Goal: Task Accomplishment & Management: Manage account settings

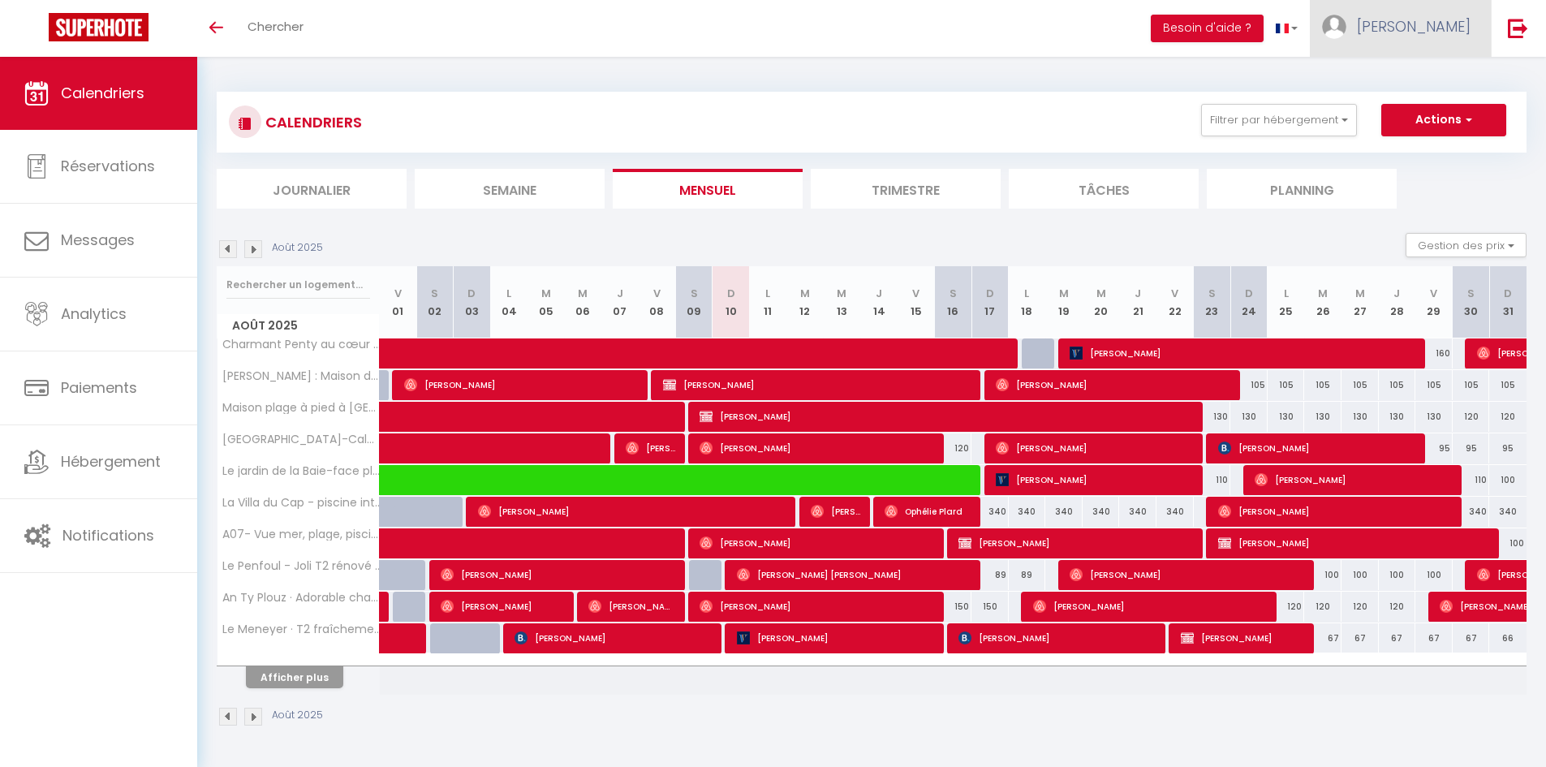
click at [1436, 28] on span "[PERSON_NAME]" at bounding box center [1414, 26] width 114 height 20
click at [1413, 108] on link "Équipe" at bounding box center [1426, 111] width 120 height 28
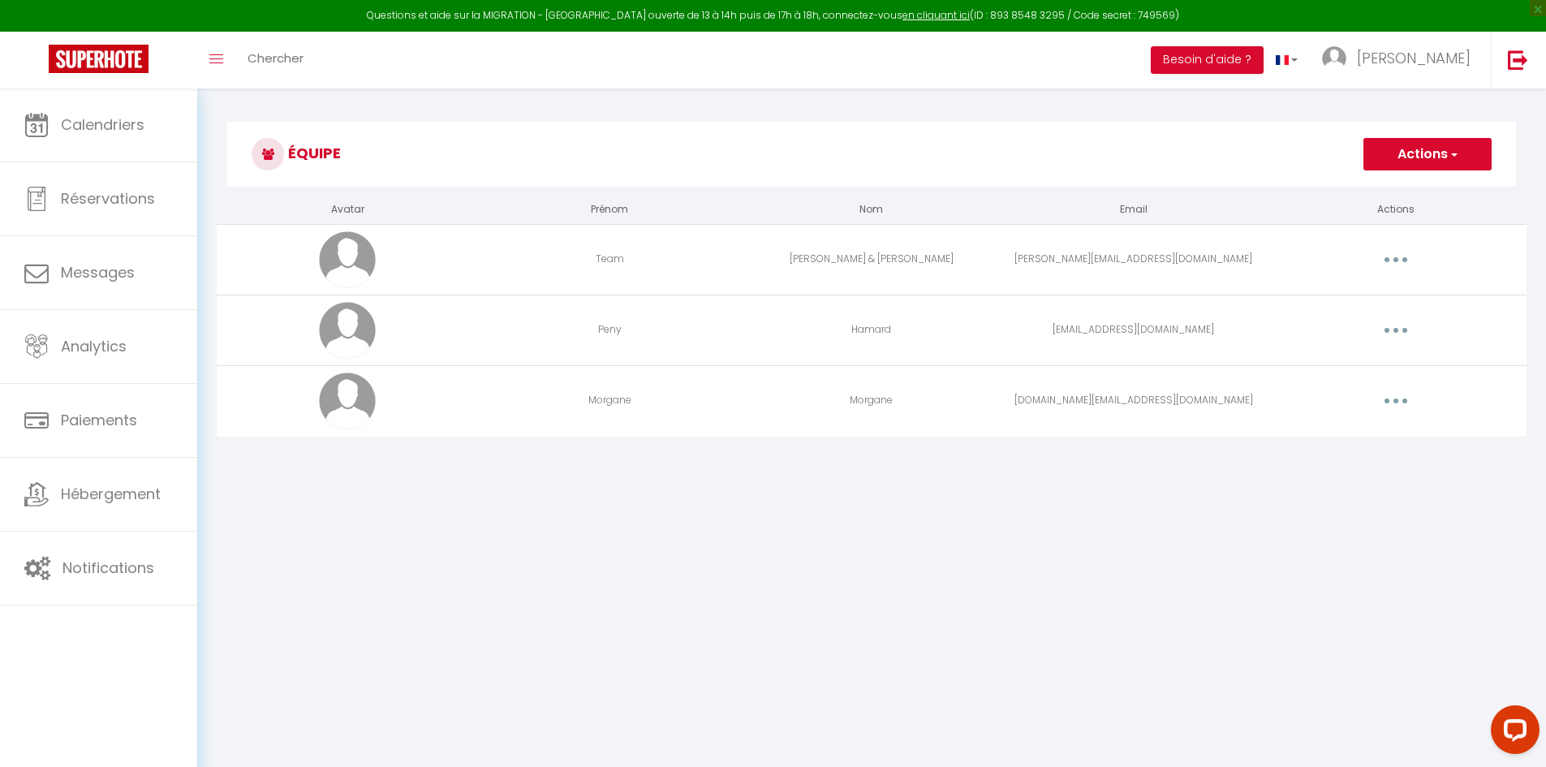
click at [1420, 161] on button "Actions" at bounding box center [1427, 154] width 128 height 32
click at [1414, 183] on link "Ajouter un nouvel utilisateur" at bounding box center [1395, 189] width 192 height 21
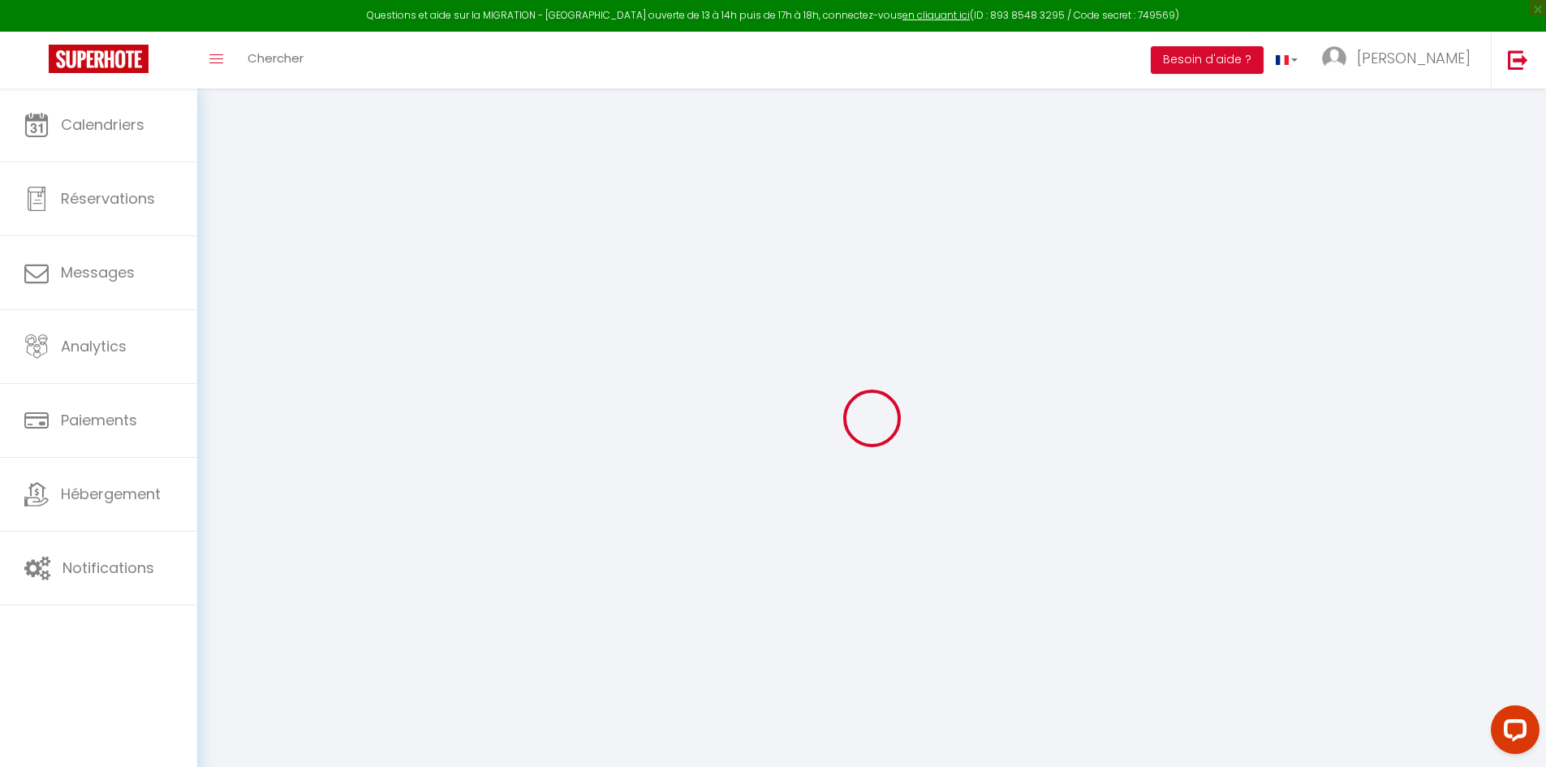
type input "[EMAIL_ADDRESS][DOMAIN_NAME]"
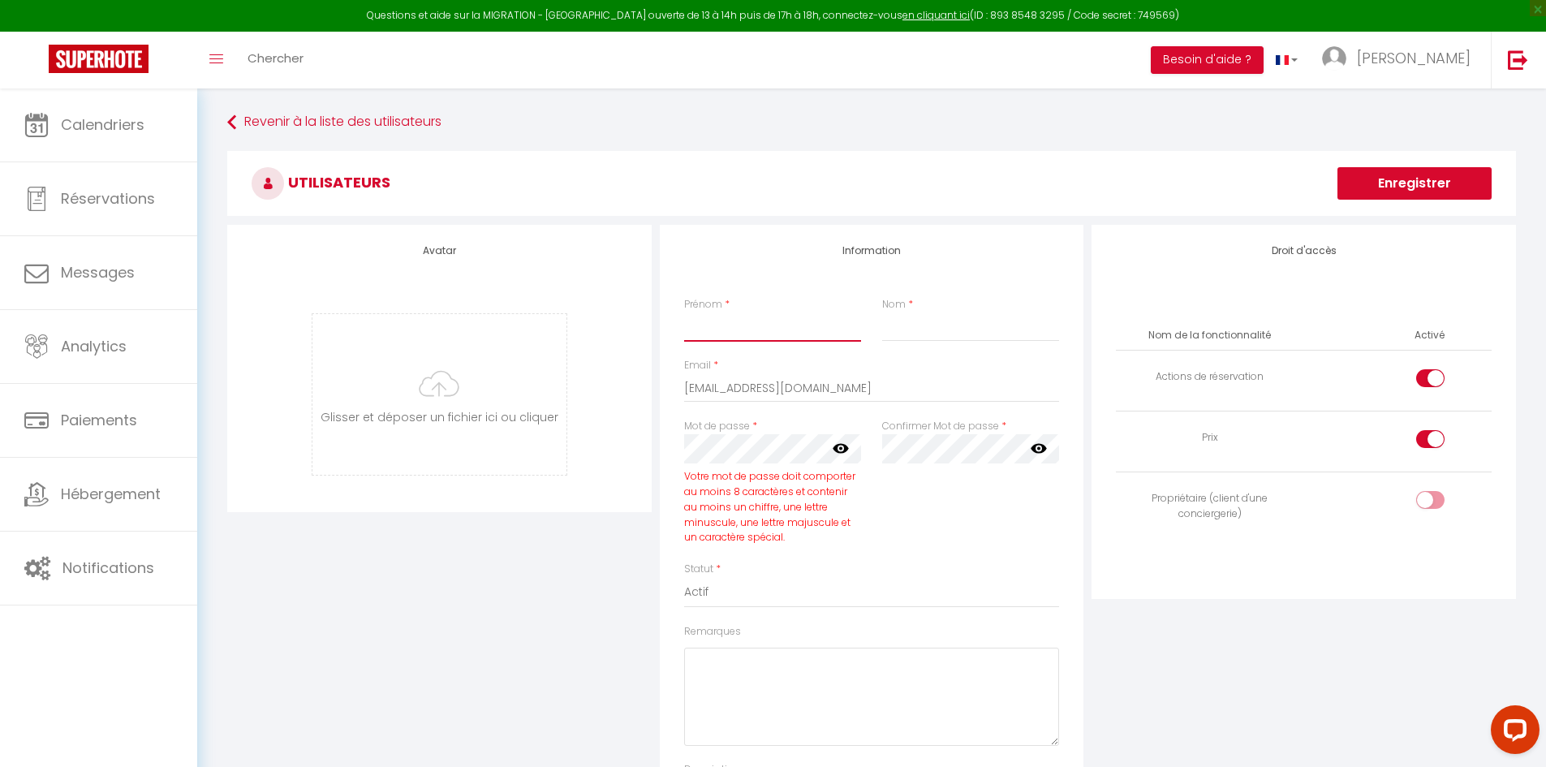
drag, startPoint x: 823, startPoint y: 330, endPoint x: 813, endPoint y: 324, distance: 11.7
click at [823, 330] on input "Prénom" at bounding box center [772, 326] width 177 height 29
type input "[PERSON_NAME]"
click at [986, 185] on h3 "Utilisateurs" at bounding box center [871, 183] width 1289 height 65
click at [841, 450] on icon at bounding box center [841, 448] width 16 height 16
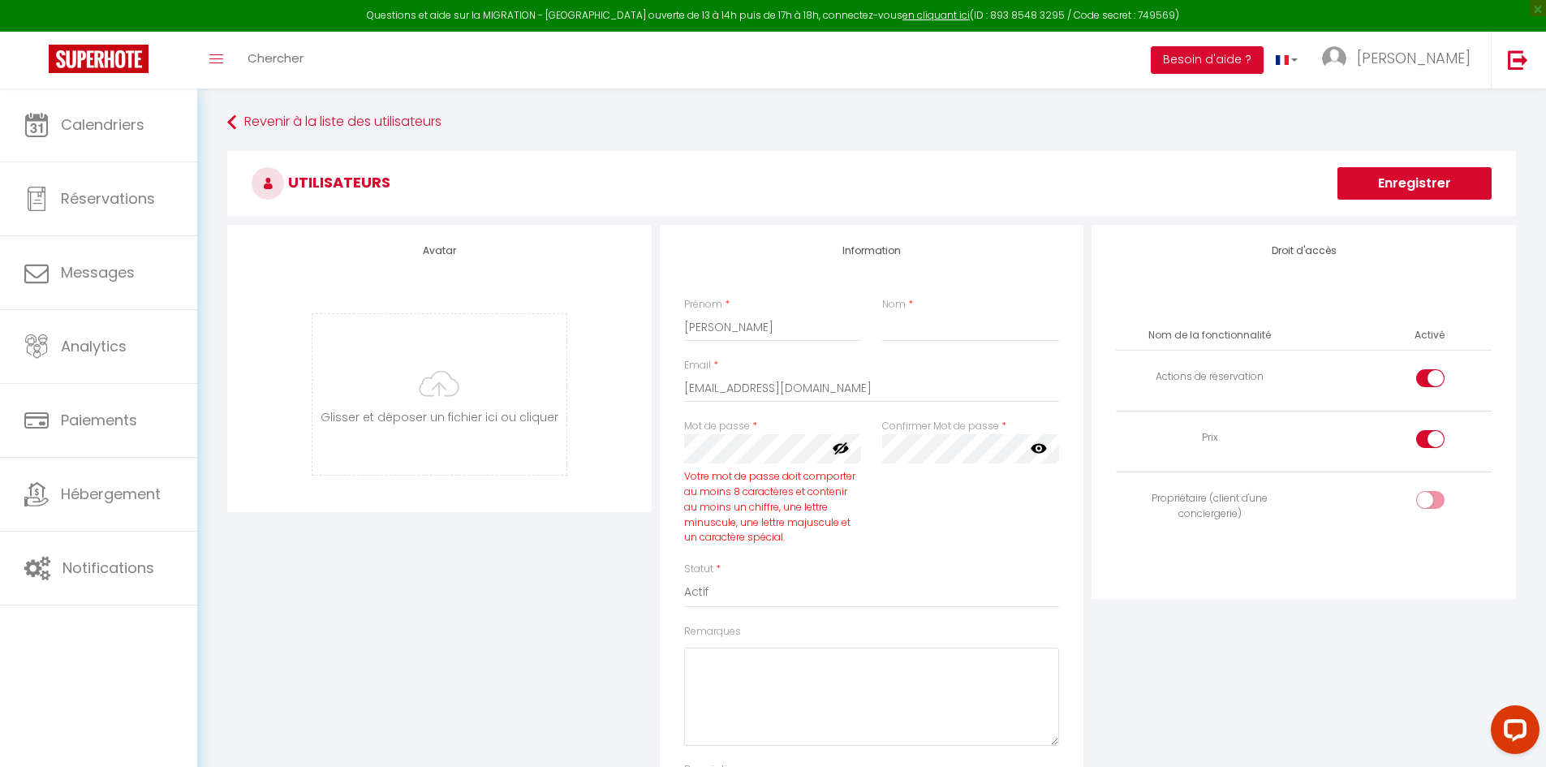
click at [841, 450] on icon at bounding box center [841, 448] width 16 height 16
drag, startPoint x: 862, startPoint y: 389, endPoint x: 665, endPoint y: 380, distance: 196.6
click at [665, 380] on div "Information Prénom * [PERSON_NAME] * Email * [EMAIL_ADDRESS][DOMAIN_NAME] Mot d…" at bounding box center [872, 546] width 424 height 642
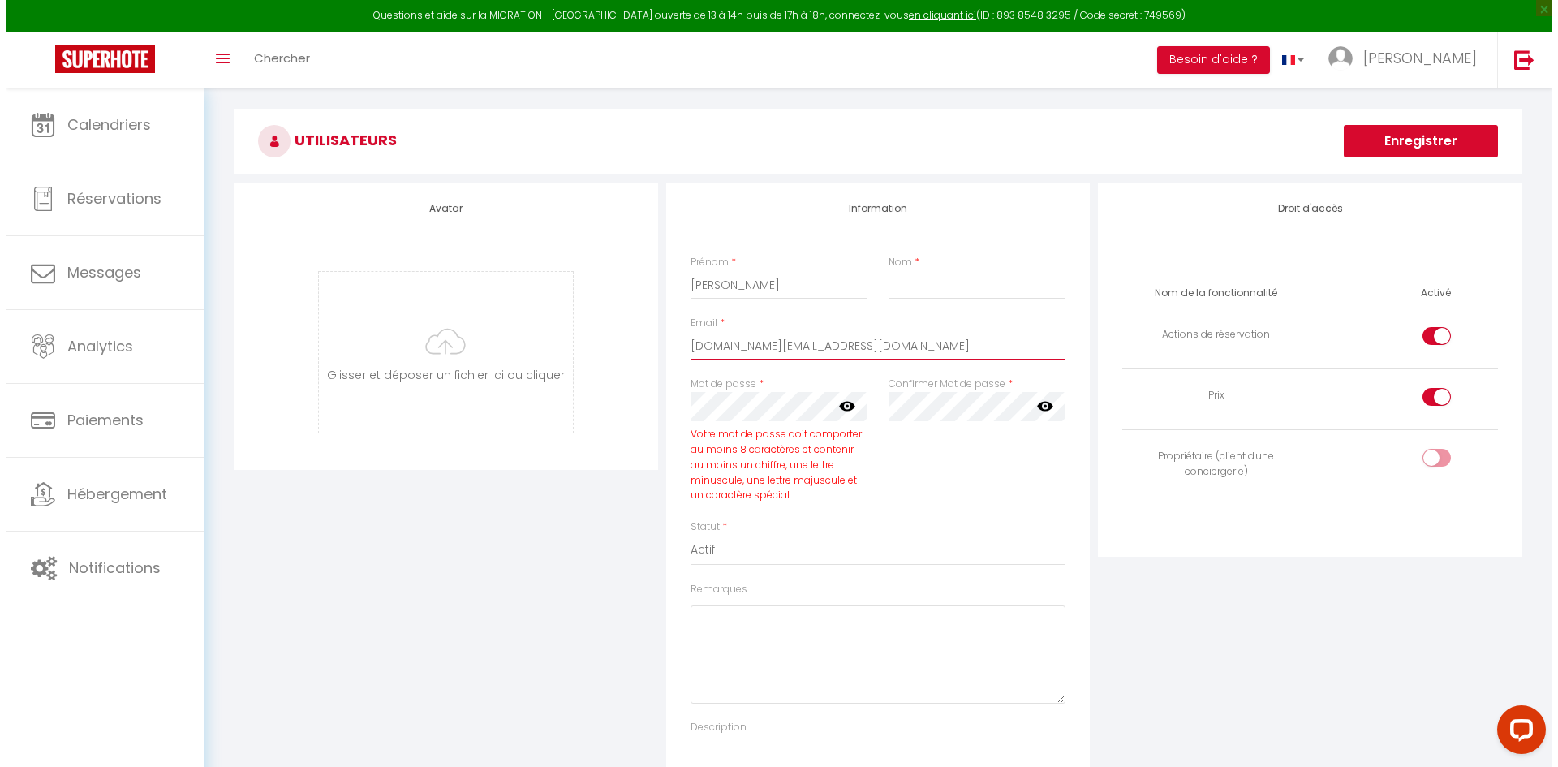
scroll to position [81, 0]
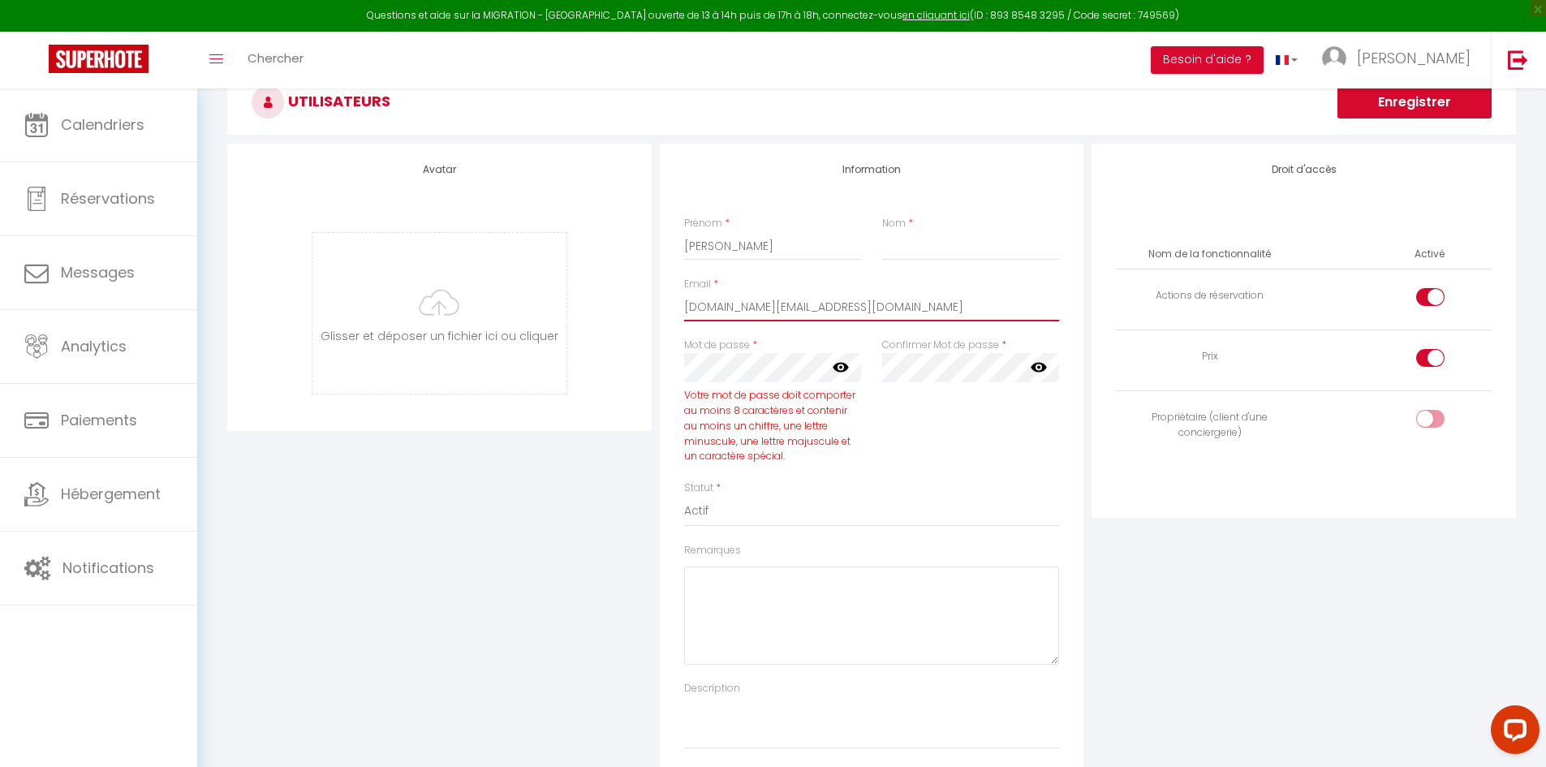
type input "[DOMAIN_NAME][EMAIL_ADDRESS][DOMAIN_NAME]"
click at [673, 368] on div "Mot de passe * Votre mot de passe doit comporter au moins 8 caractères et conte…" at bounding box center [772, 409] width 198 height 143
click at [1246, 643] on div "Droit d'accès Nom de la fonctionnalité Activé Actions de réservation Prix Propr…" at bounding box center [1303, 465] width 432 height 642
click at [1422, 123] on h3 "Utilisateurs" at bounding box center [871, 102] width 1289 height 65
click at [1421, 105] on button "Enregistrer" at bounding box center [1414, 102] width 154 height 32
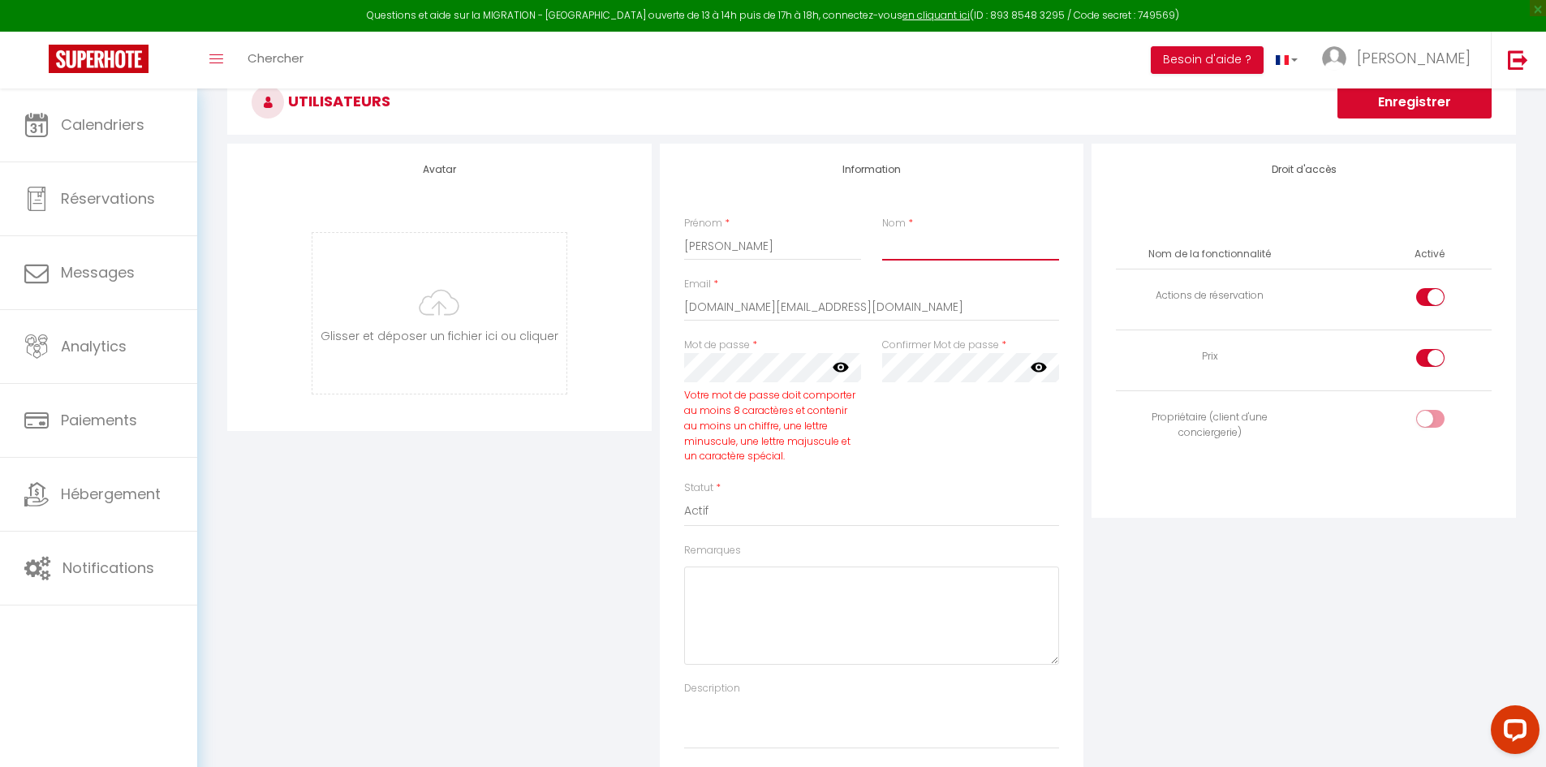
click at [975, 247] on input "Nom" at bounding box center [970, 245] width 177 height 29
type input "fanny"
click at [1429, 105] on button "Enregistrer" at bounding box center [1414, 102] width 154 height 32
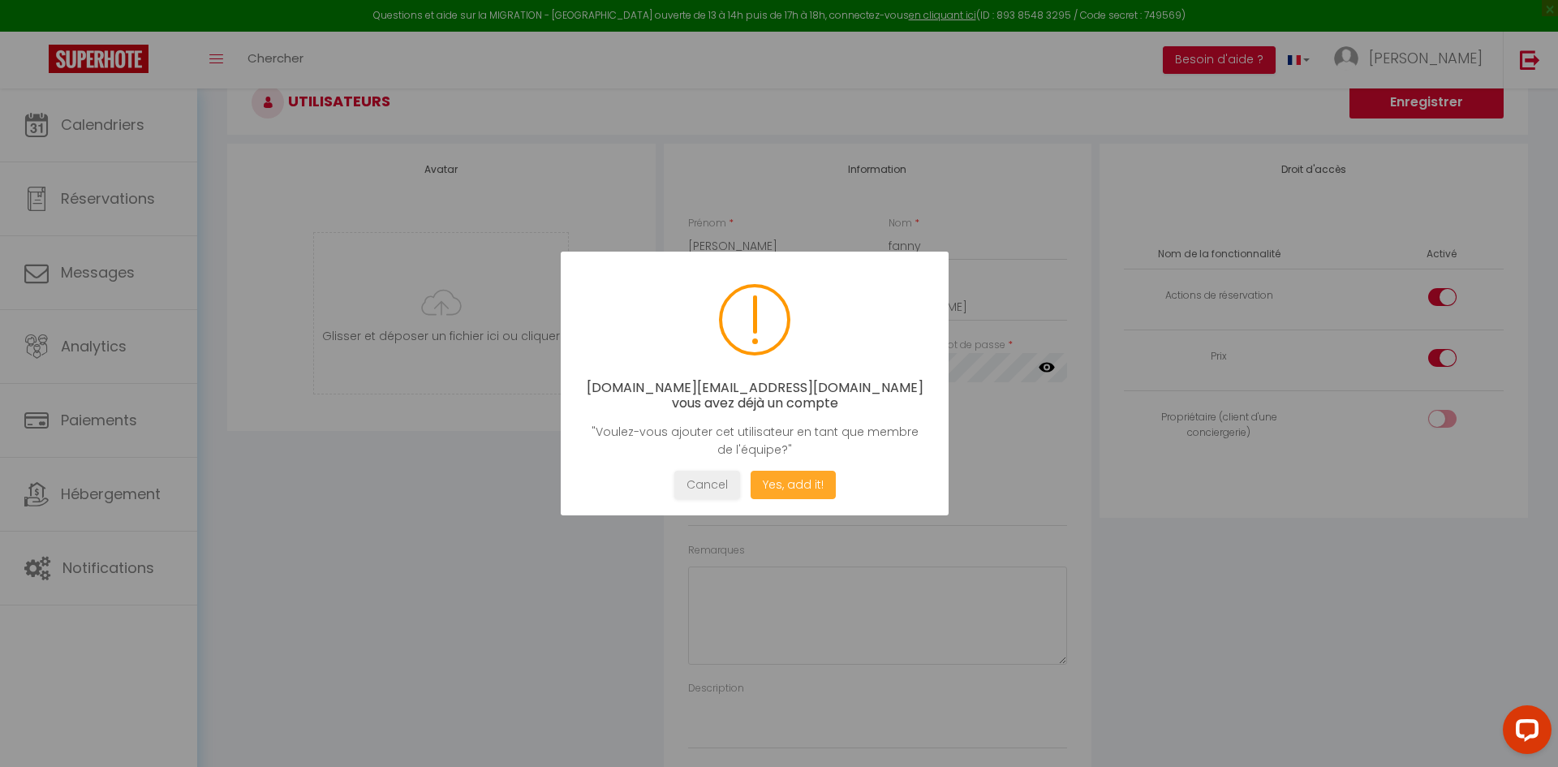
click at [779, 474] on button "Yes, add it!" at bounding box center [793, 485] width 85 height 28
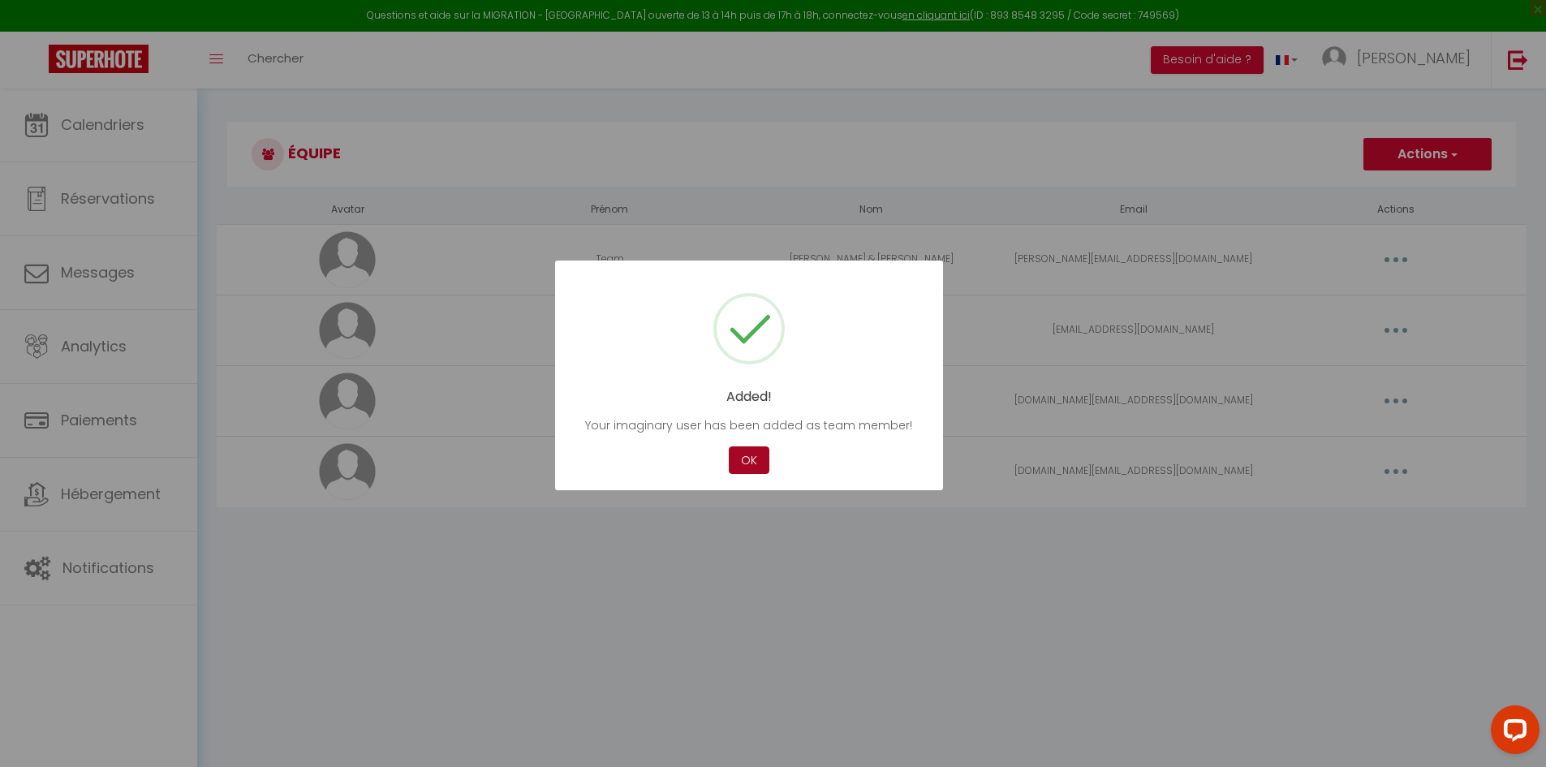
drag, startPoint x: 747, startPoint y: 456, endPoint x: 755, endPoint y: 465, distance: 11.5
click at [749, 458] on button "OK" at bounding box center [749, 460] width 41 height 28
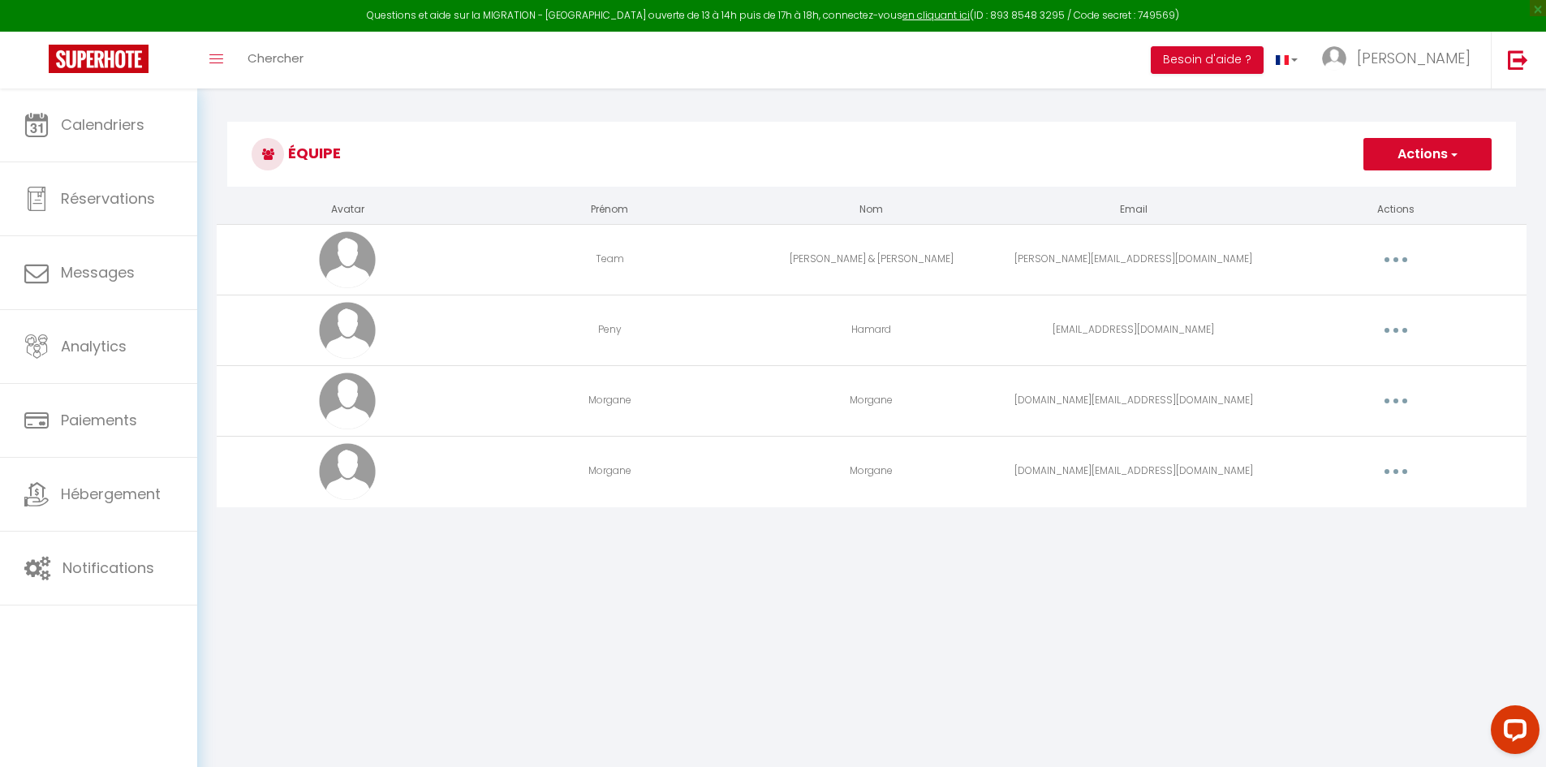
click at [1392, 399] on button "button" at bounding box center [1395, 401] width 45 height 26
click at [1337, 427] on link "Editer" at bounding box center [1353, 438] width 120 height 28
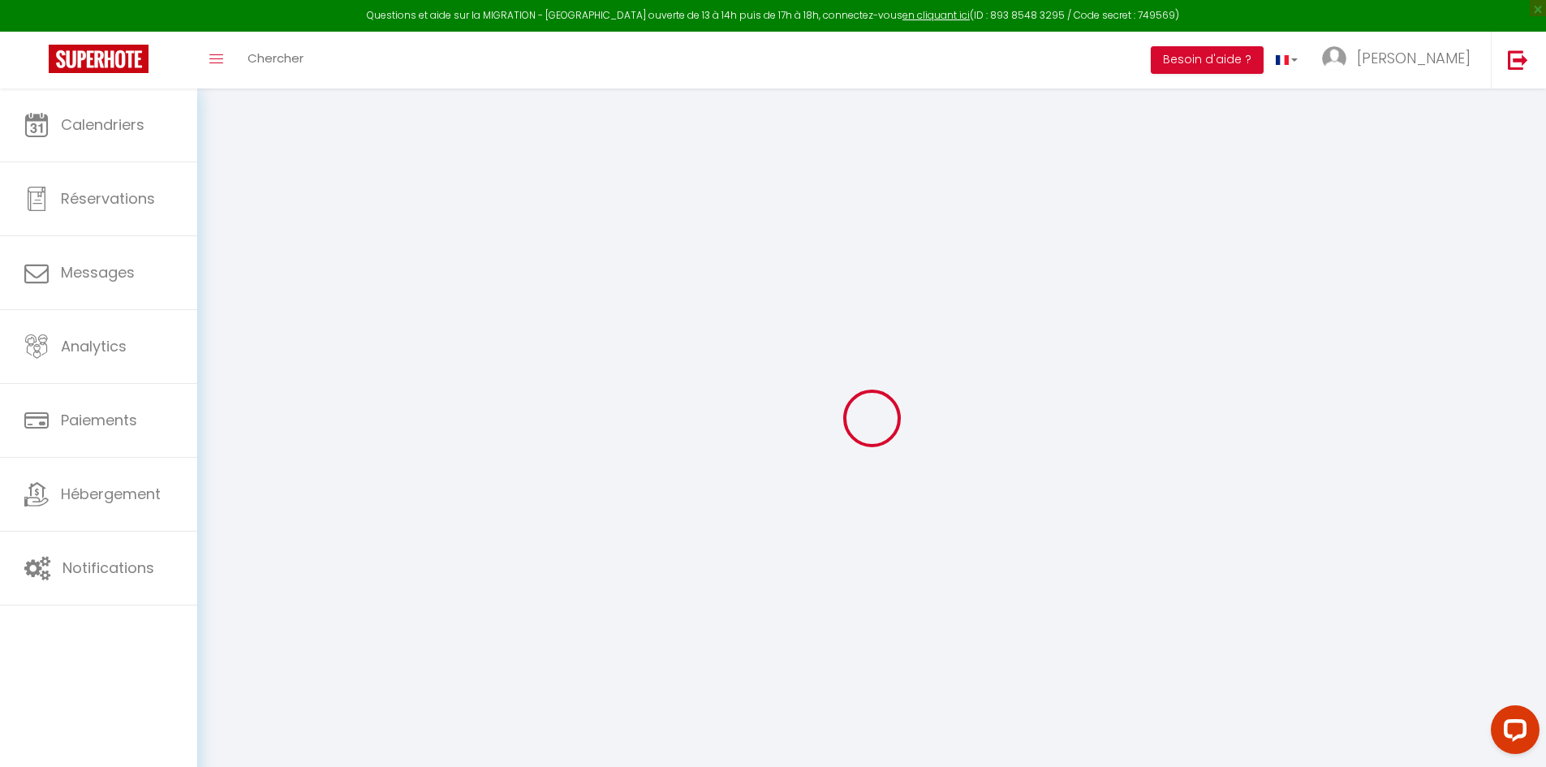
type input "Morgane"
type input "[DOMAIN_NAME][EMAIL_ADDRESS][DOMAIN_NAME]"
type textarea "[URL][DOMAIN_NAME]"
checkbox input "true"
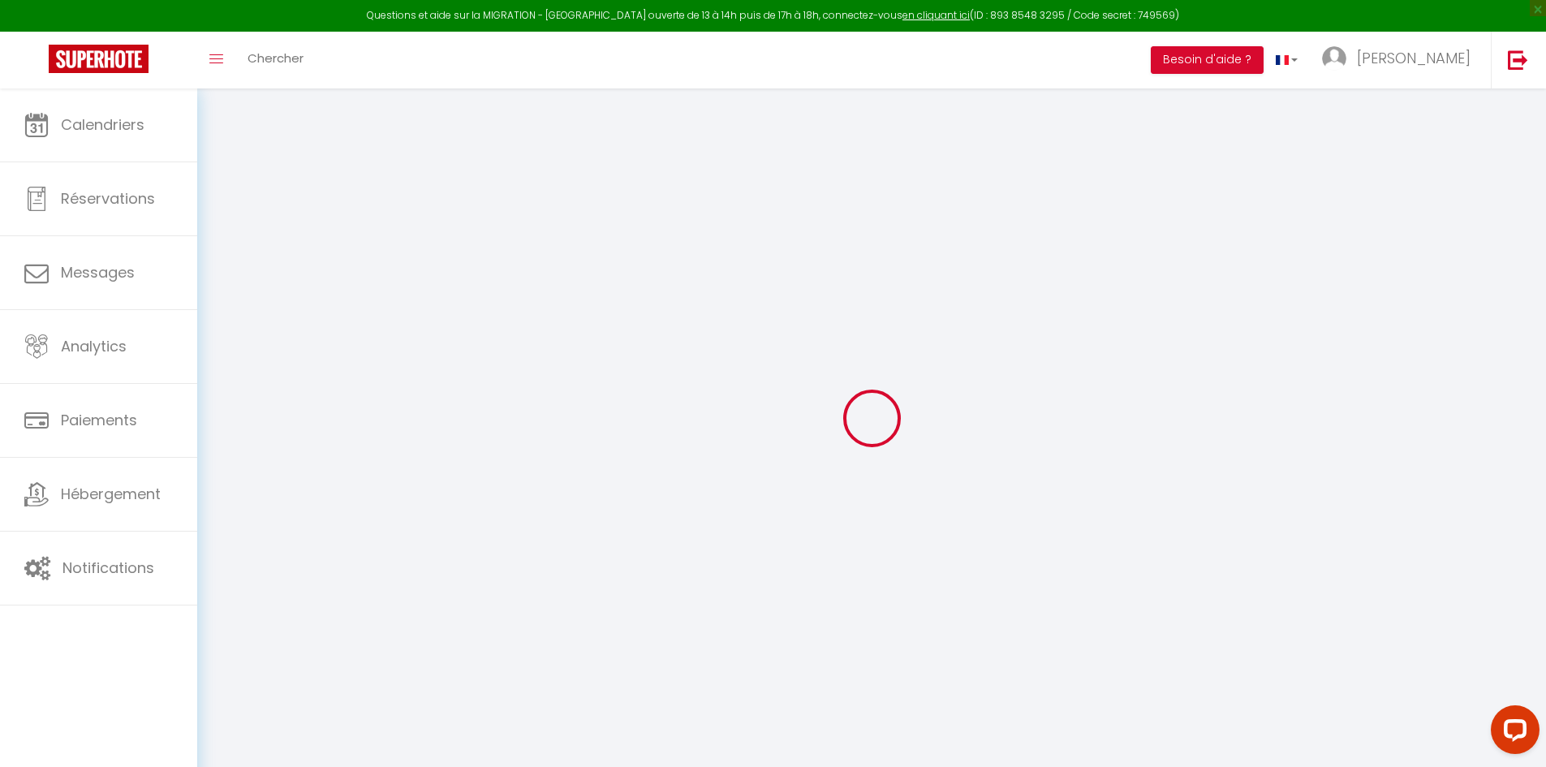
checkbox input "true"
checkbox input "false"
checkbox input "true"
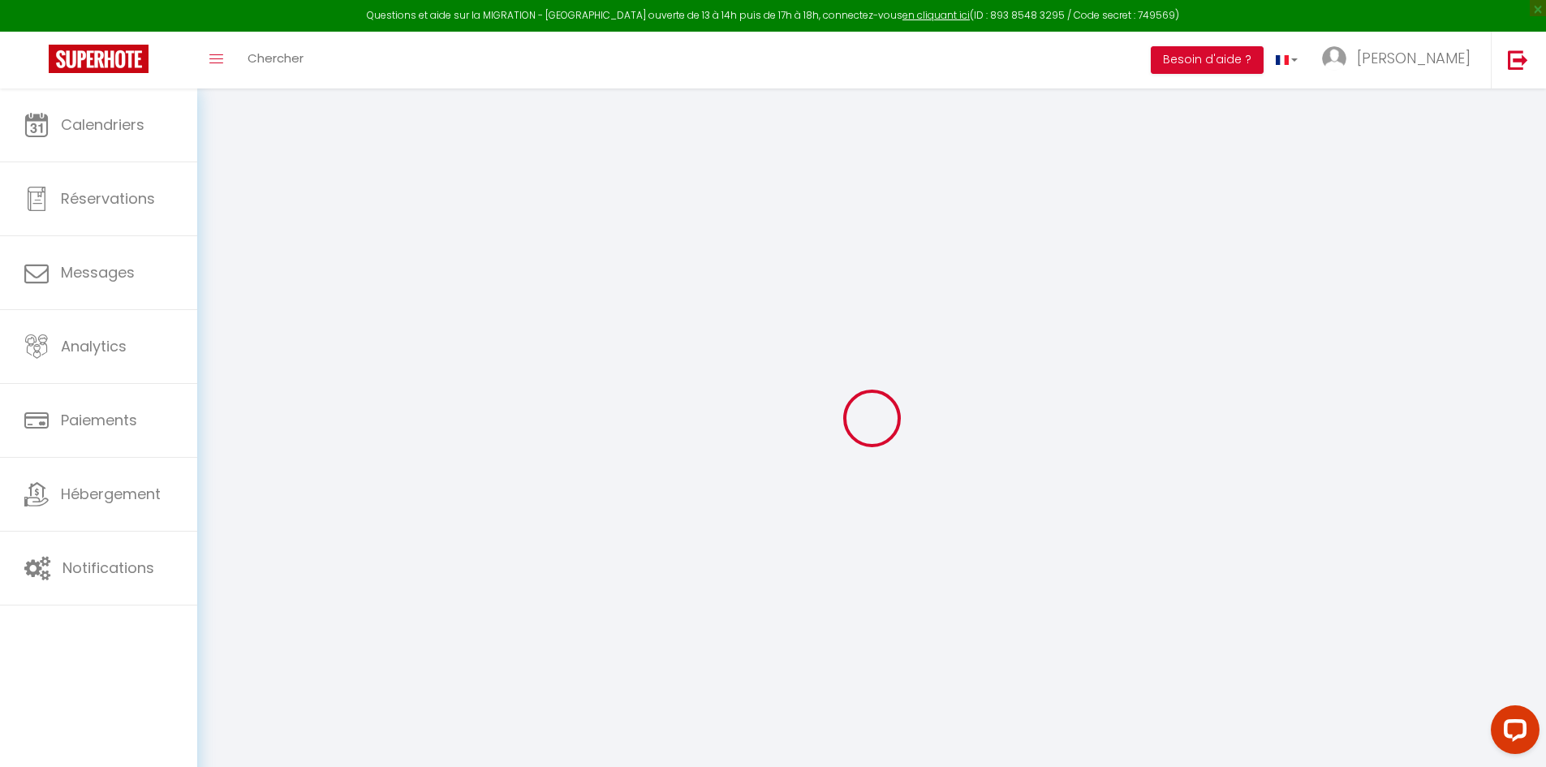
checkbox input "true"
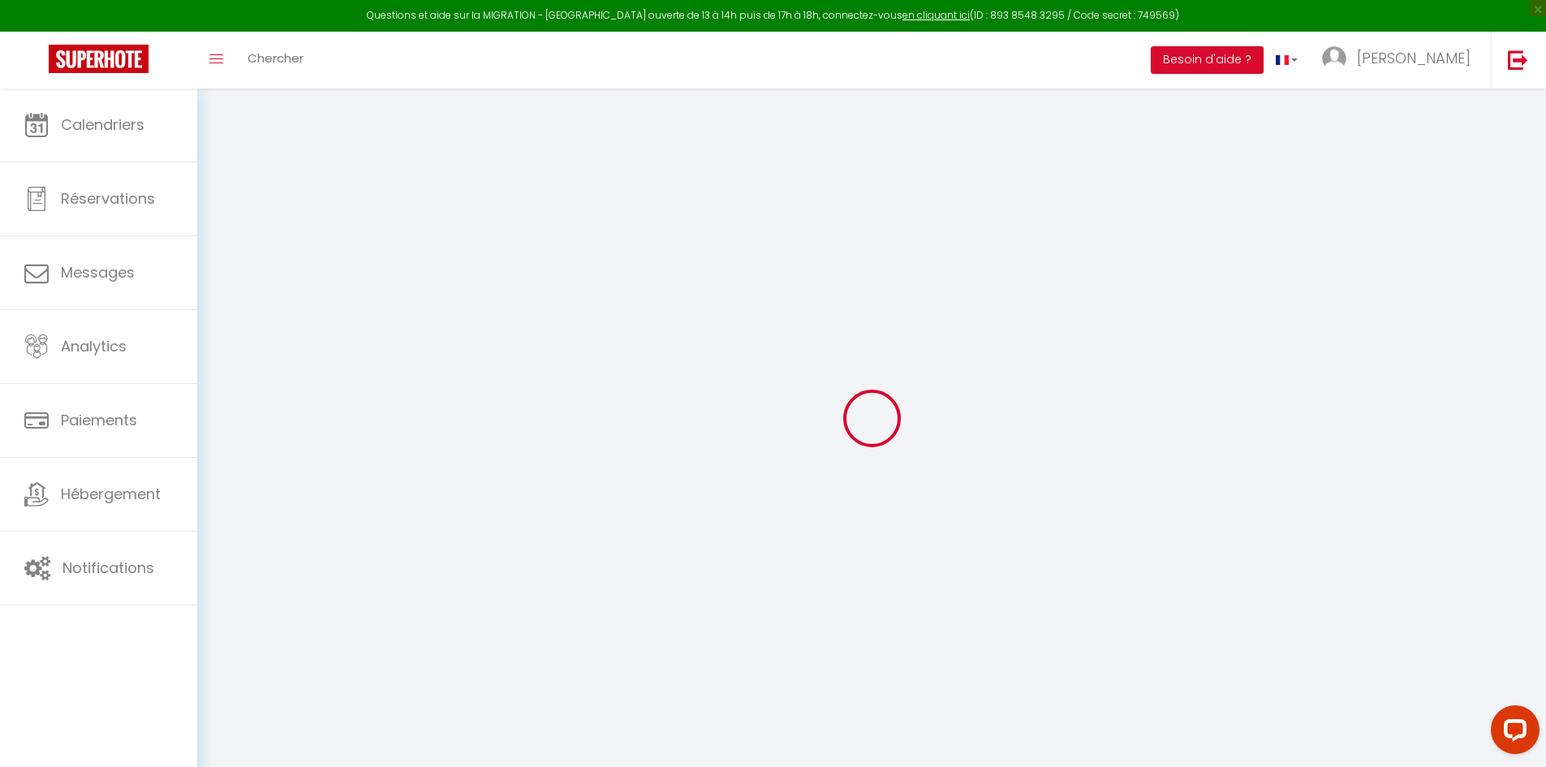
checkbox input "true"
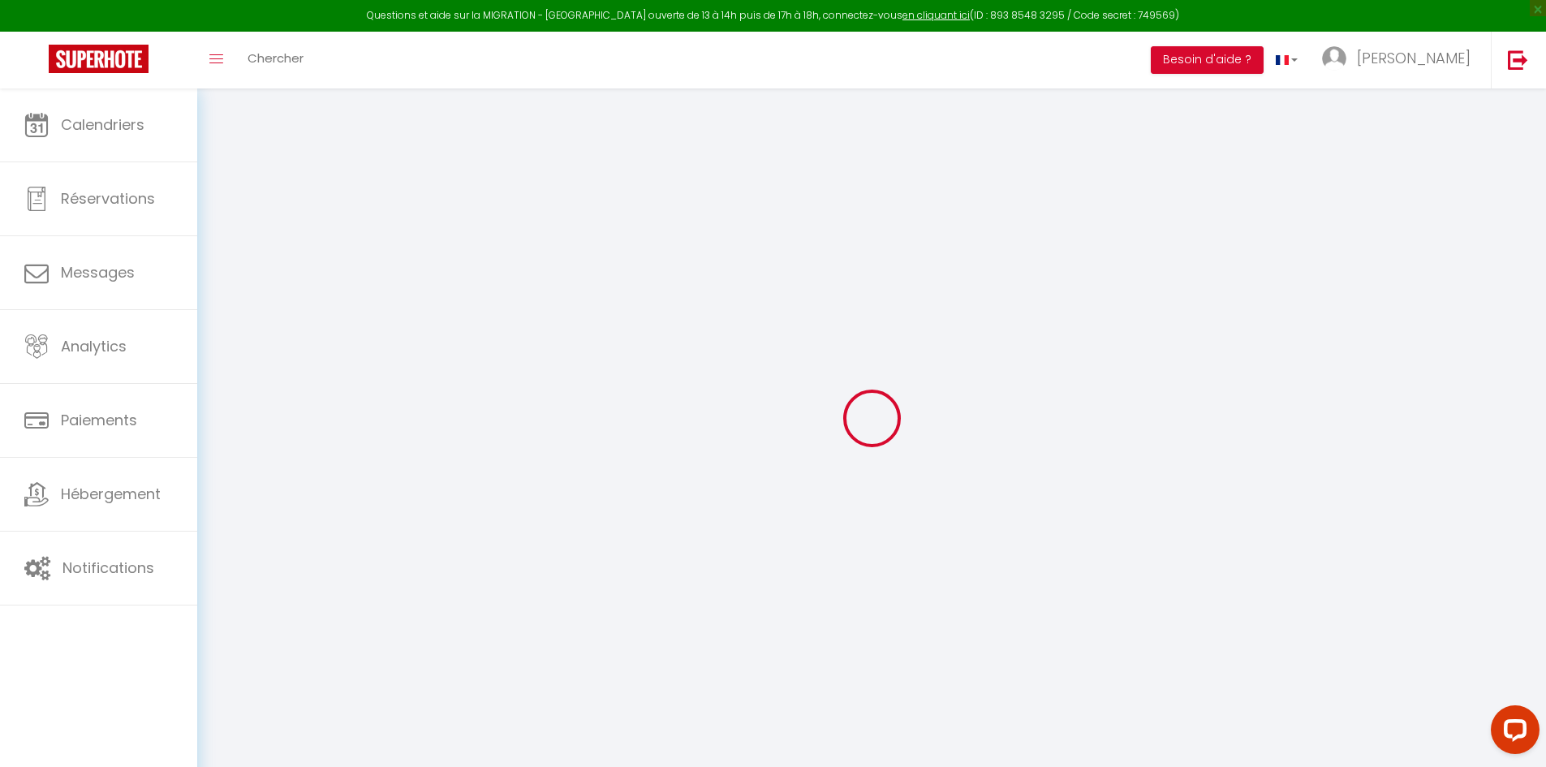
checkbox input "true"
select select
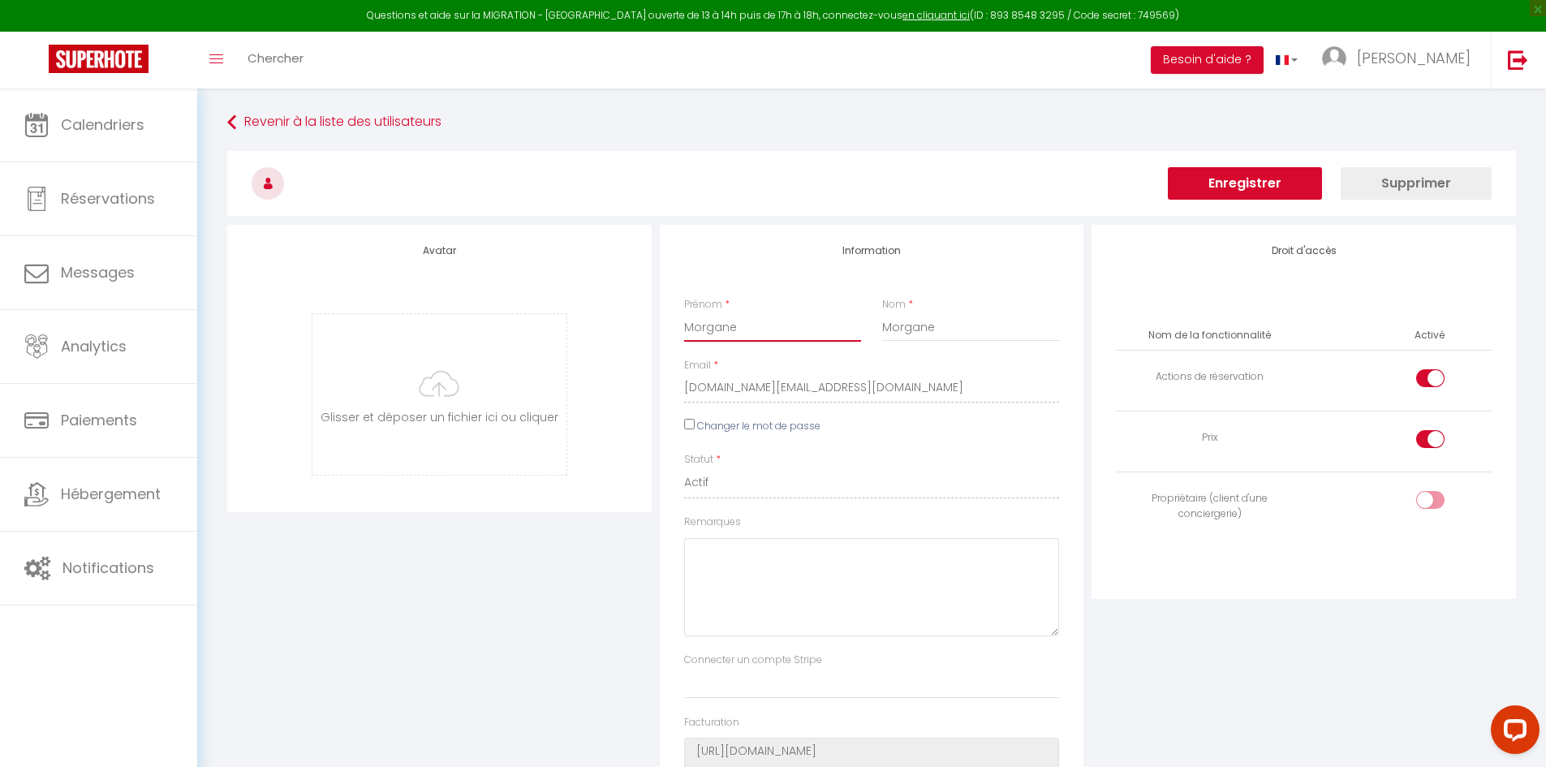
drag, startPoint x: 768, startPoint y: 325, endPoint x: 637, endPoint y: 325, distance: 130.6
click at [637, 325] on div "Avatar [PERSON_NAME] et déposer un fichier ici ou cliquer Ooops, something wron…" at bounding box center [871, 549] width 1297 height 648
type input "[PERSON_NAME]"
drag, startPoint x: 966, startPoint y: 334, endPoint x: 743, endPoint y: 315, distance: 223.2
click at [752, 313] on div "Prénom * [PERSON_NAME] * Morgane" at bounding box center [871, 327] width 397 height 61
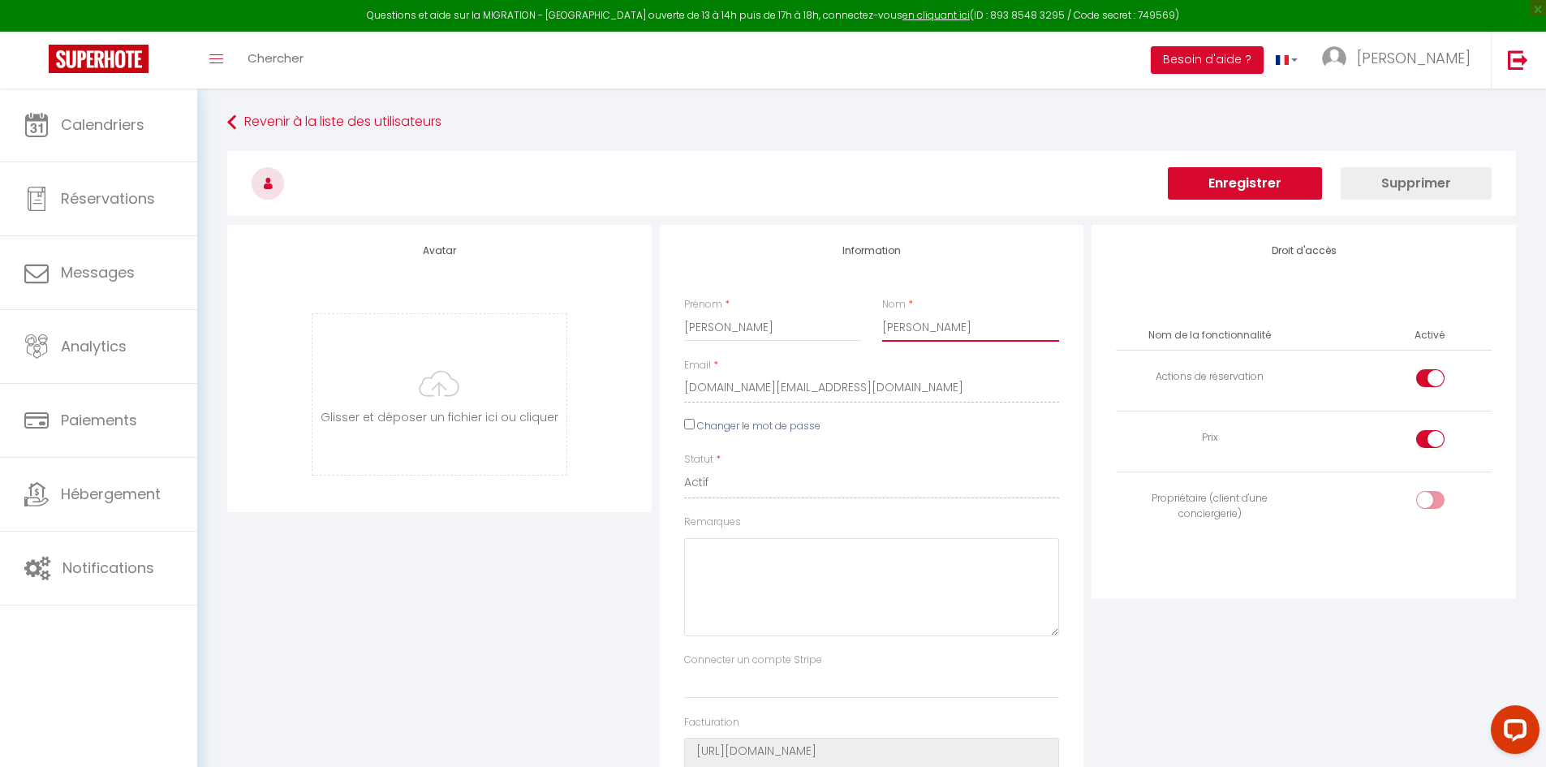
type input "[PERSON_NAME]"
click at [1249, 179] on button "Enregistrer" at bounding box center [1245, 183] width 154 height 32
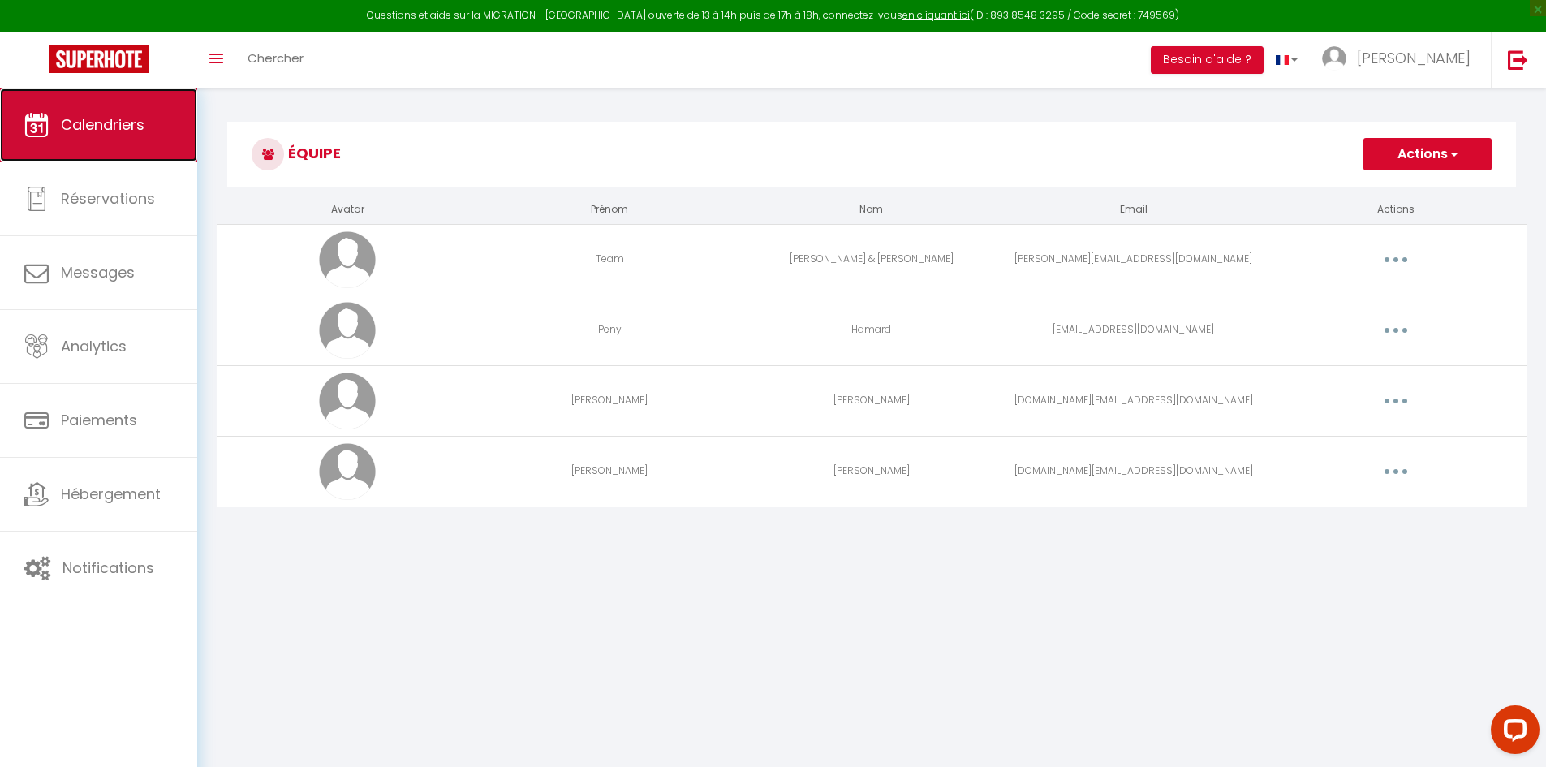
click at [141, 147] on link "Calendriers" at bounding box center [98, 124] width 197 height 73
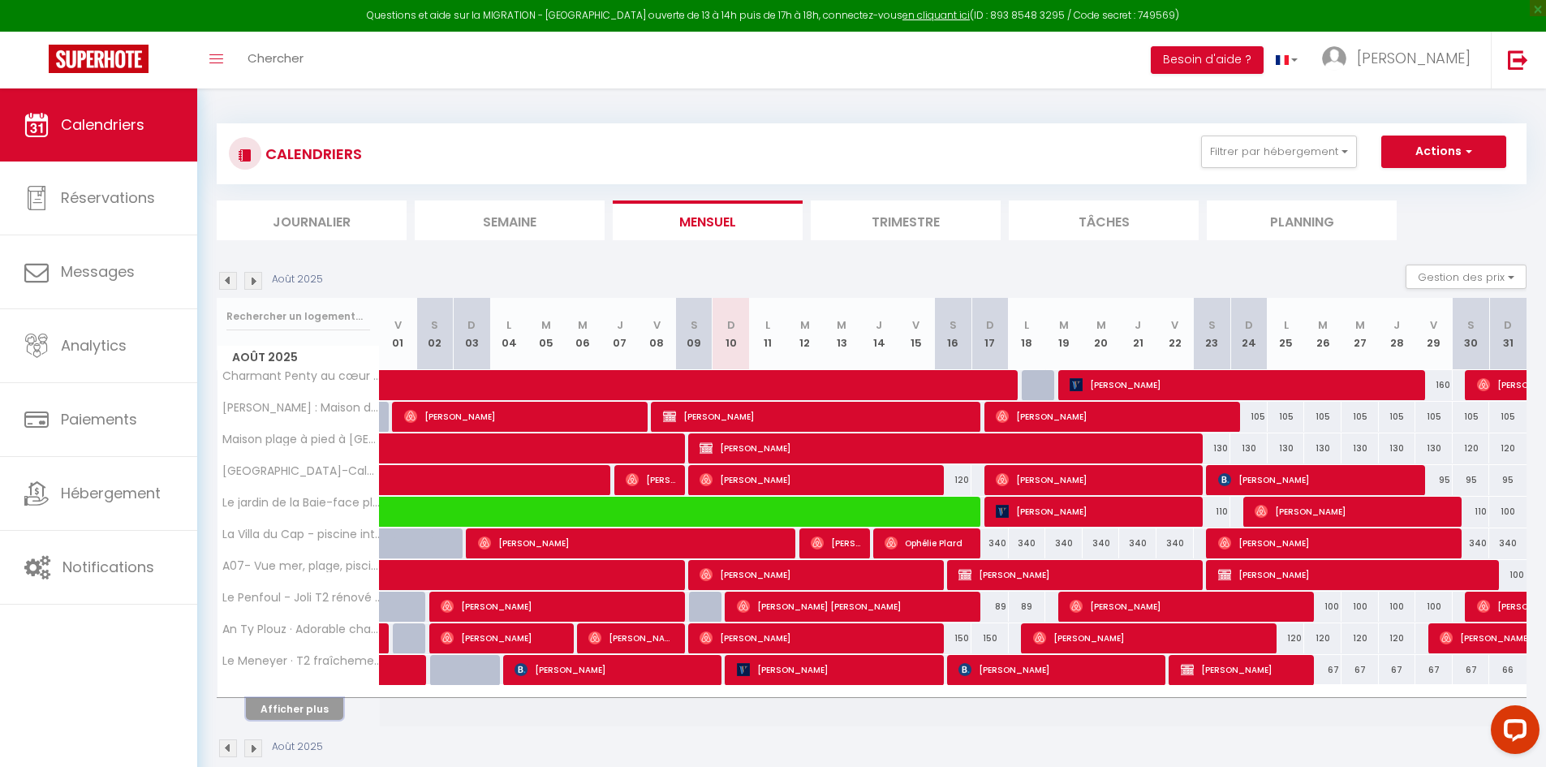
drag, startPoint x: 316, startPoint y: 709, endPoint x: 897, endPoint y: 546, distance: 602.7
click at [317, 709] on button "Afficher plus" at bounding box center [294, 709] width 97 height 22
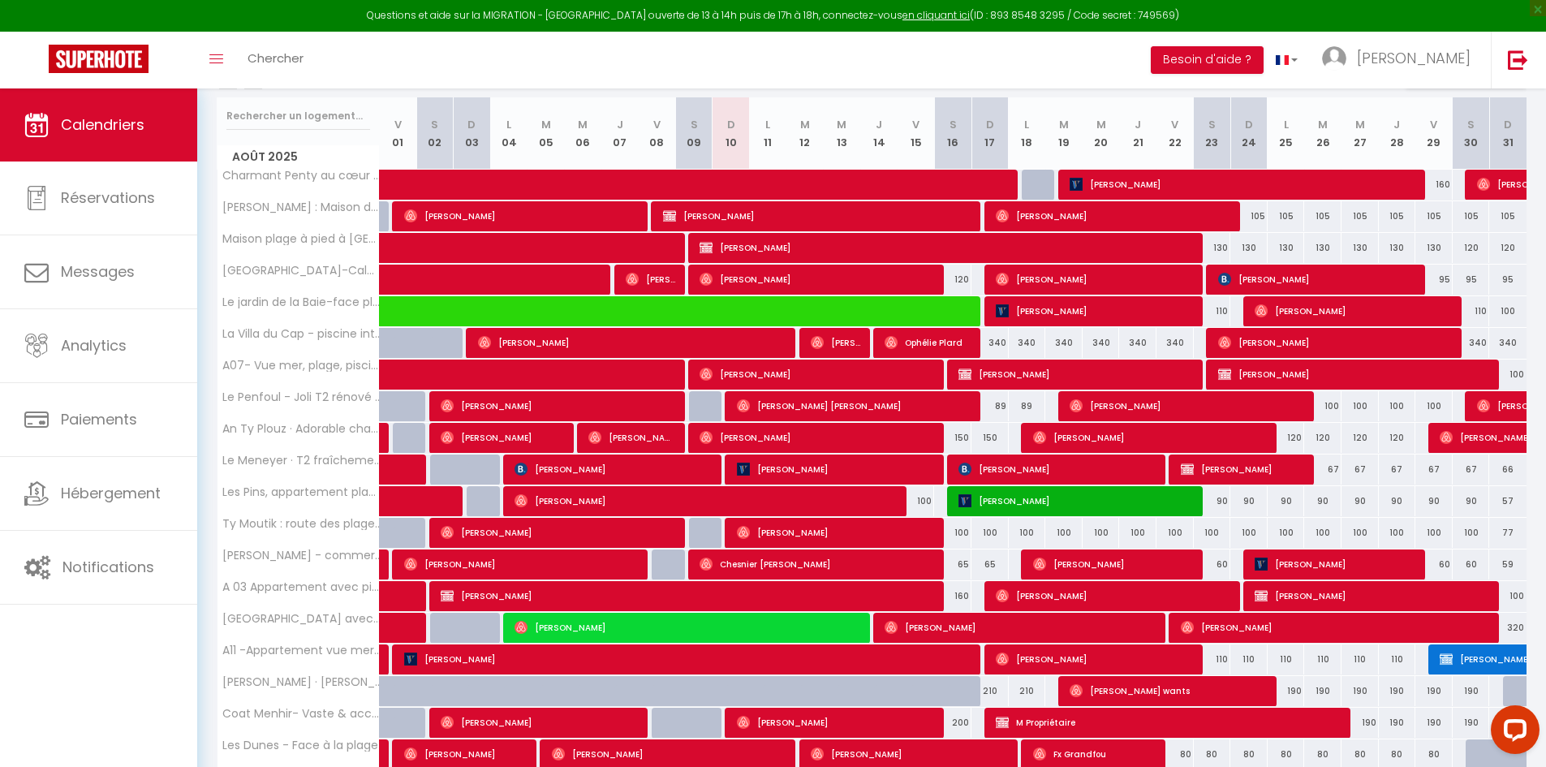
scroll to position [243, 0]
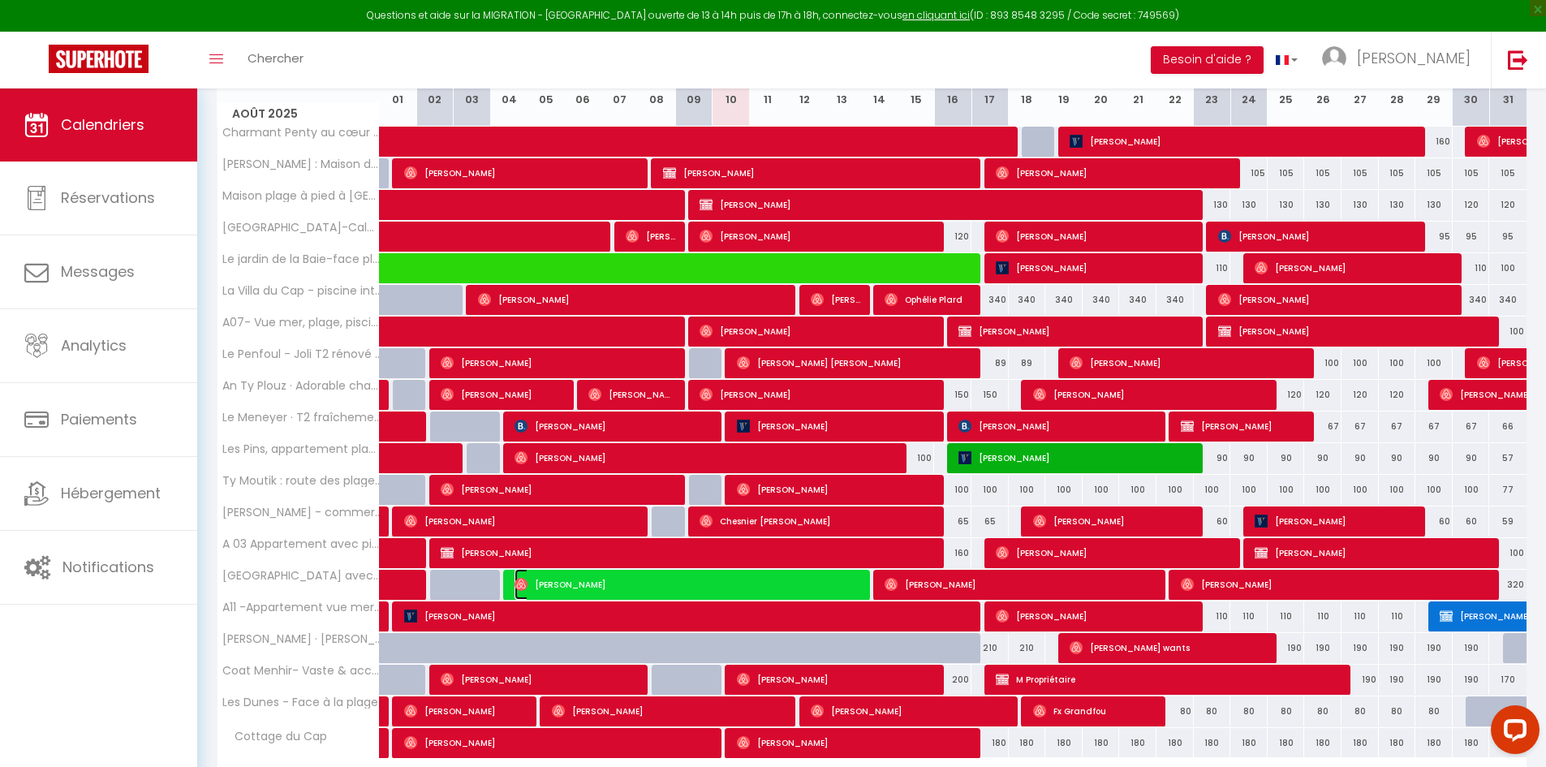
click at [695, 586] on span "[PERSON_NAME]" at bounding box center [688, 584] width 348 height 31
select select "OK"
select select "0"
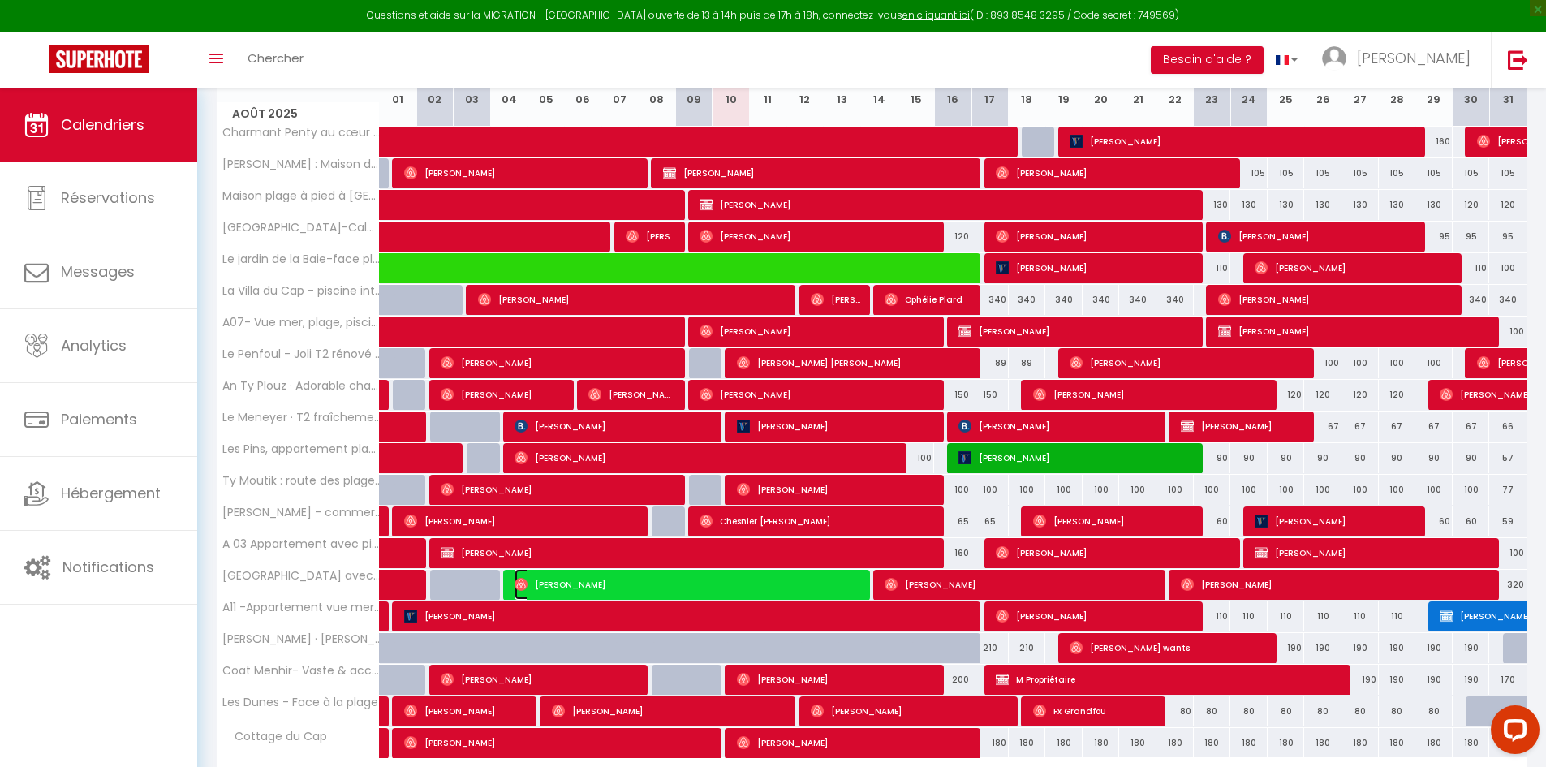
select select "1"
select select
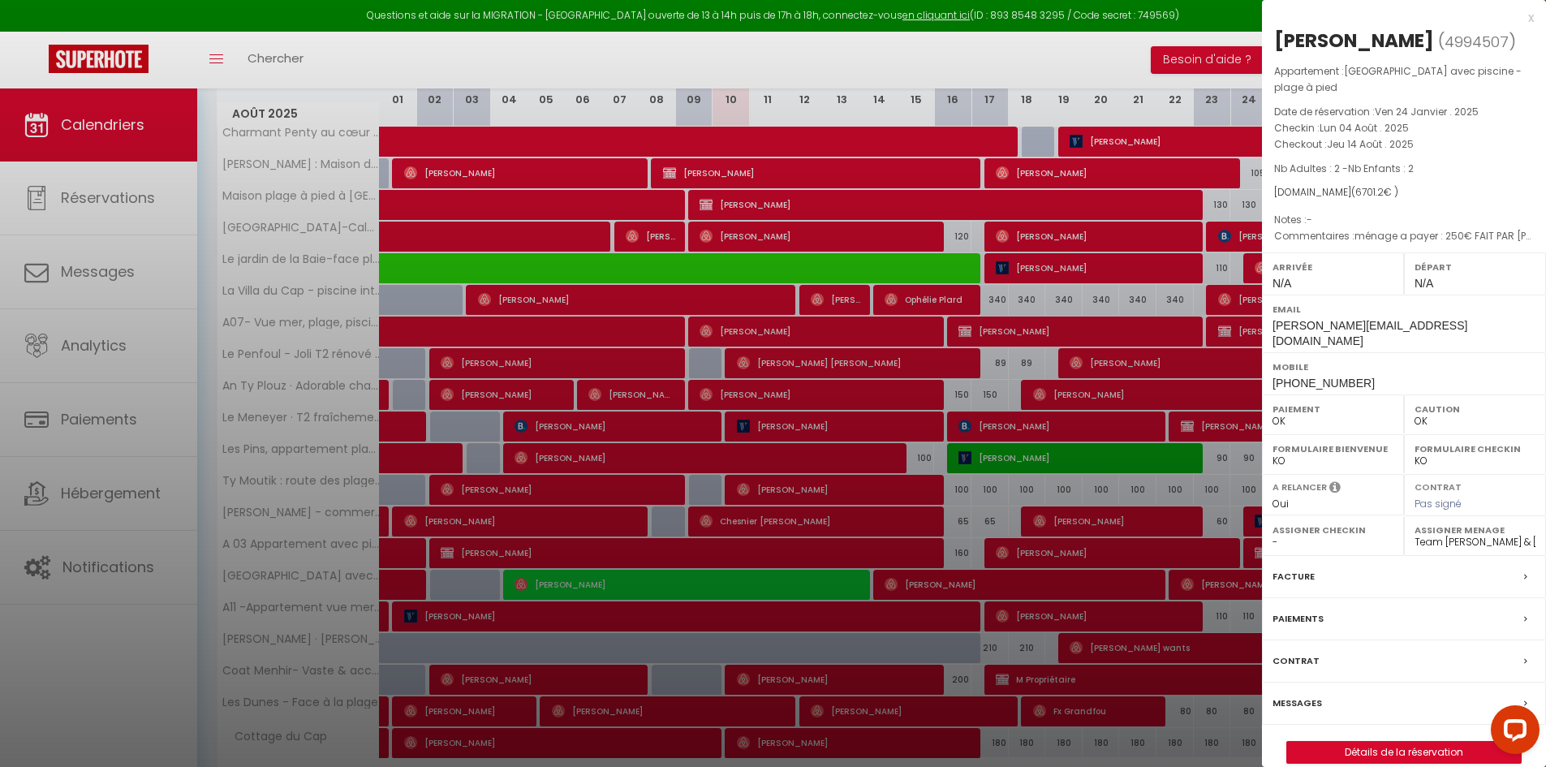
click at [1446, 535] on select "- Team [PERSON_NAME] & [PERSON_NAME] [PERSON_NAME]" at bounding box center [1474, 542] width 121 height 15
select select "49972"
click at [1414, 535] on select "- Team [PERSON_NAME] & [PERSON_NAME] [PERSON_NAME]" at bounding box center [1474, 542] width 121 height 15
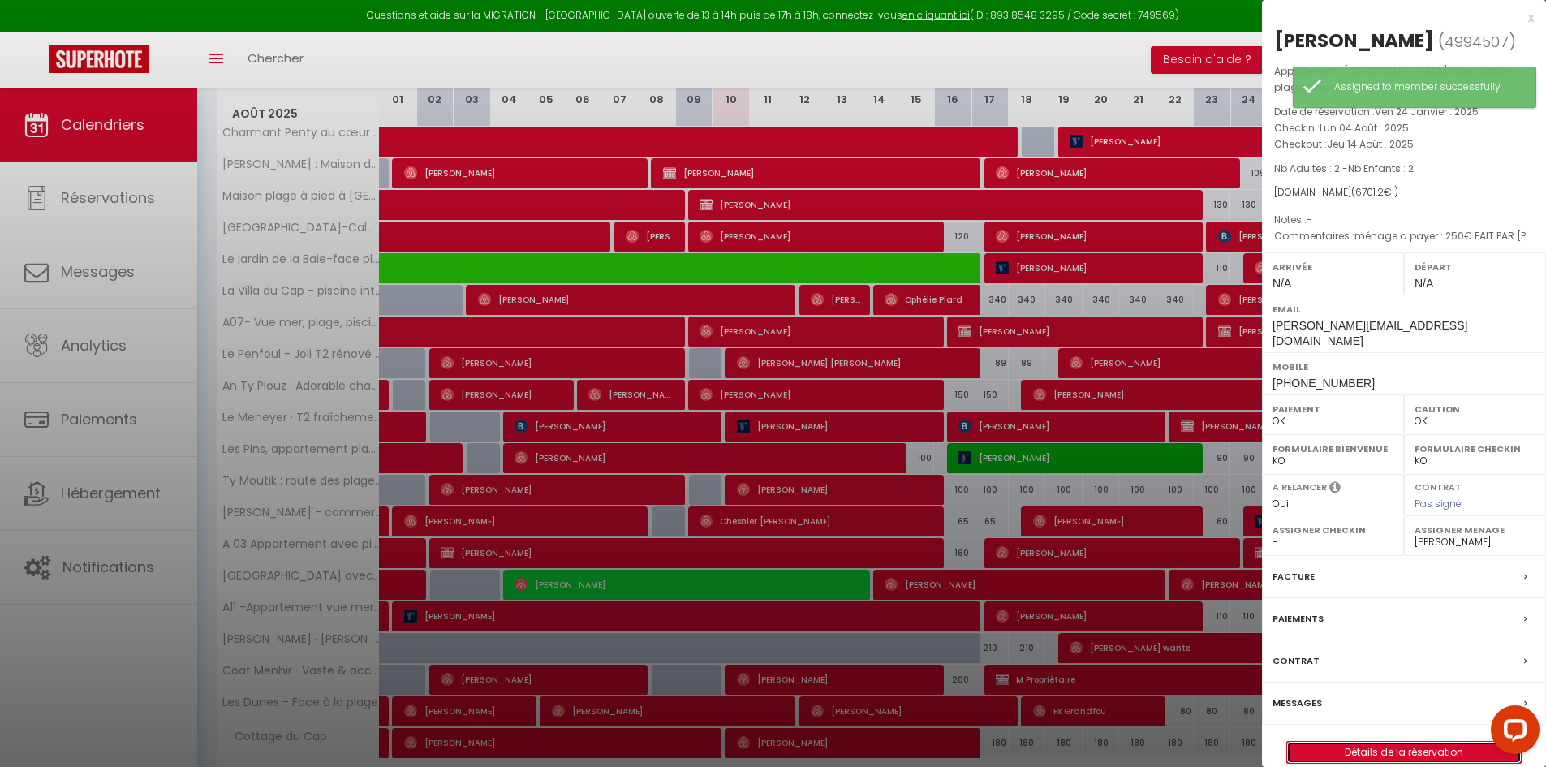
click at [1411, 742] on link "Détails de la réservation" at bounding box center [1404, 752] width 234 height 21
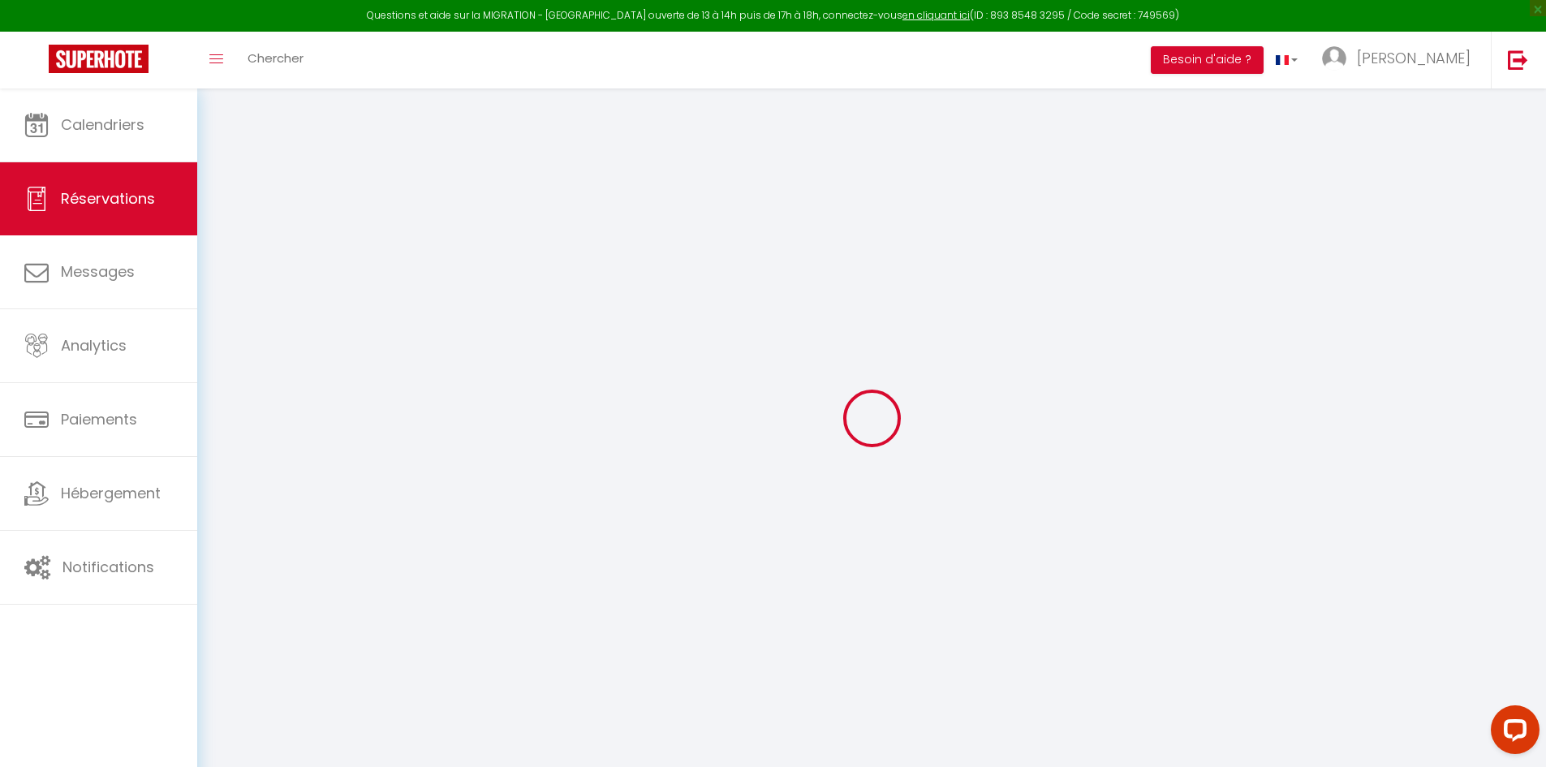
select select
checkbox input "true"
select select
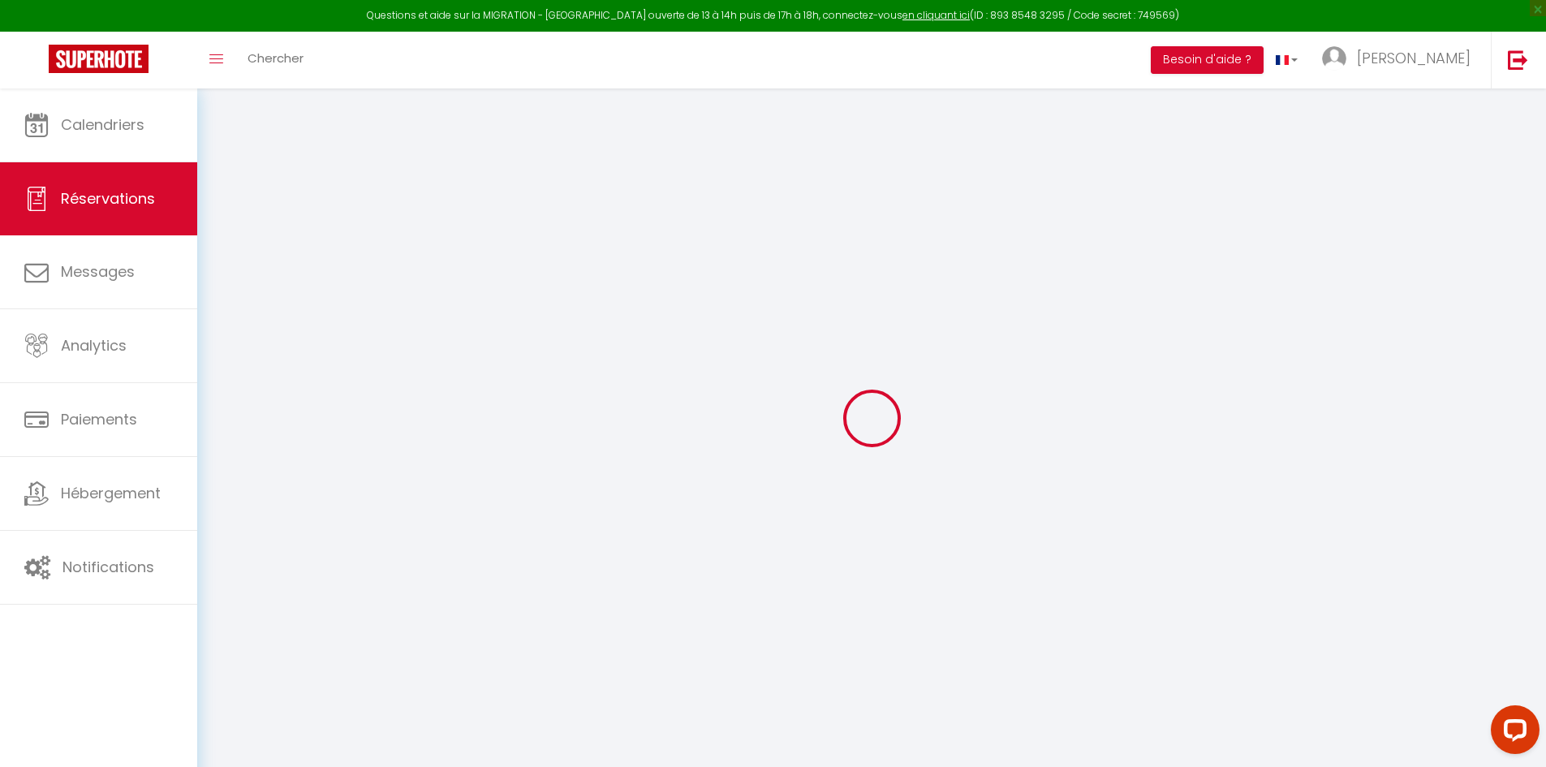
select select
checkbox input "true"
select select
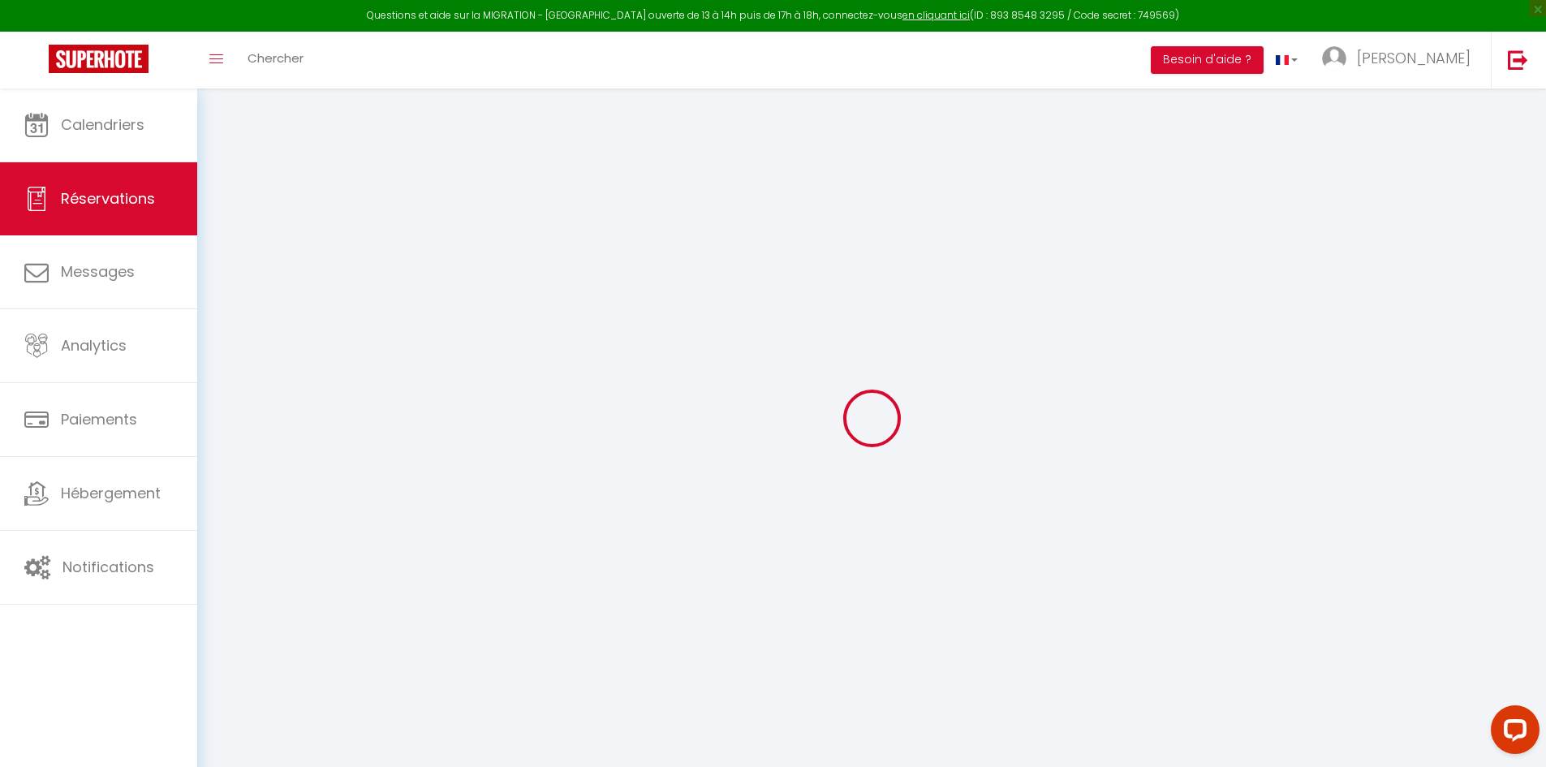
select select
checkbox input "true"
type textarea "ménage a payer : 250€ FAIT PAR [PERSON_NAME]"
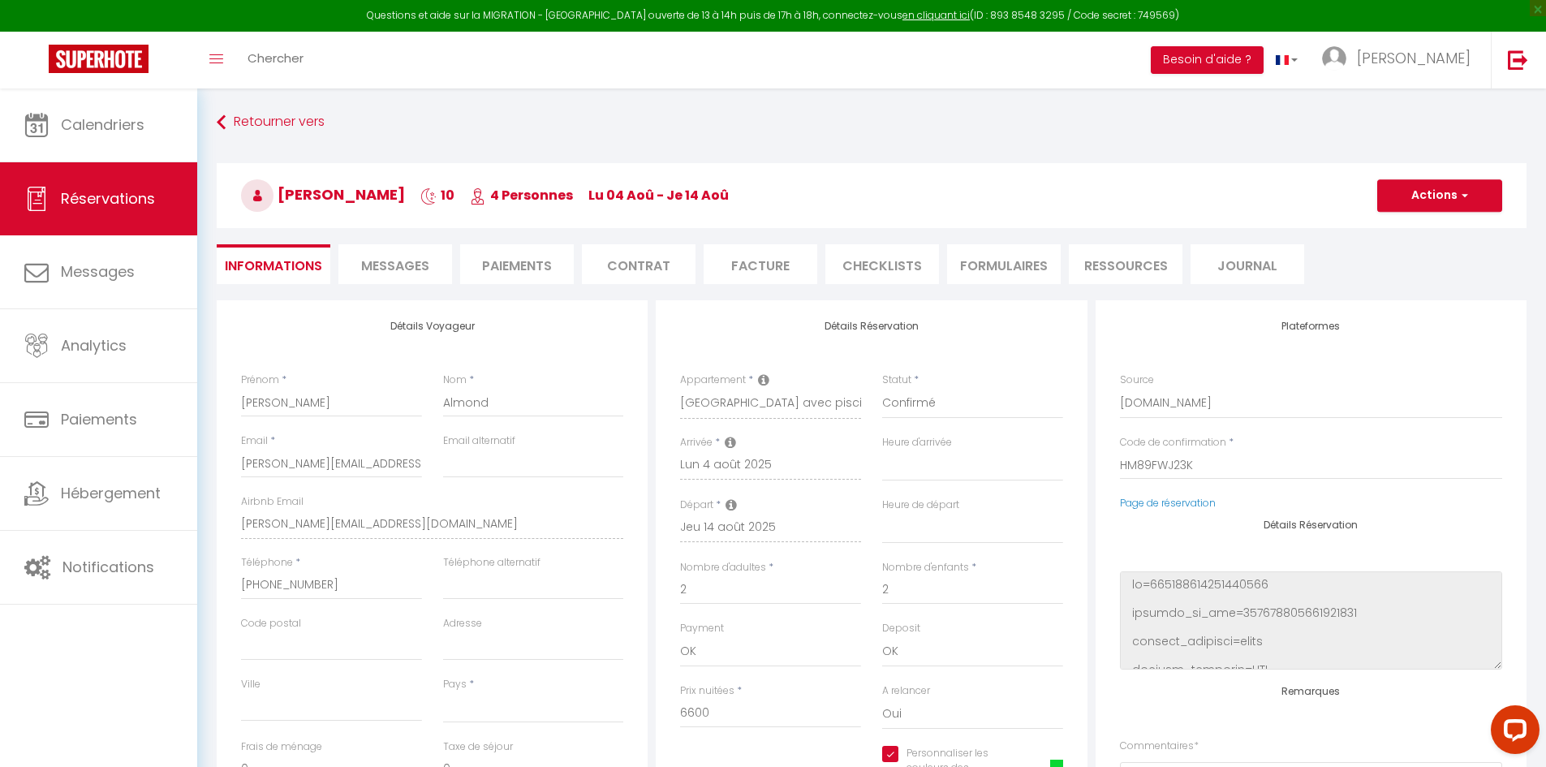
select select
type input "101.2"
select select
checkbox input "true"
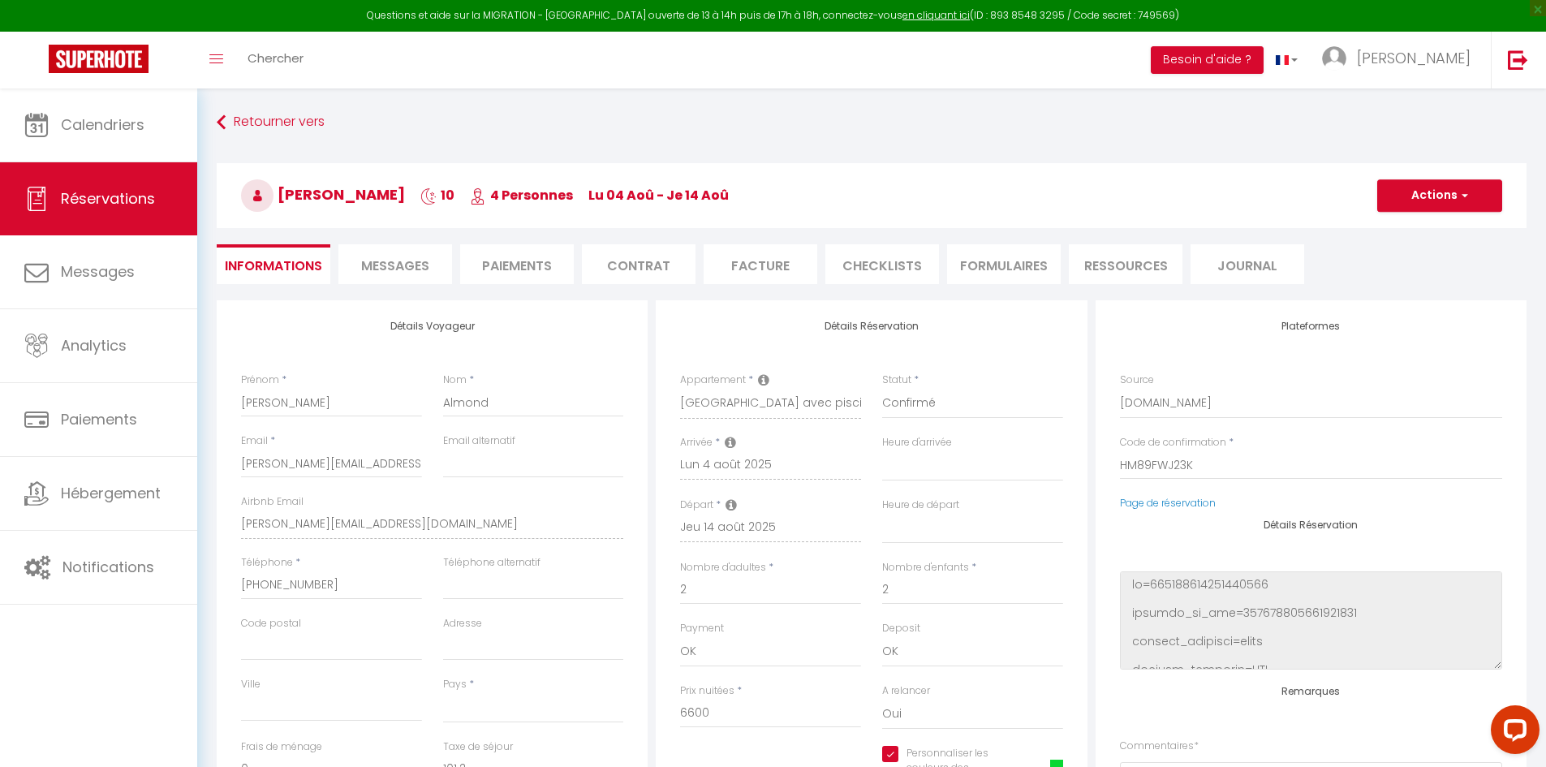
select select
checkbox input "true"
select select
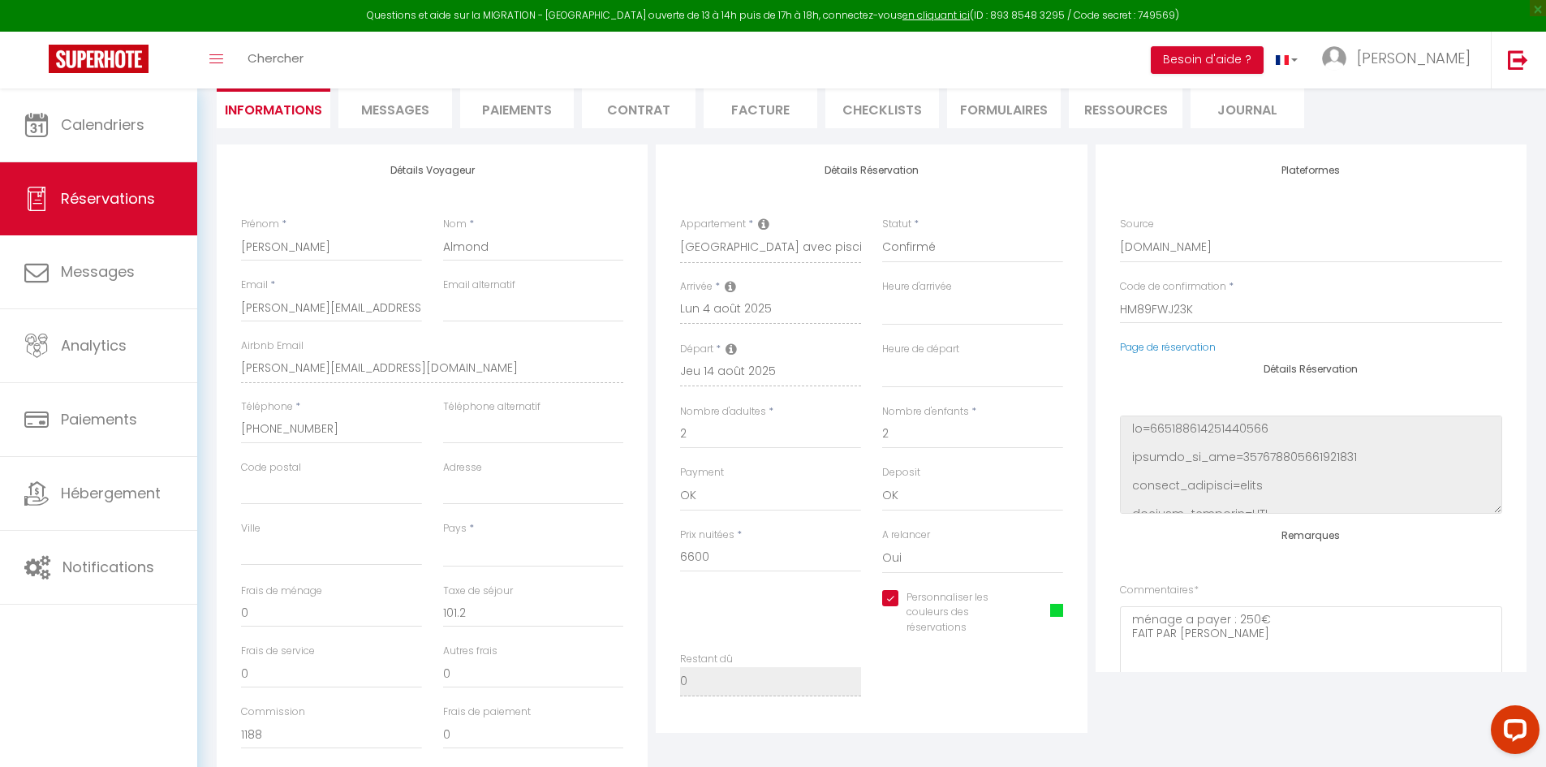
scroll to position [162, 0]
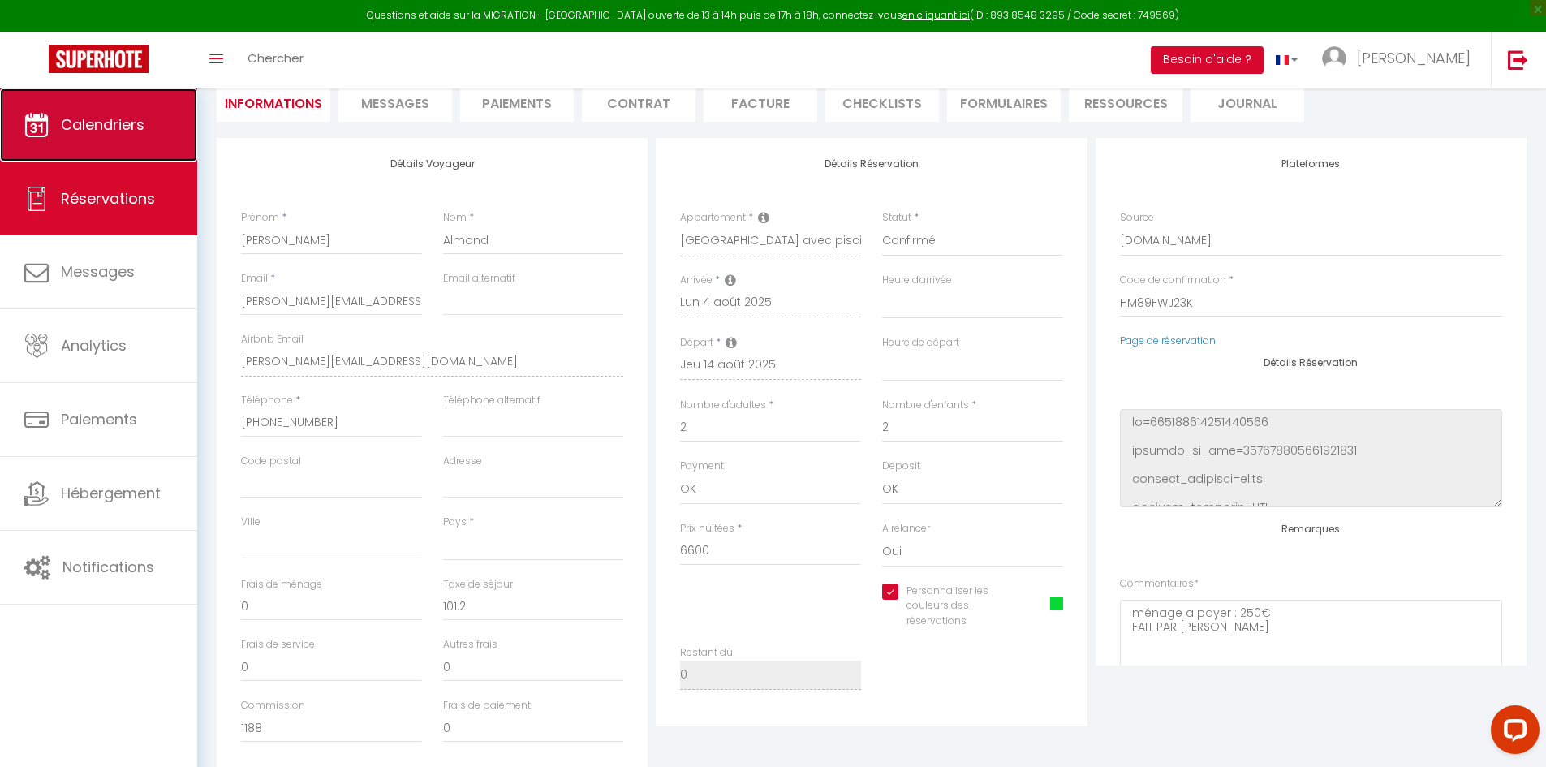
click at [135, 144] on link "Calendriers" at bounding box center [98, 124] width 197 height 73
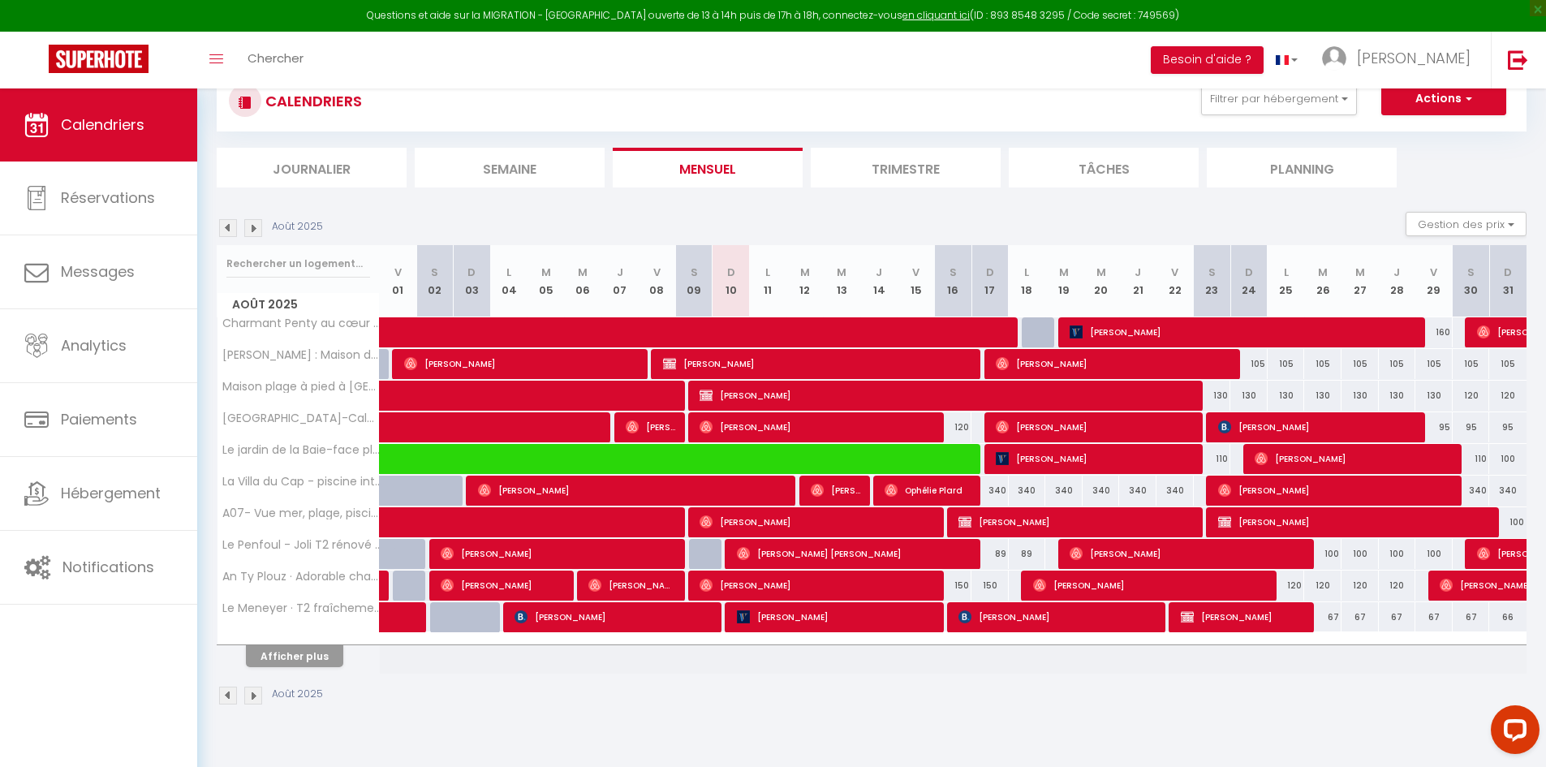
scroll to position [81, 0]
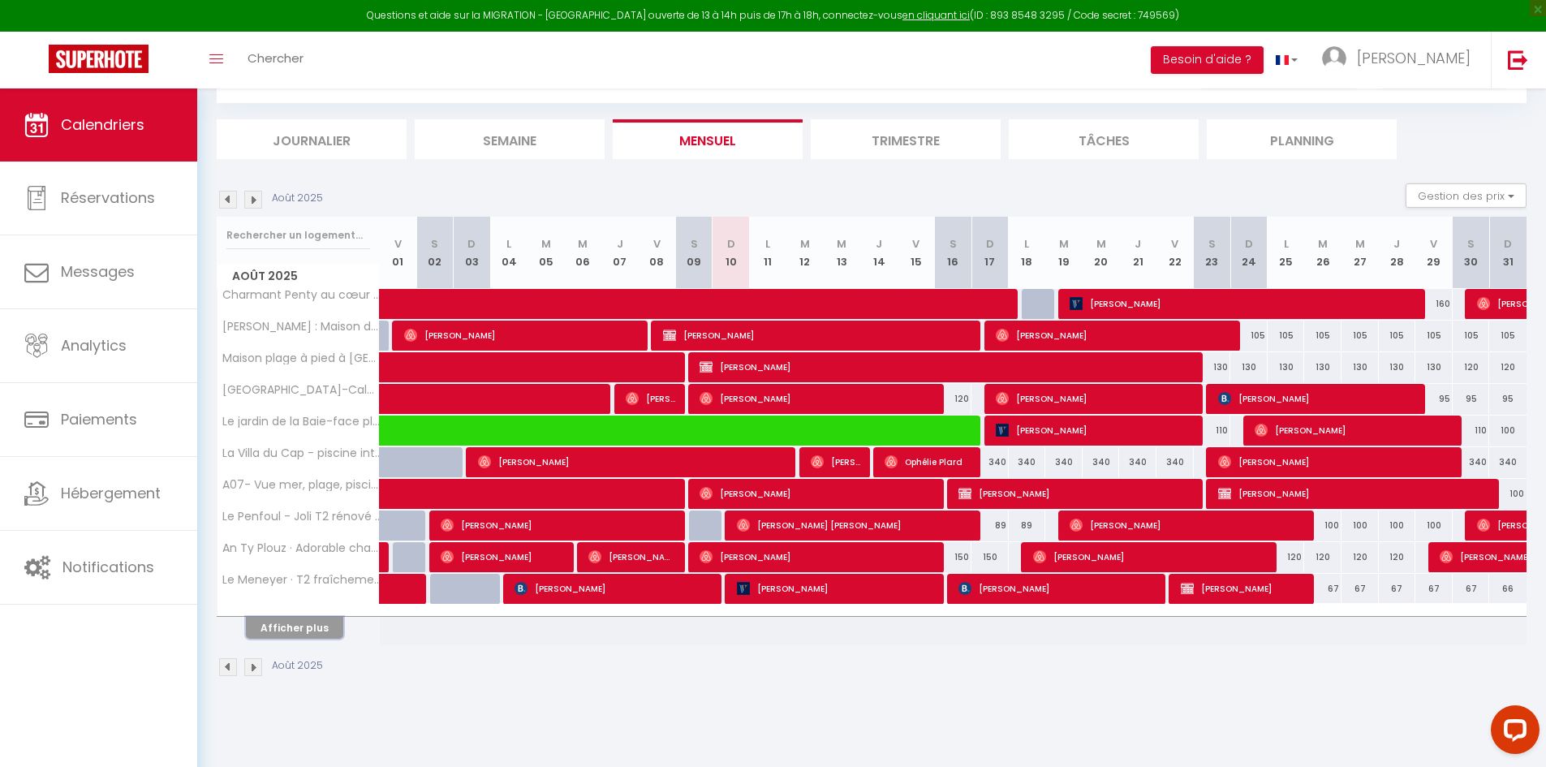
click at [310, 630] on button "Afficher plus" at bounding box center [294, 628] width 97 height 22
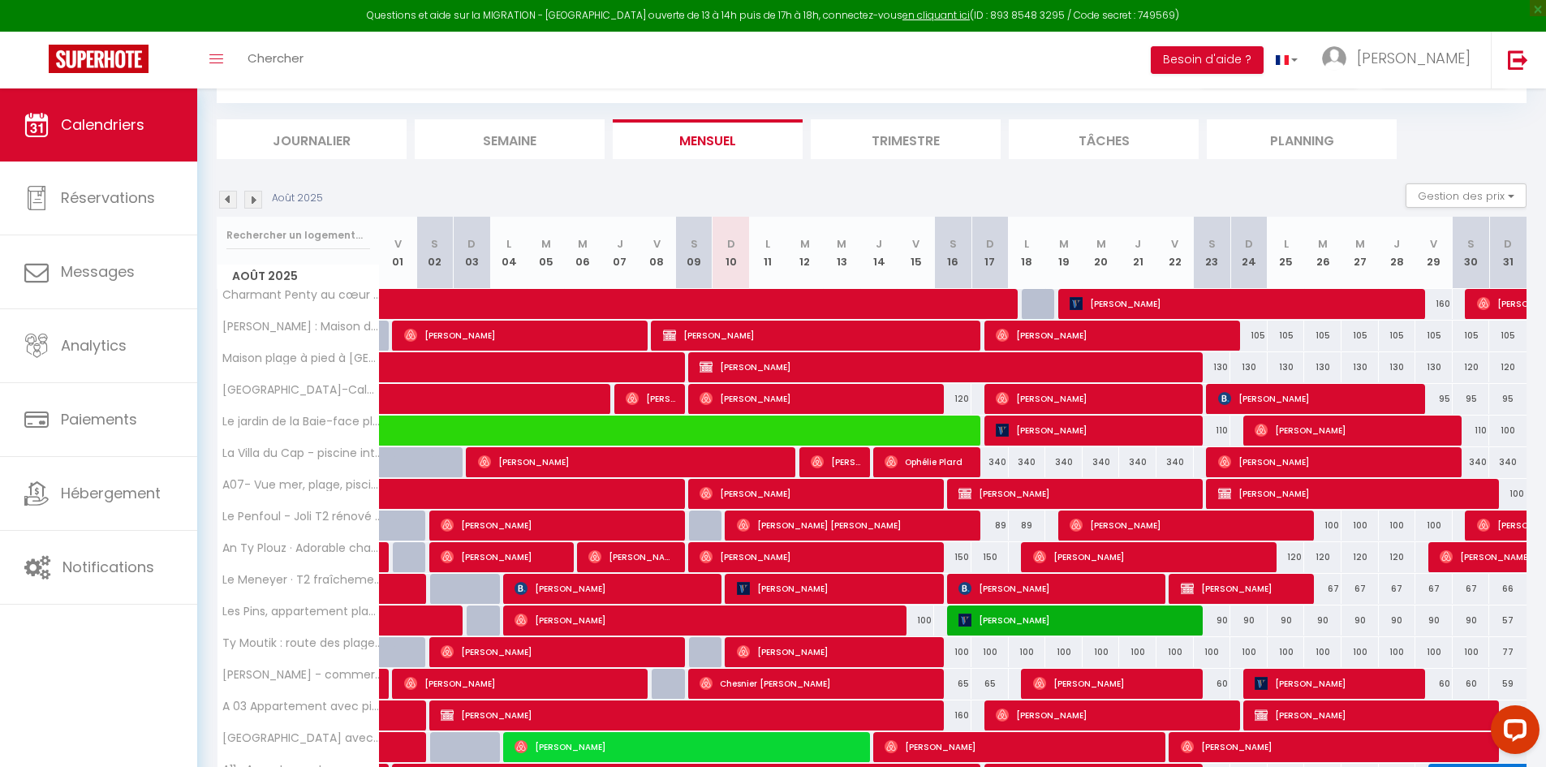
scroll to position [325, 0]
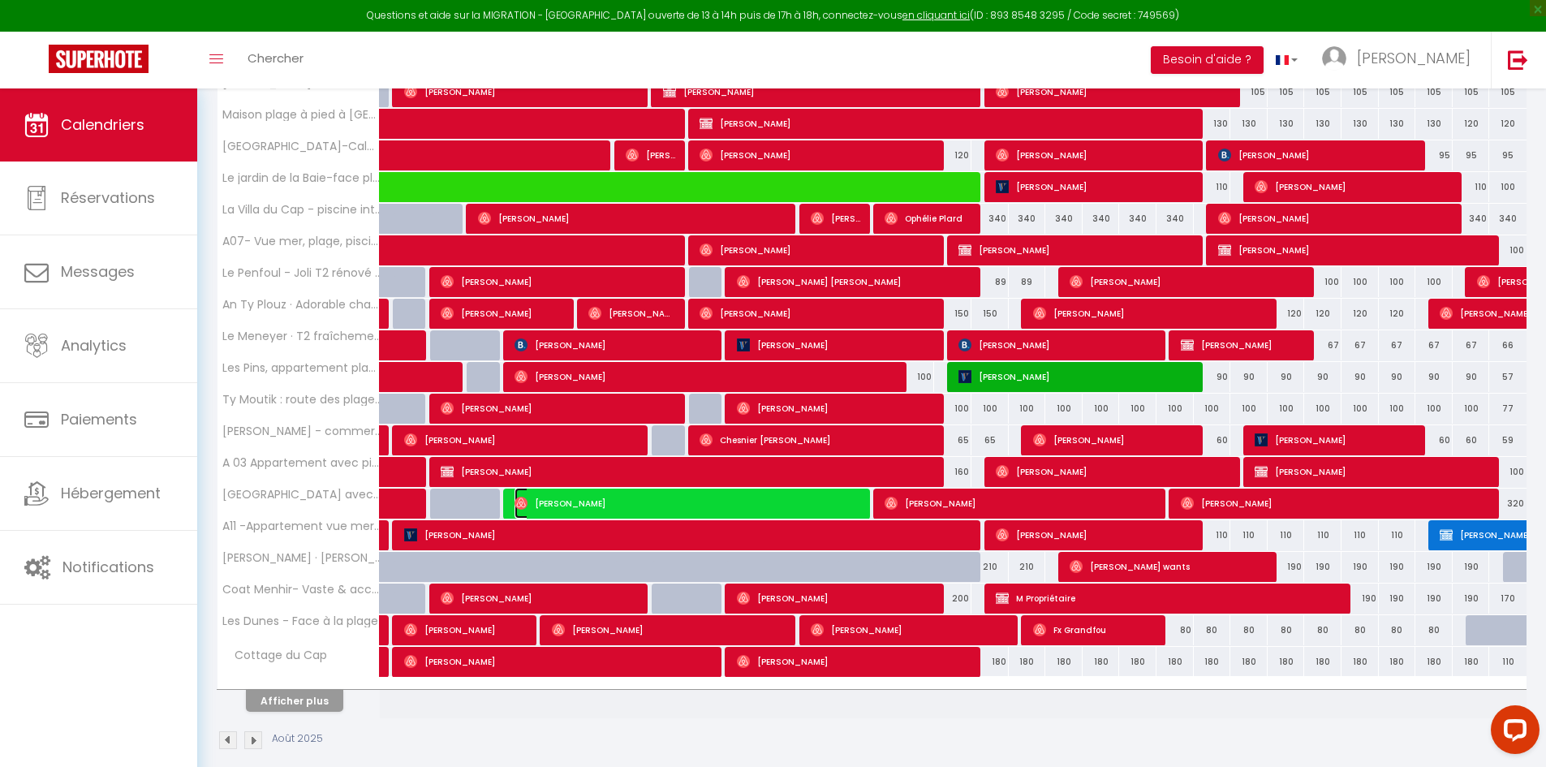
click at [828, 503] on span "[PERSON_NAME]" at bounding box center [688, 503] width 348 height 31
select select "OK"
select select "0"
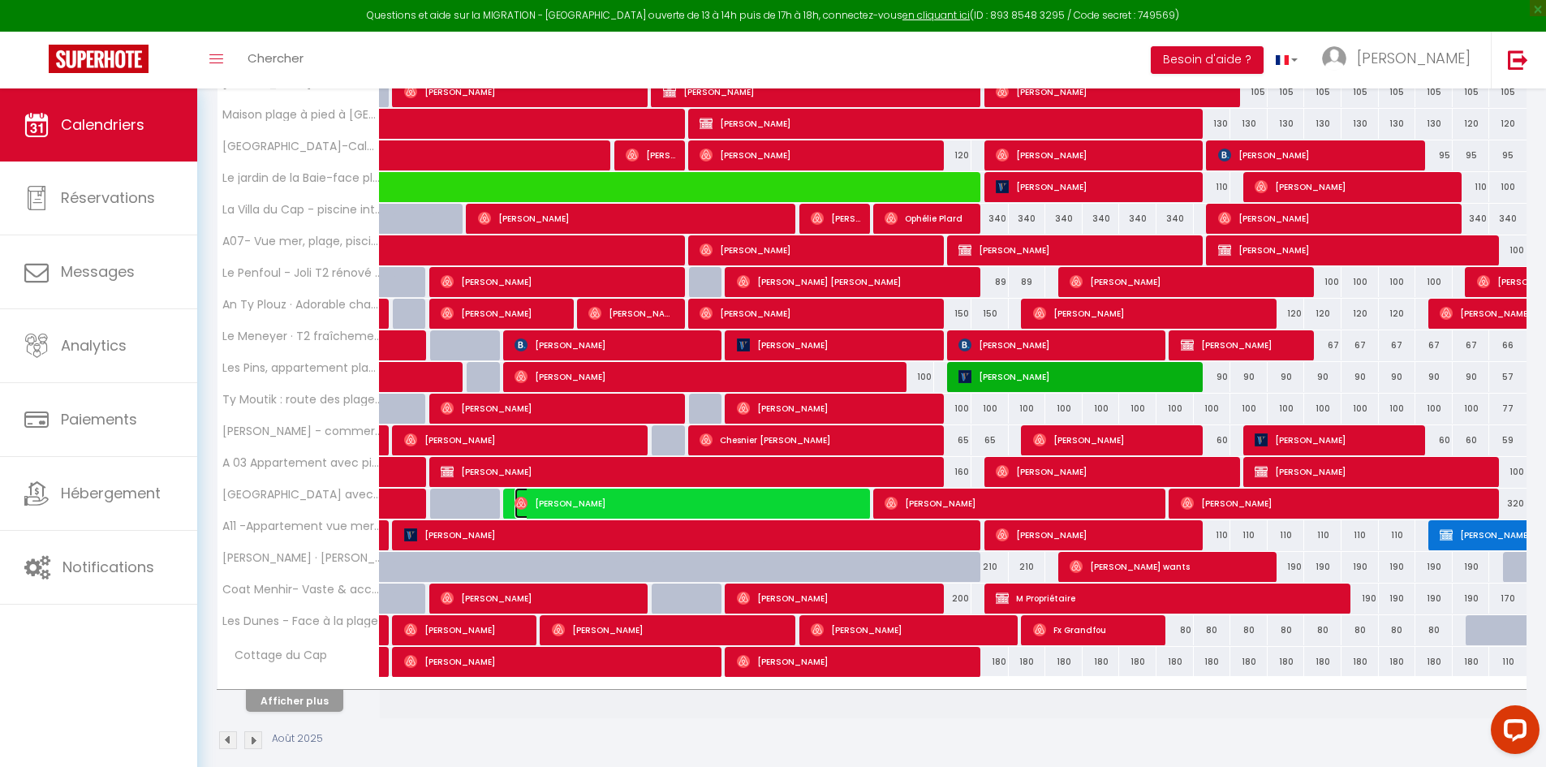
select select "1"
select select
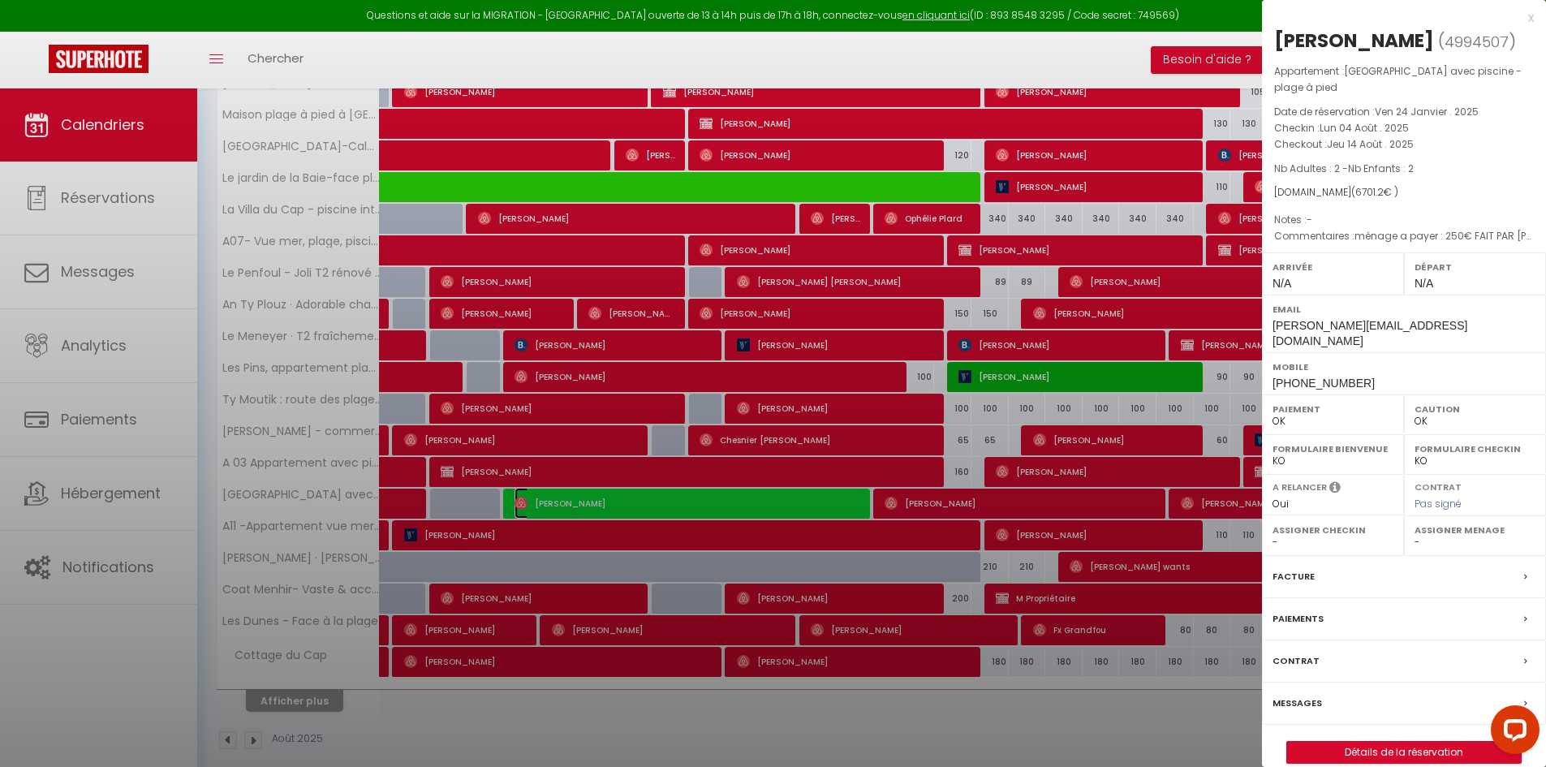
select select "49972"
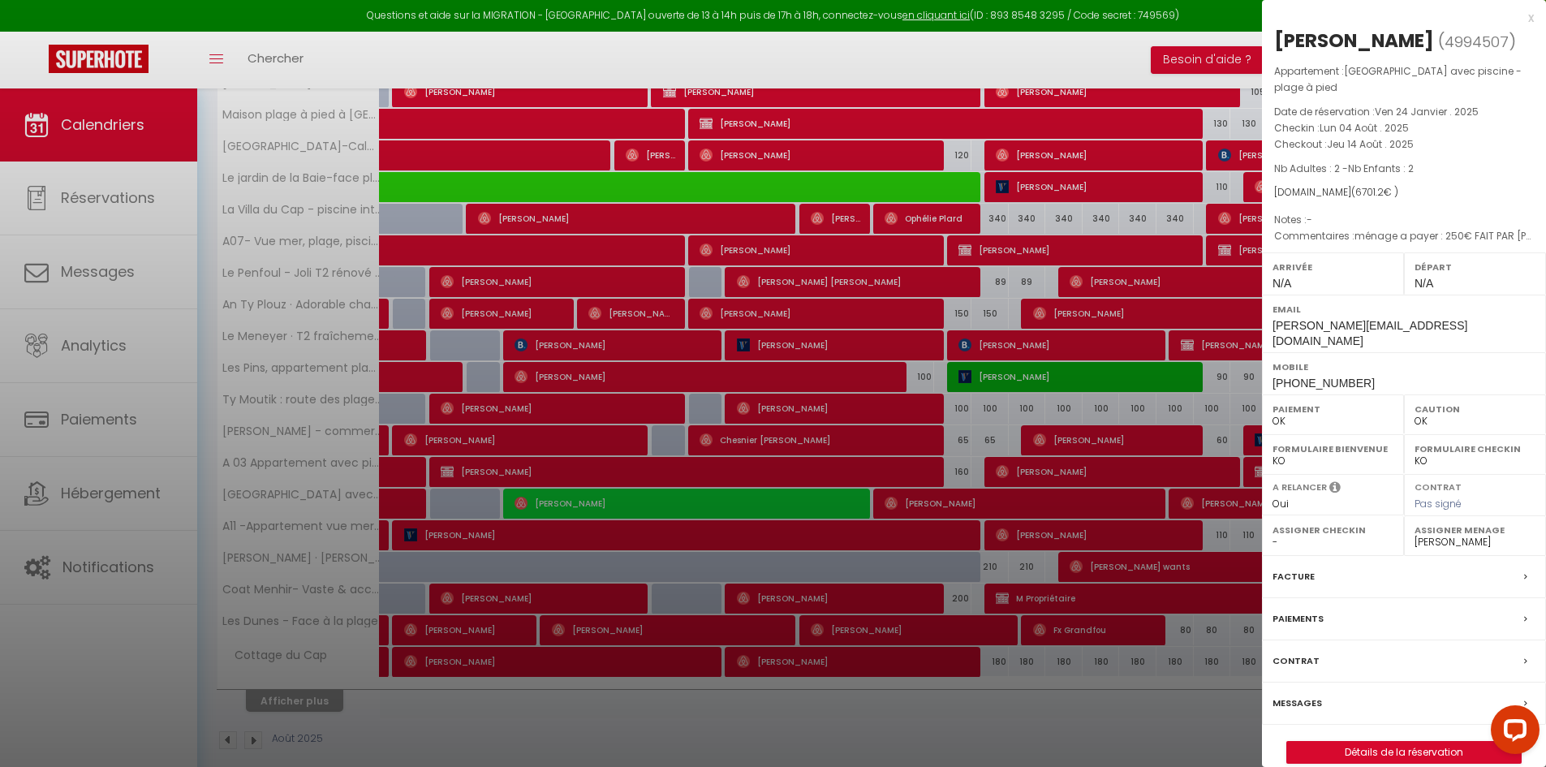
click at [1128, 725] on div at bounding box center [773, 383] width 1546 height 767
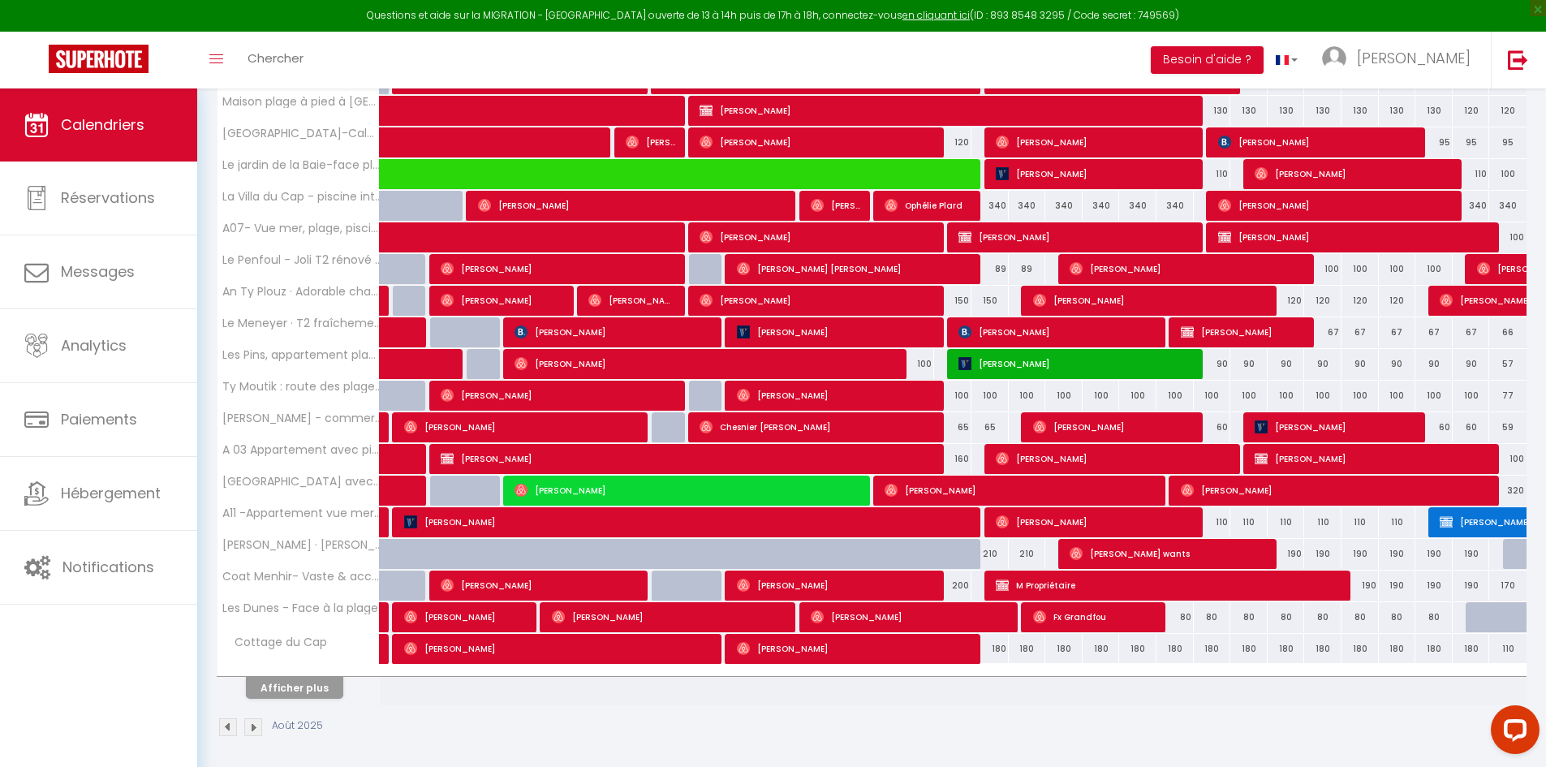
scroll to position [343, 0]
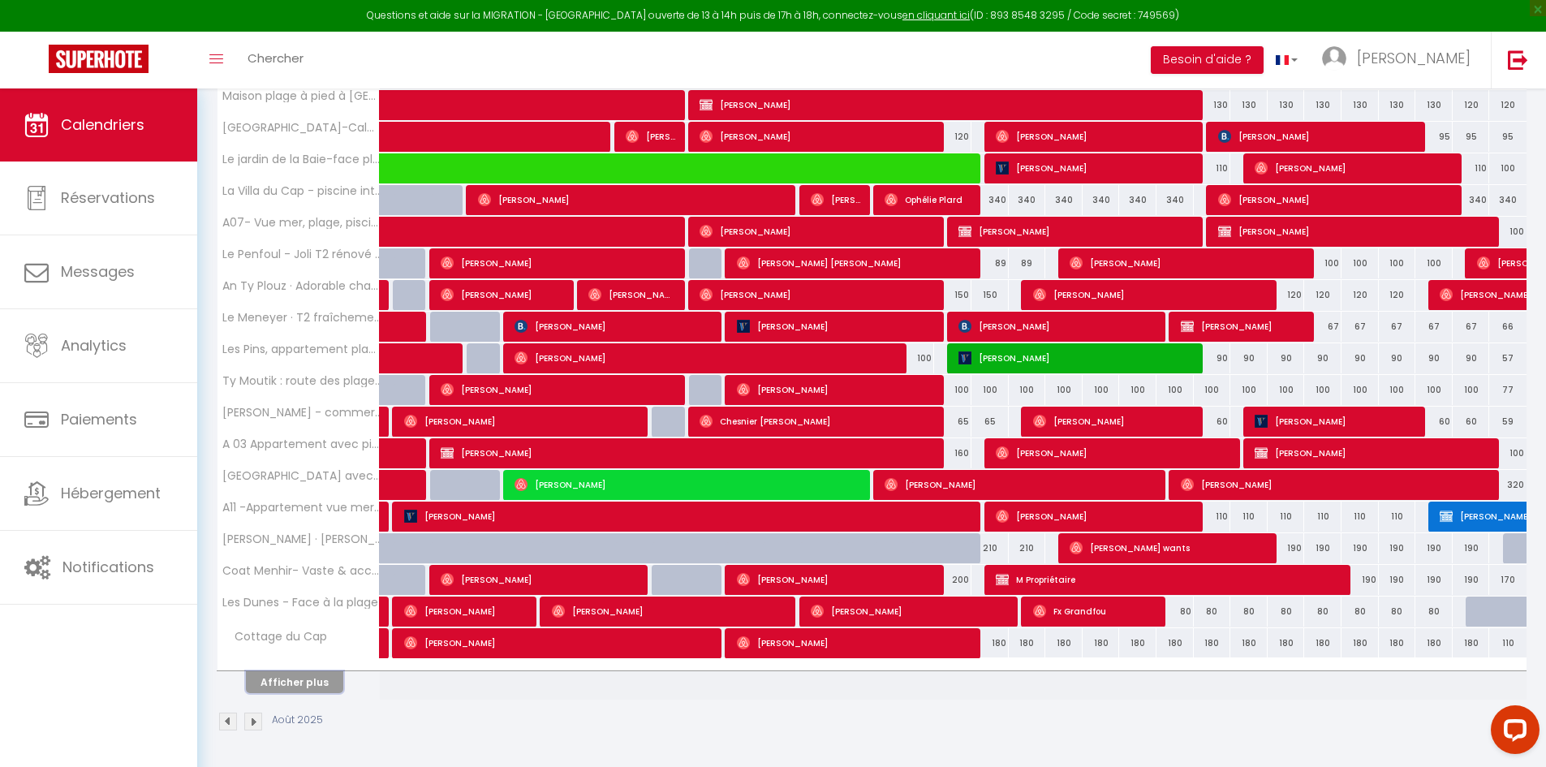
drag, startPoint x: 320, startPoint y: 684, endPoint x: 824, endPoint y: 425, distance: 567.2
click at [336, 683] on button "Afficher plus" at bounding box center [294, 682] width 97 height 22
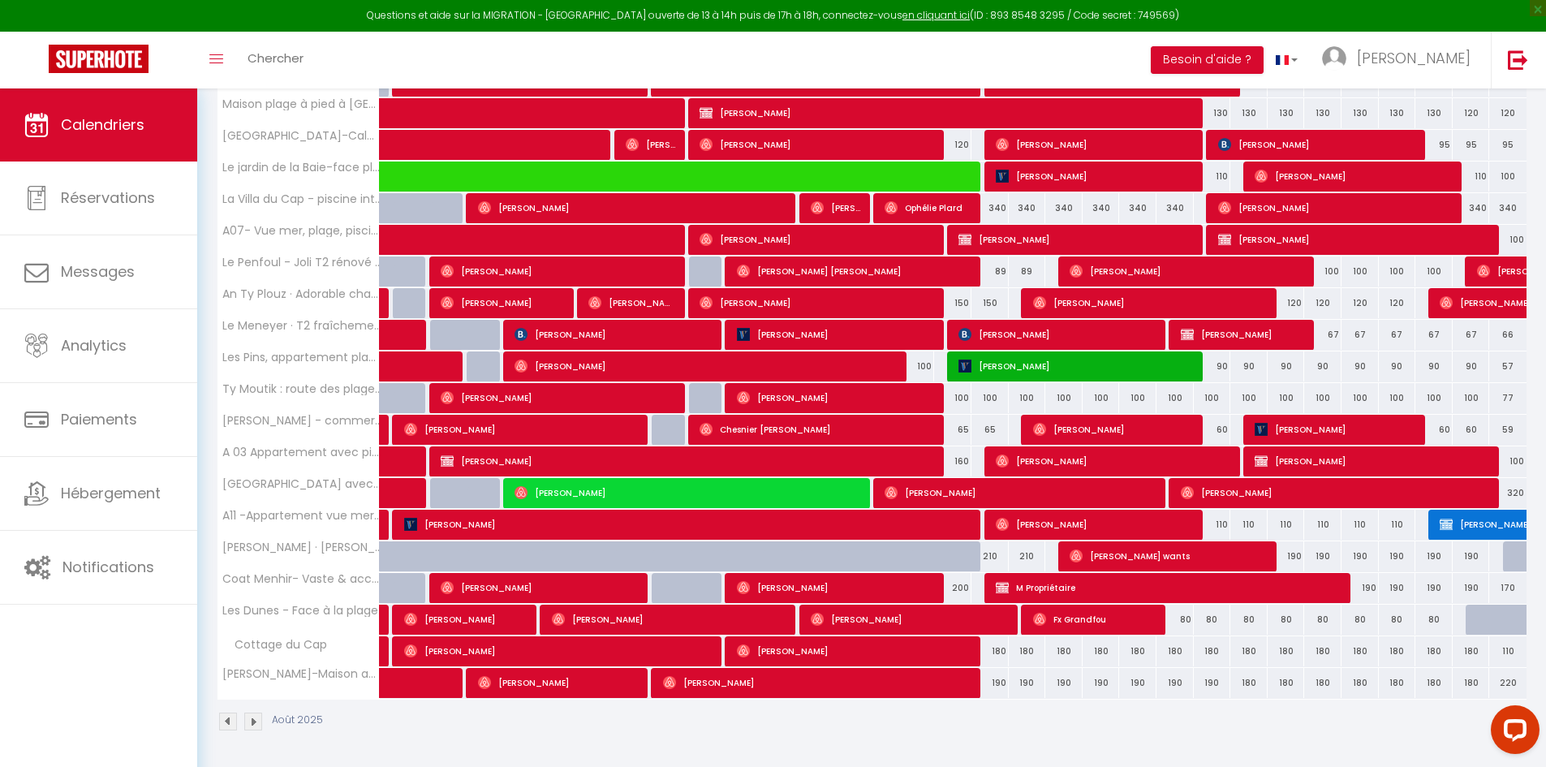
scroll to position [335, 0]
click at [874, 683] on span "[PERSON_NAME]" at bounding box center [818, 682] width 311 height 31
select select
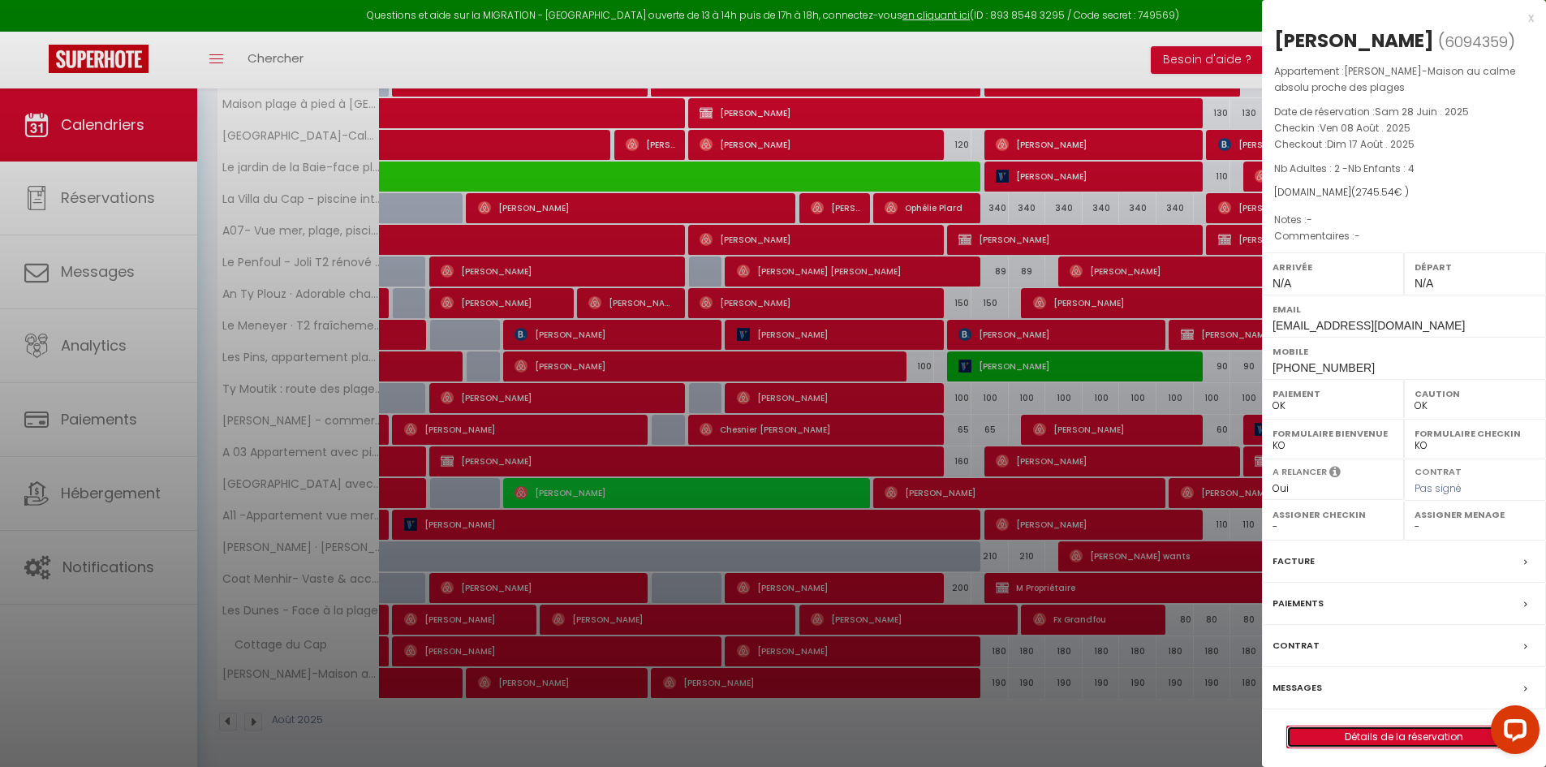
click at [1365, 736] on link "Détails de la réservation" at bounding box center [1404, 736] width 234 height 21
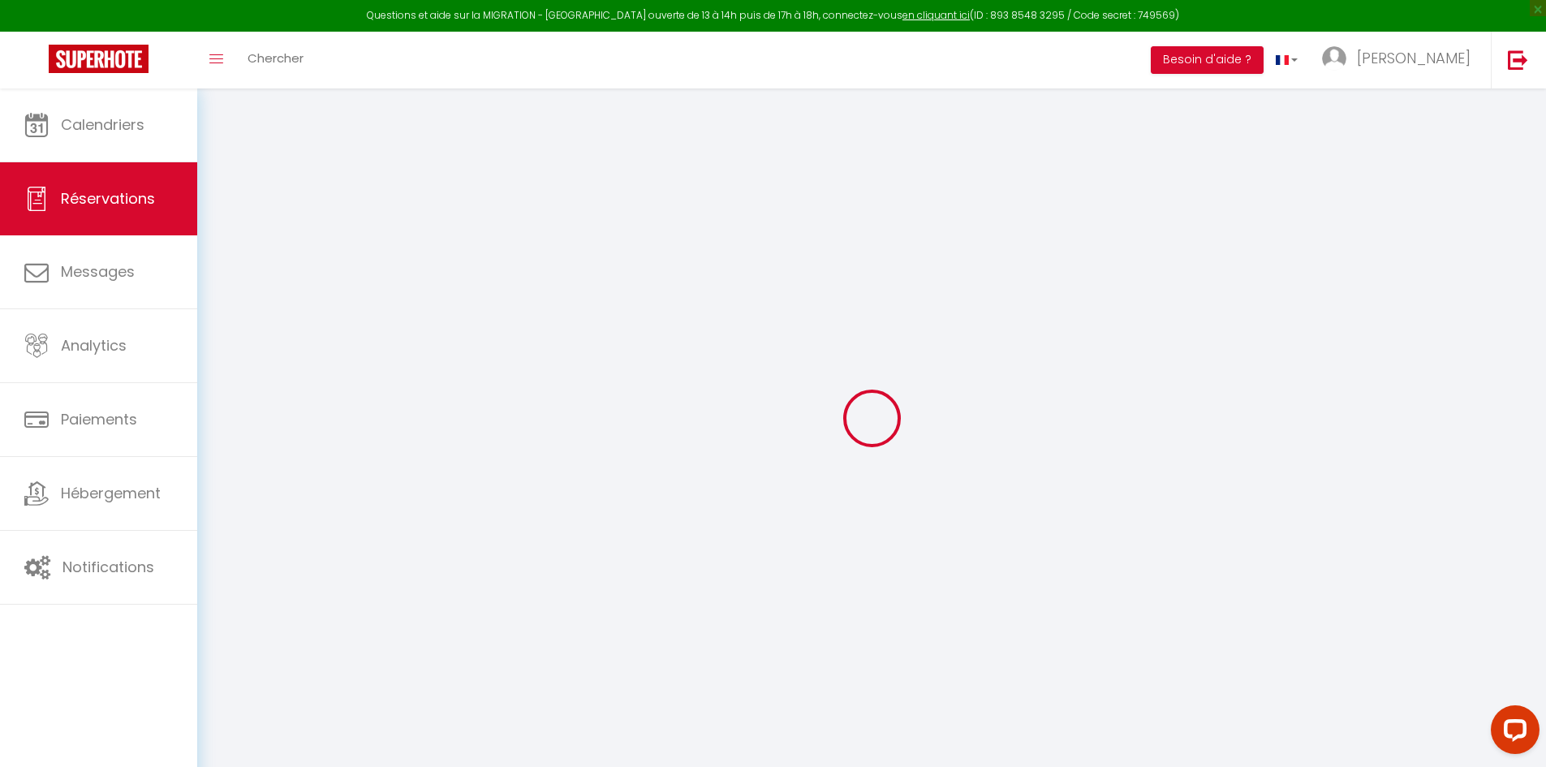
select select
checkbox input "false"
select select
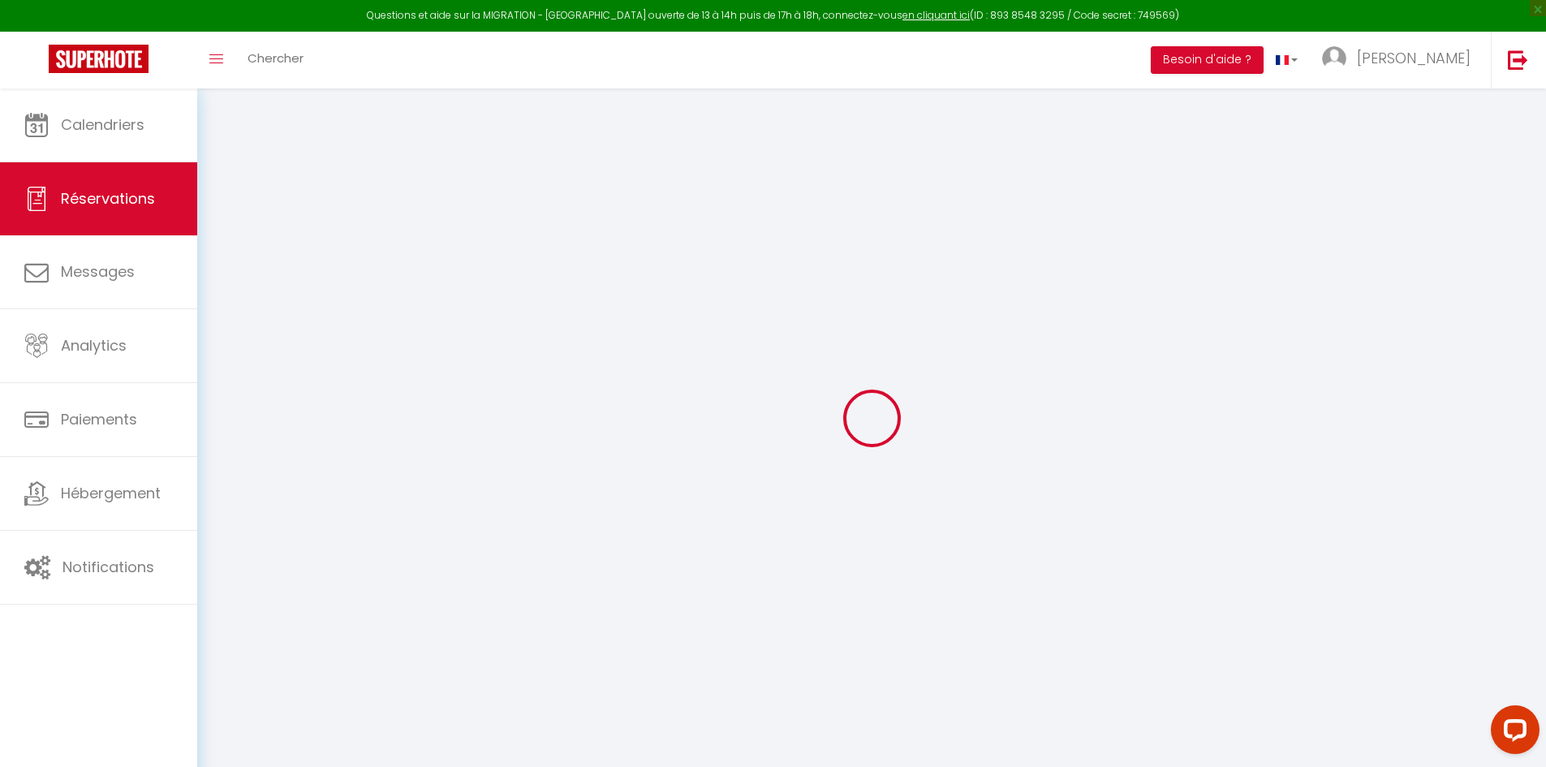
select select
checkbox input "false"
select select
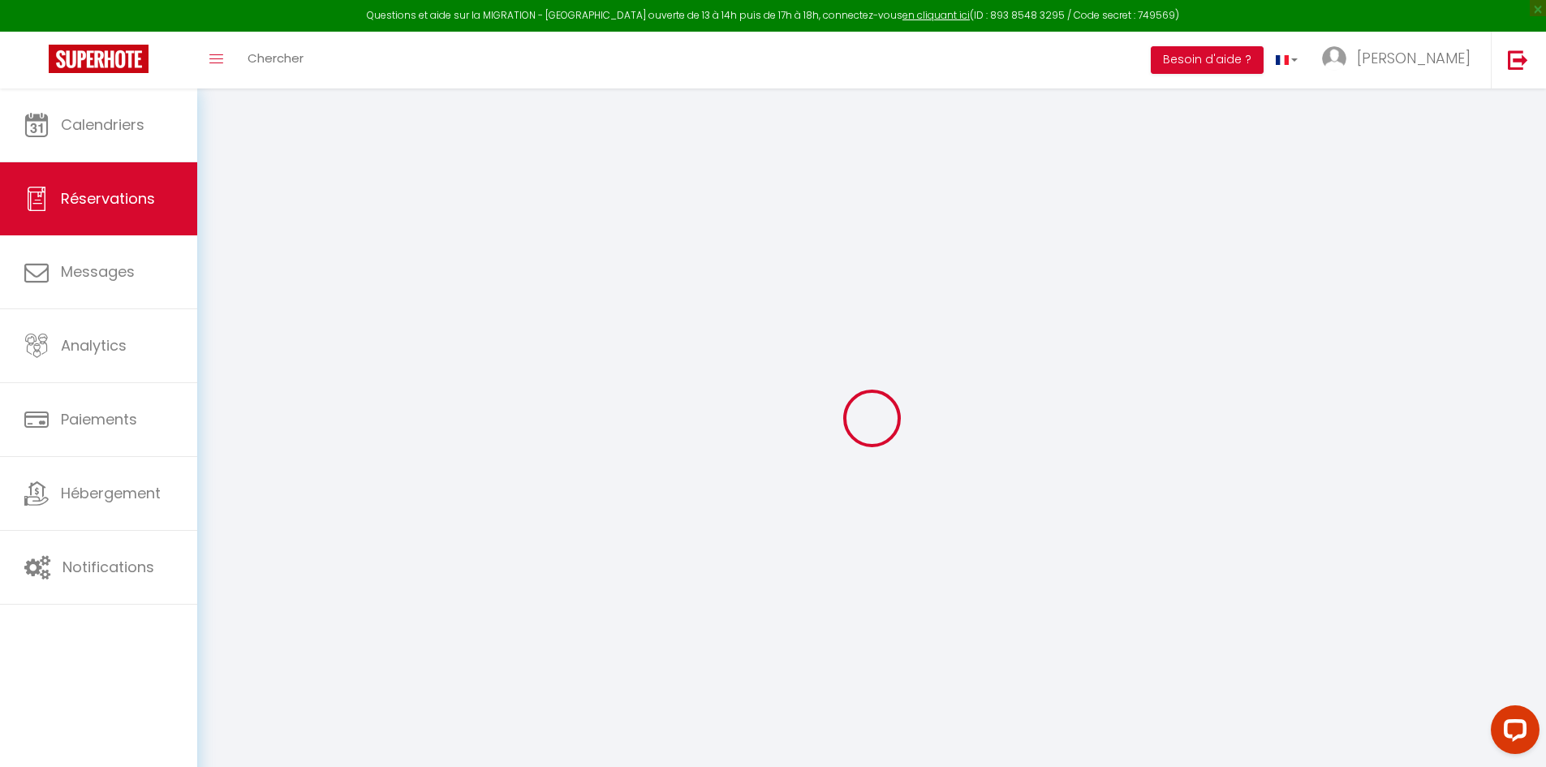
select select
checkbox input "false"
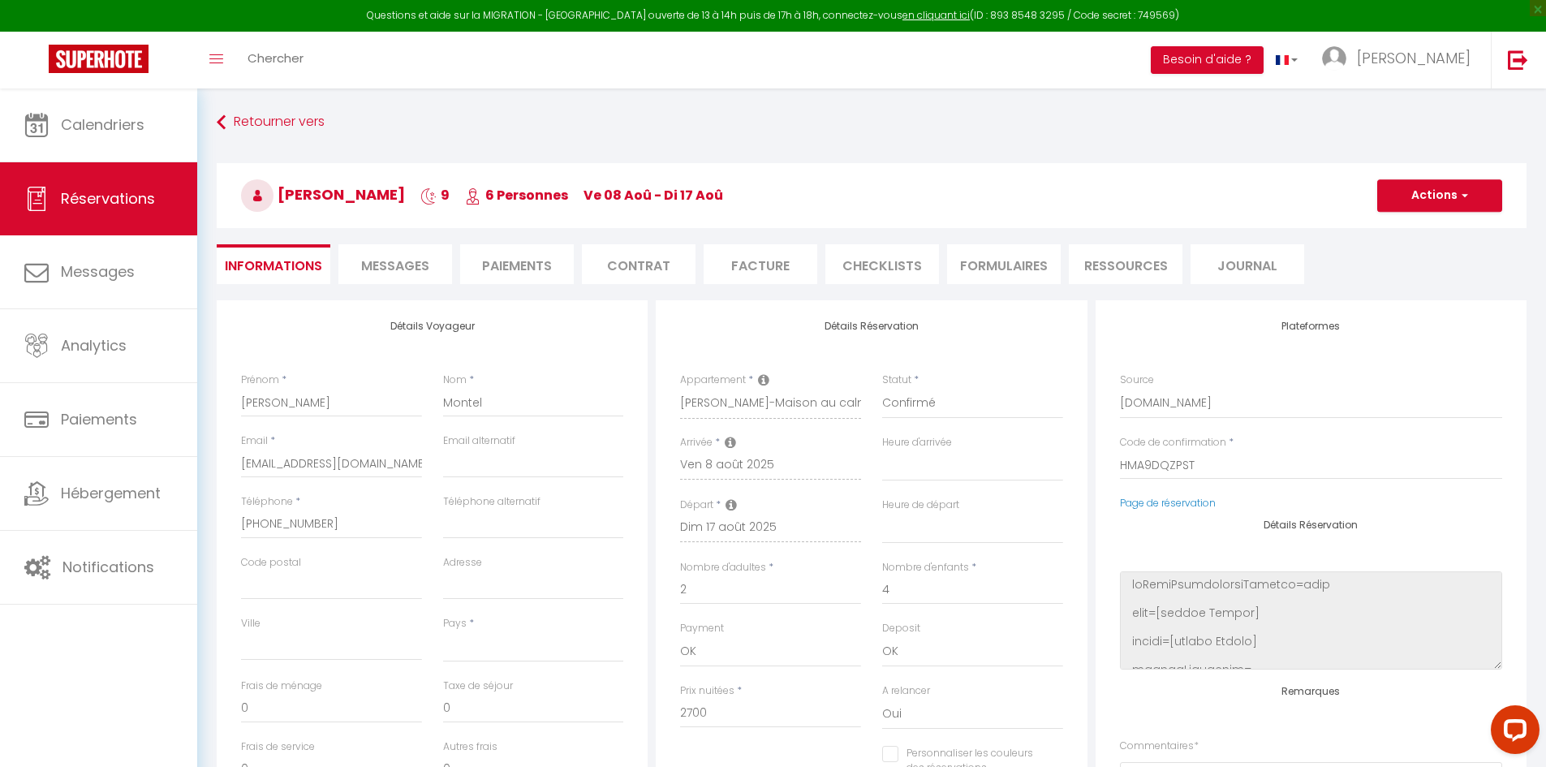
select select
type input "45.54"
select select
checkbox input "false"
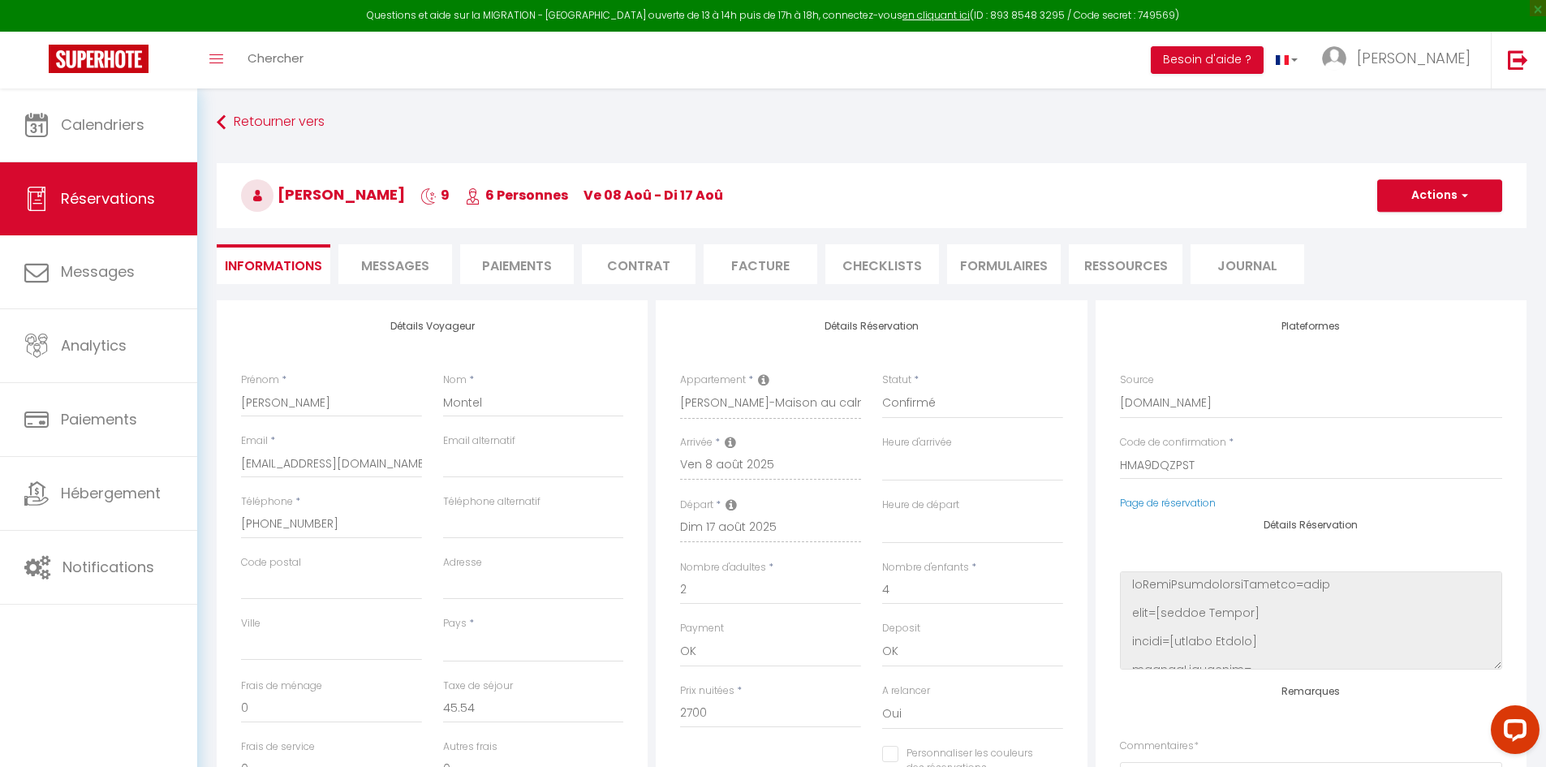
select select
checkbox input "false"
select select
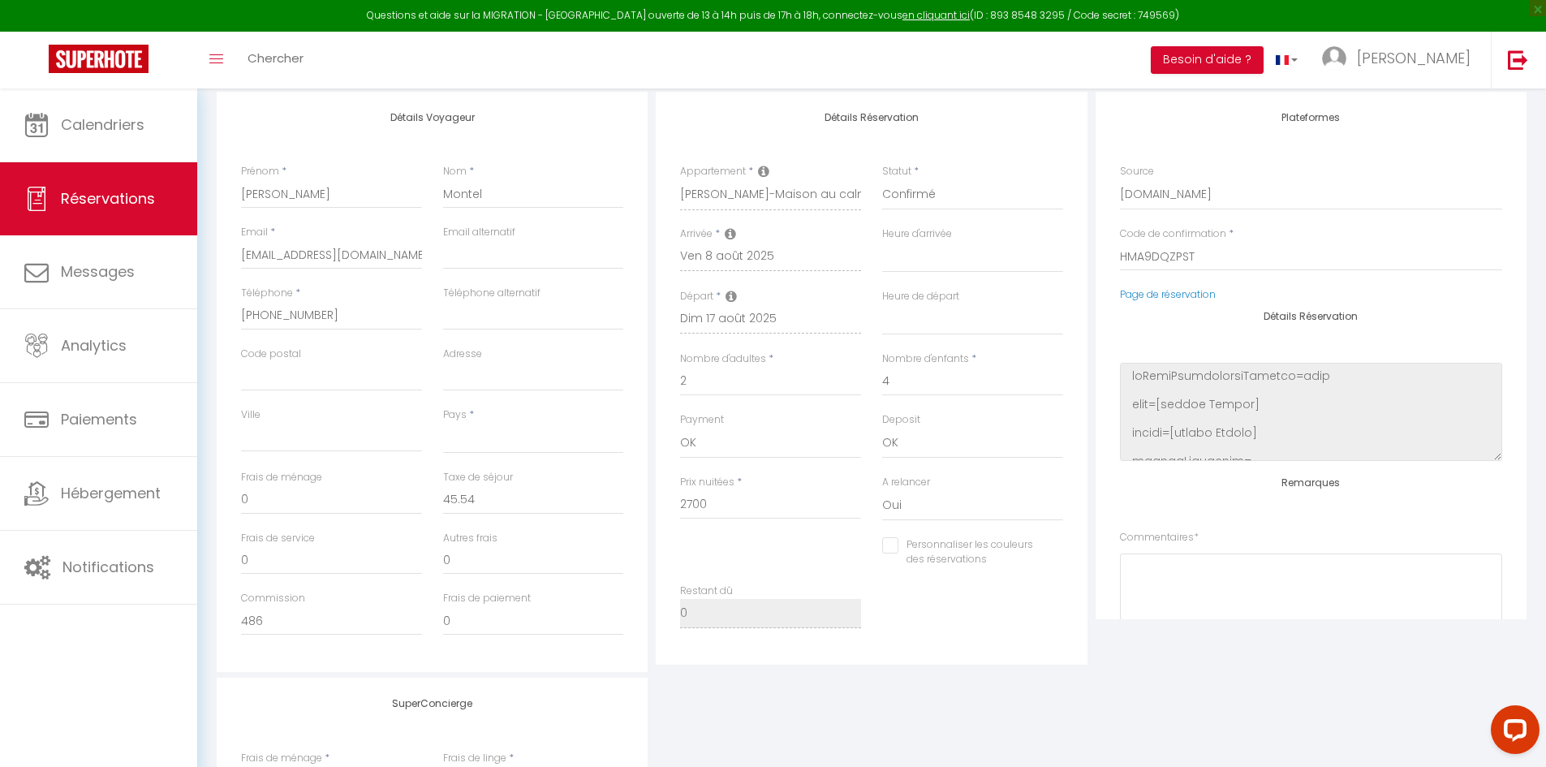
scroll to position [243, 0]
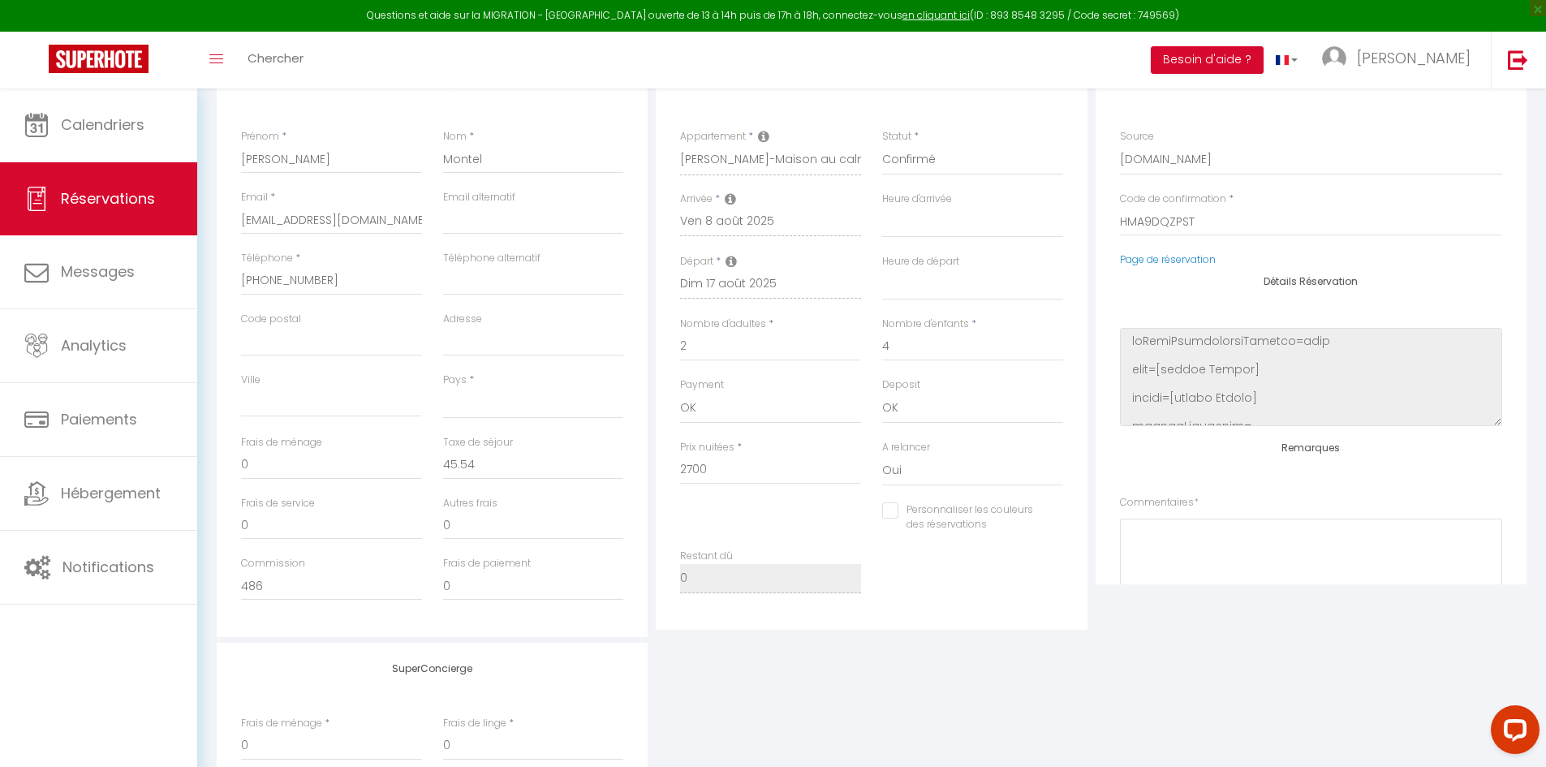
click at [897, 508] on input "Personnaliser les couleurs des réservations" at bounding box center [962, 510] width 161 height 16
checkbox input "true"
select select
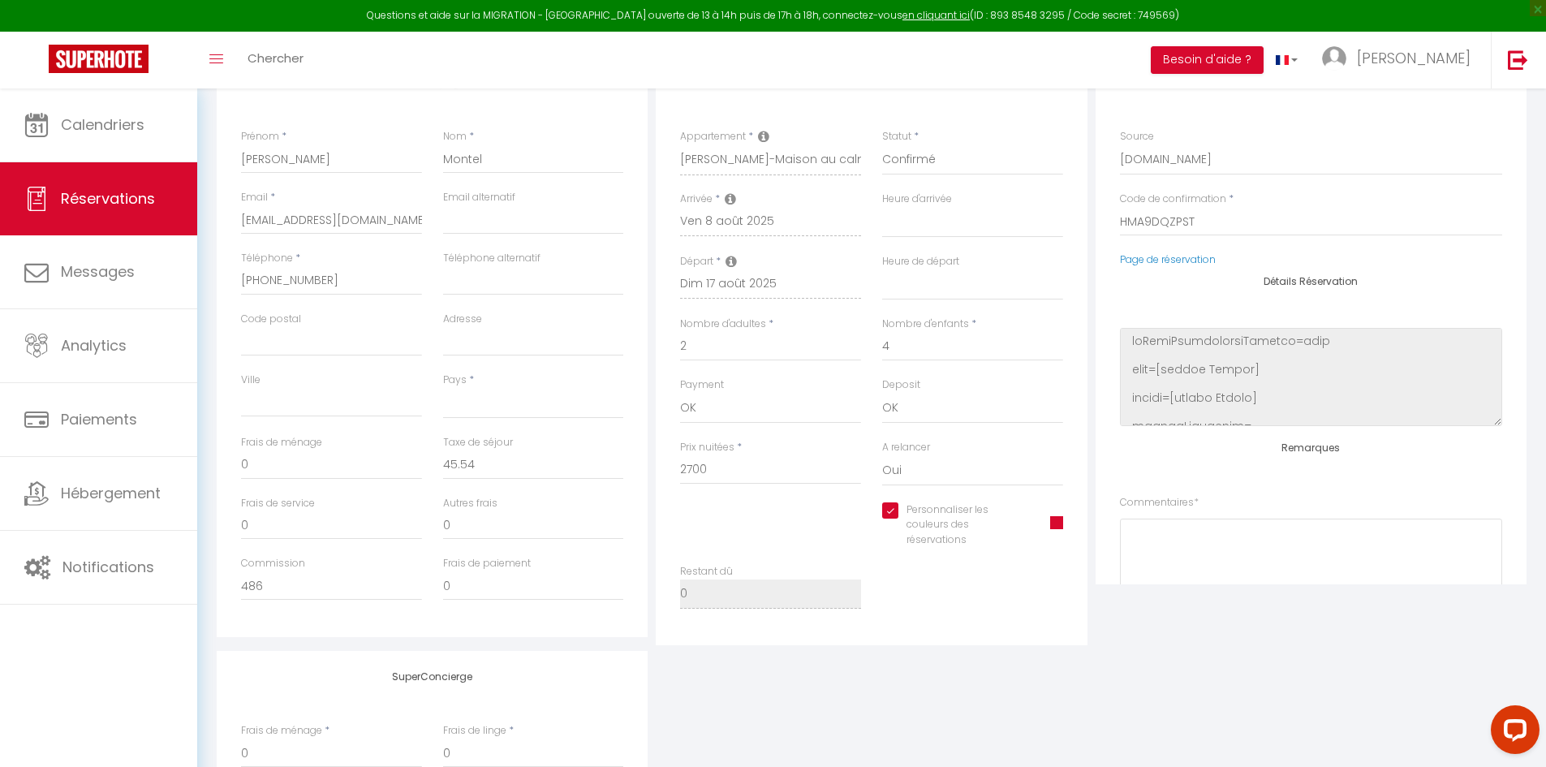
click at [1055, 518] on span at bounding box center [1056, 522] width 13 height 13
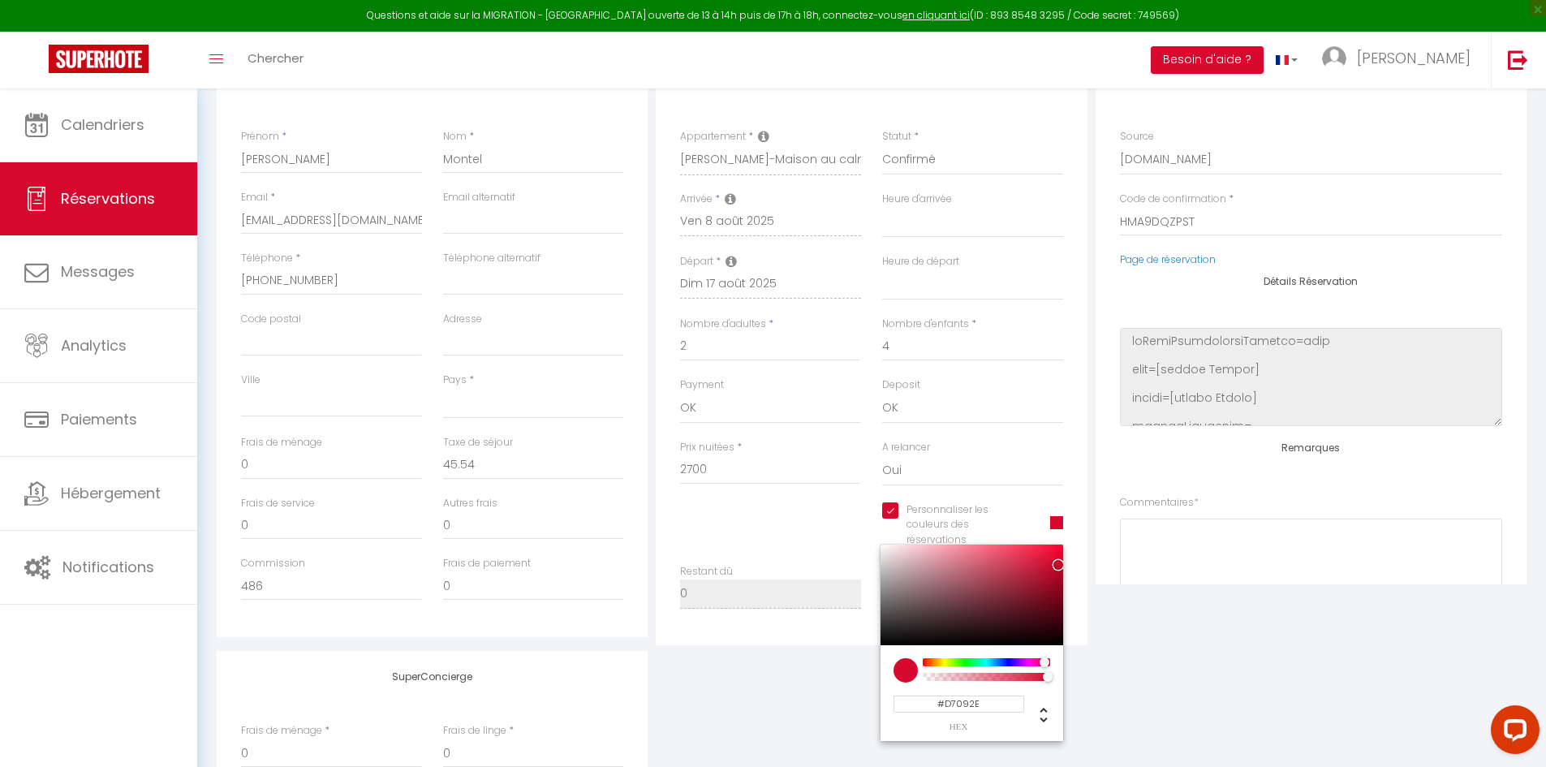
select select
type input "#09D724"
click at [968, 660] on div at bounding box center [986, 662] width 124 height 8
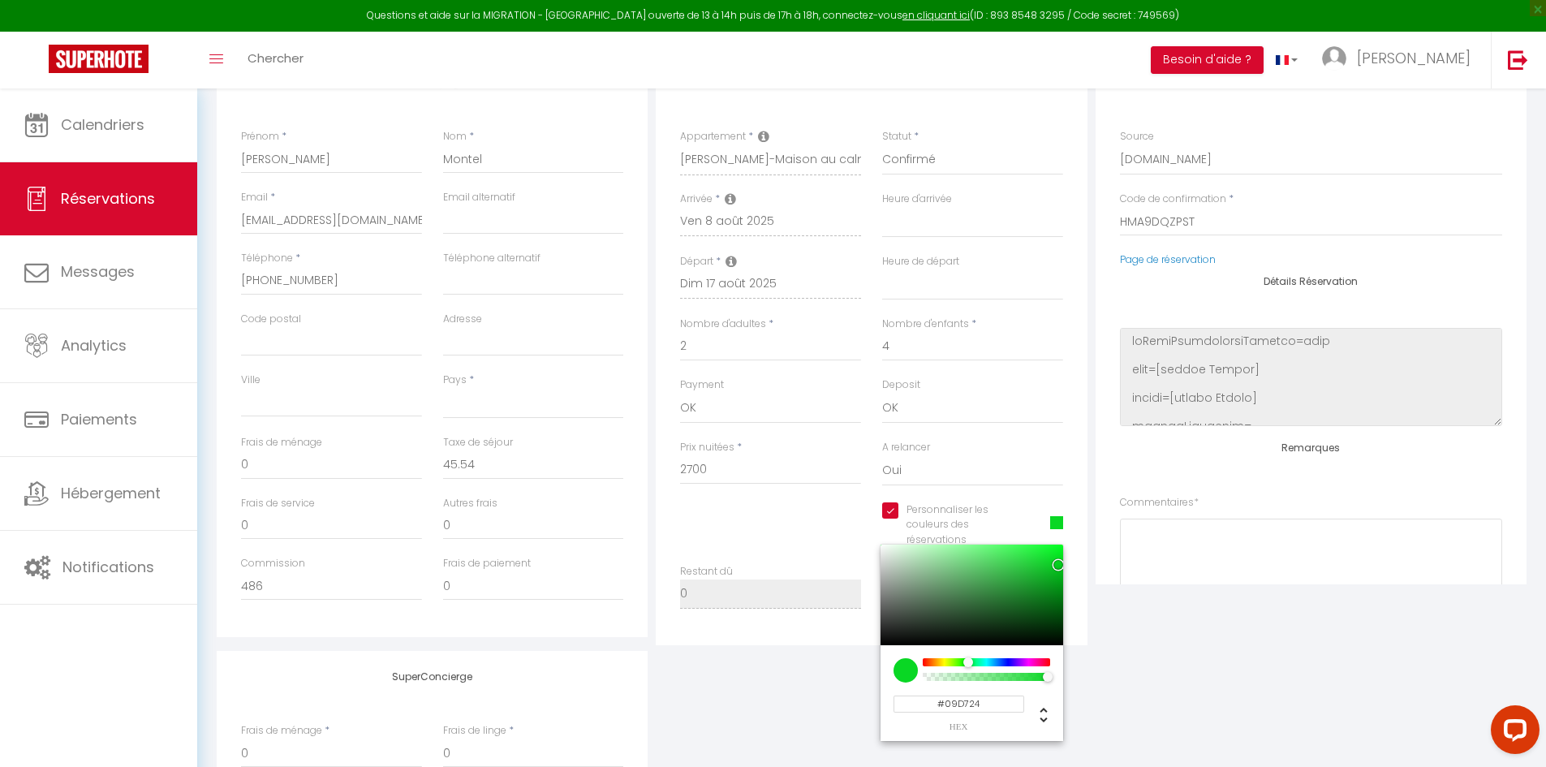
click at [1040, 556] on div at bounding box center [971, 594] width 183 height 101
select select
type input "#1CE236"
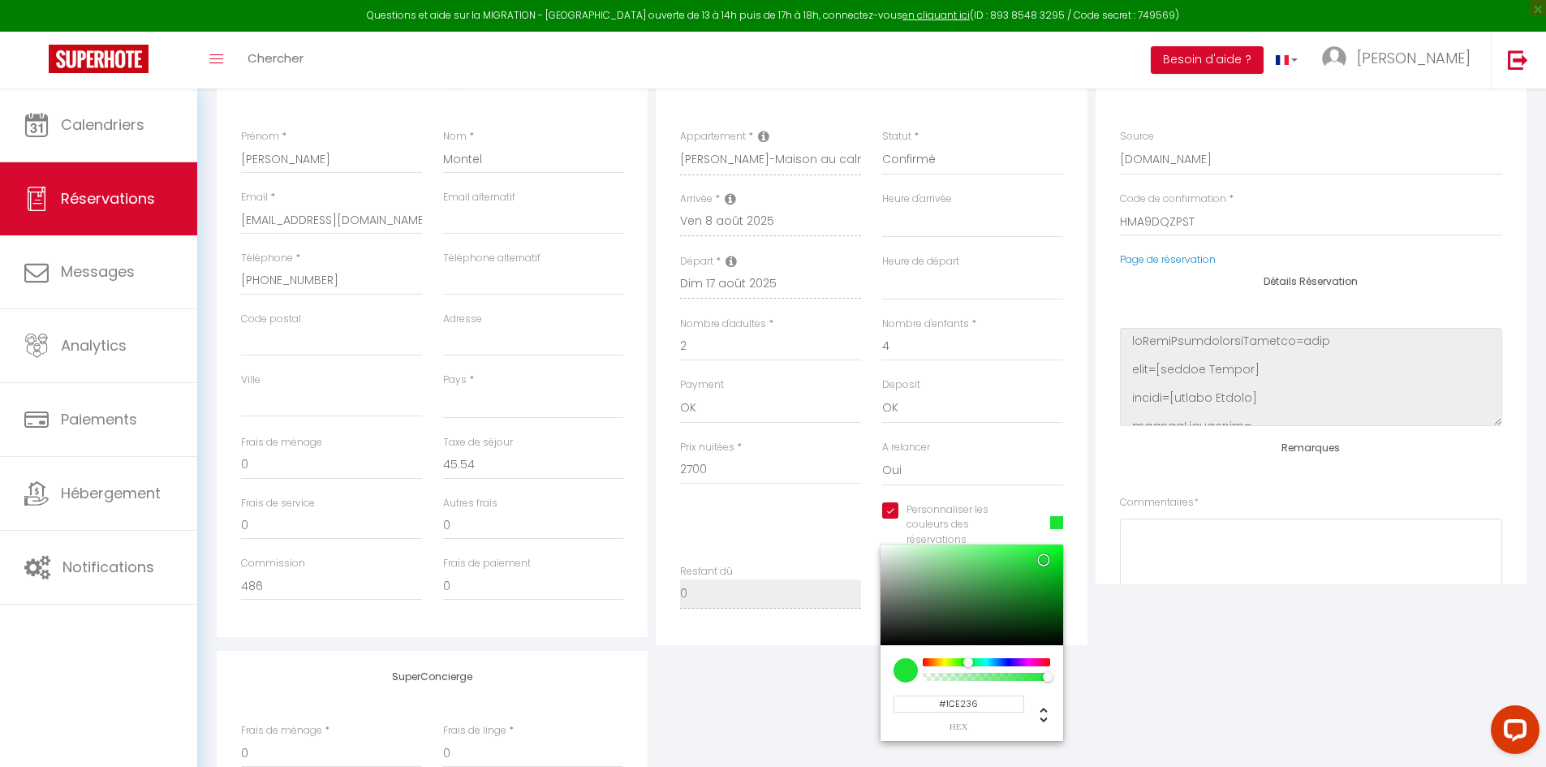
drag, startPoint x: 1235, startPoint y: 645, endPoint x: 1236, endPoint y: 637, distance: 8.2
click at [1235, 640] on div "Détails Voyageur Prénom * [PERSON_NAME] * Montel Email * [EMAIL_ADDRESS][DOMAIN…" at bounding box center [872, 465] width 1310 height 816
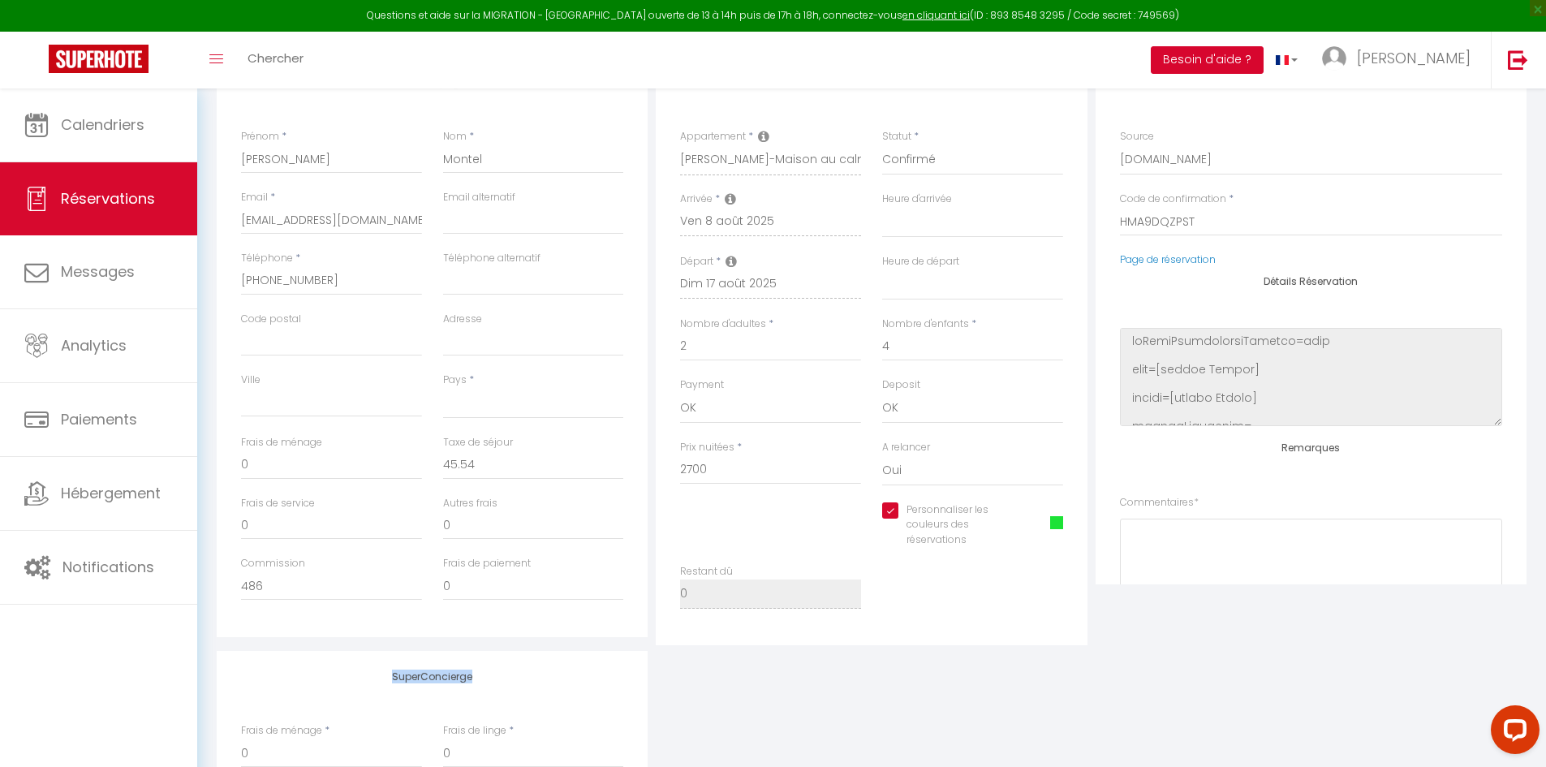
click at [1263, 66] on button "Besoin d'aide ?" at bounding box center [1207, 60] width 113 height 28
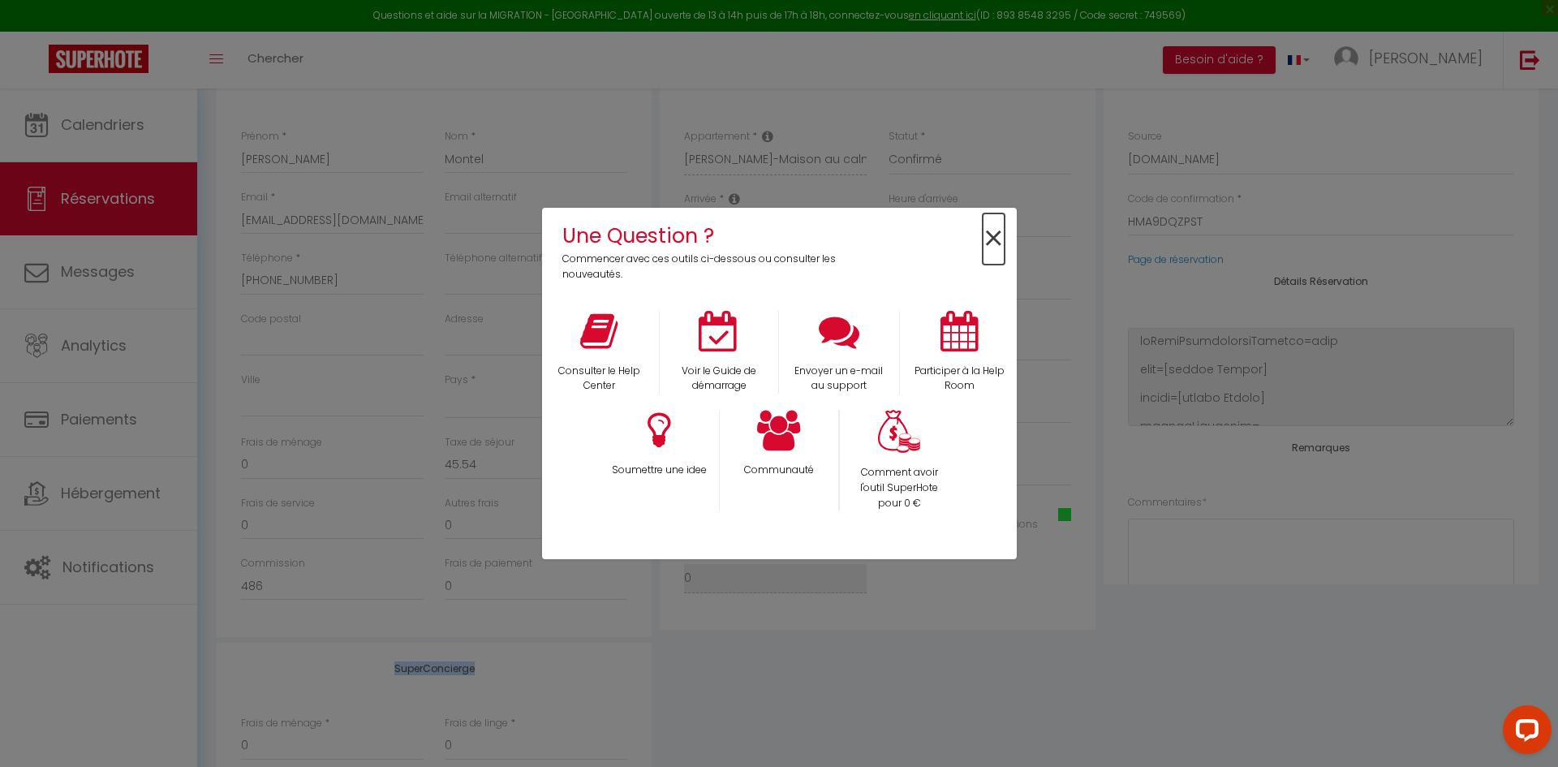
drag, startPoint x: 994, startPoint y: 238, endPoint x: 1019, endPoint y: 260, distance: 33.4
click at [994, 238] on span "×" at bounding box center [994, 238] width 22 height 51
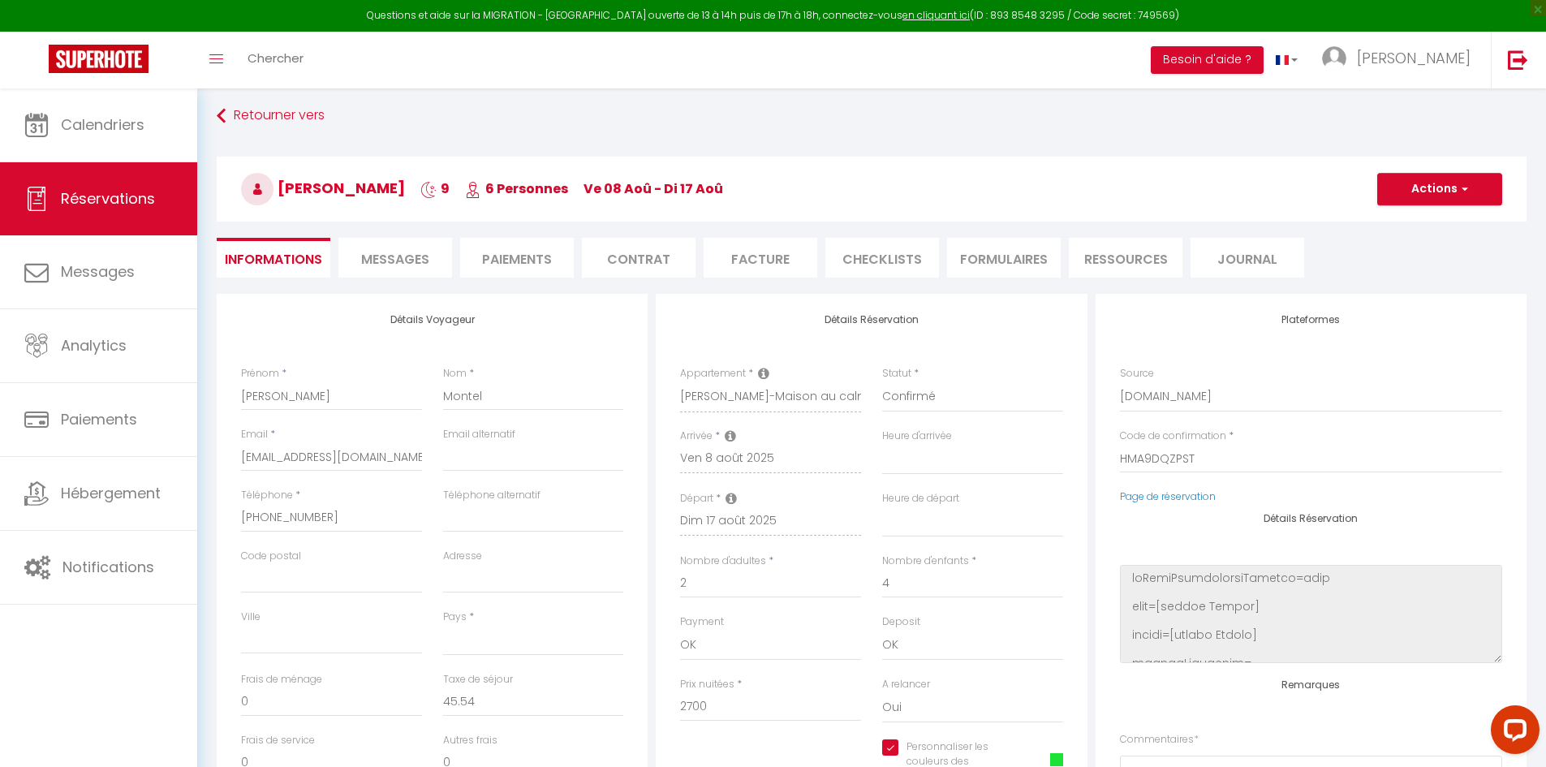
scroll to position [0, 0]
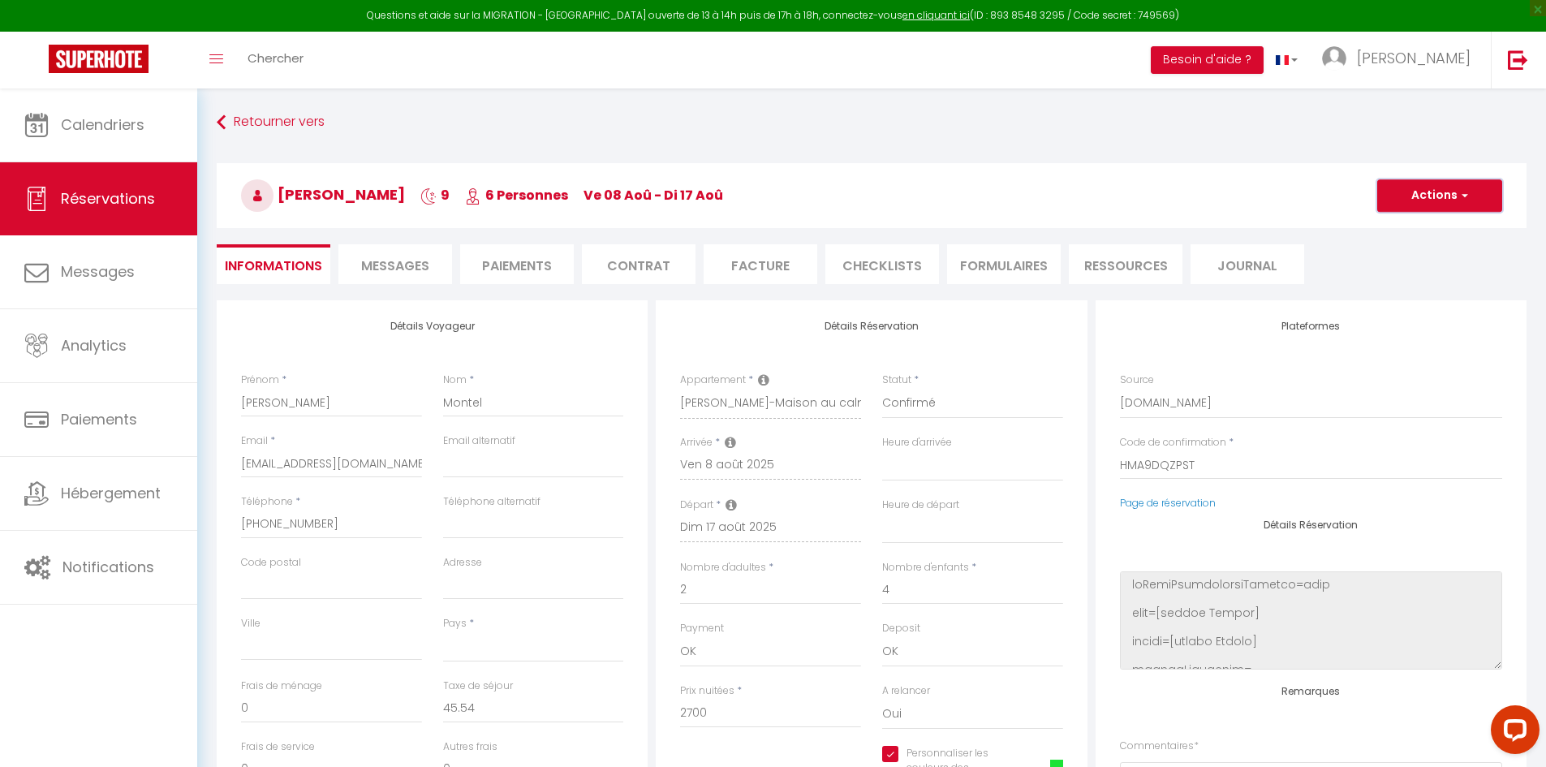
click at [1440, 187] on button "Actions" at bounding box center [1439, 195] width 125 height 32
click at [1421, 227] on link "Enregistrer" at bounding box center [1423, 231] width 128 height 21
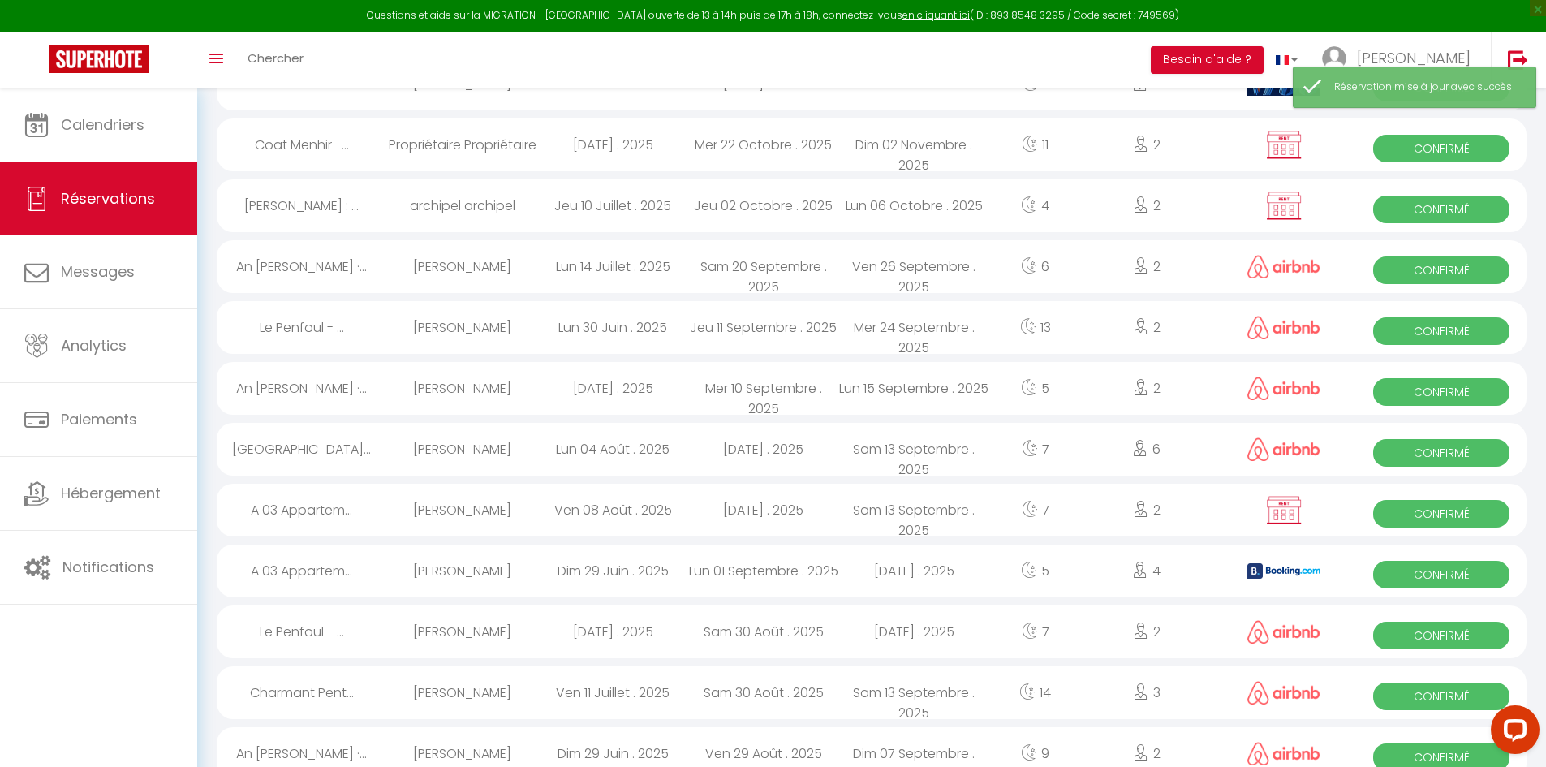
scroll to position [487, 0]
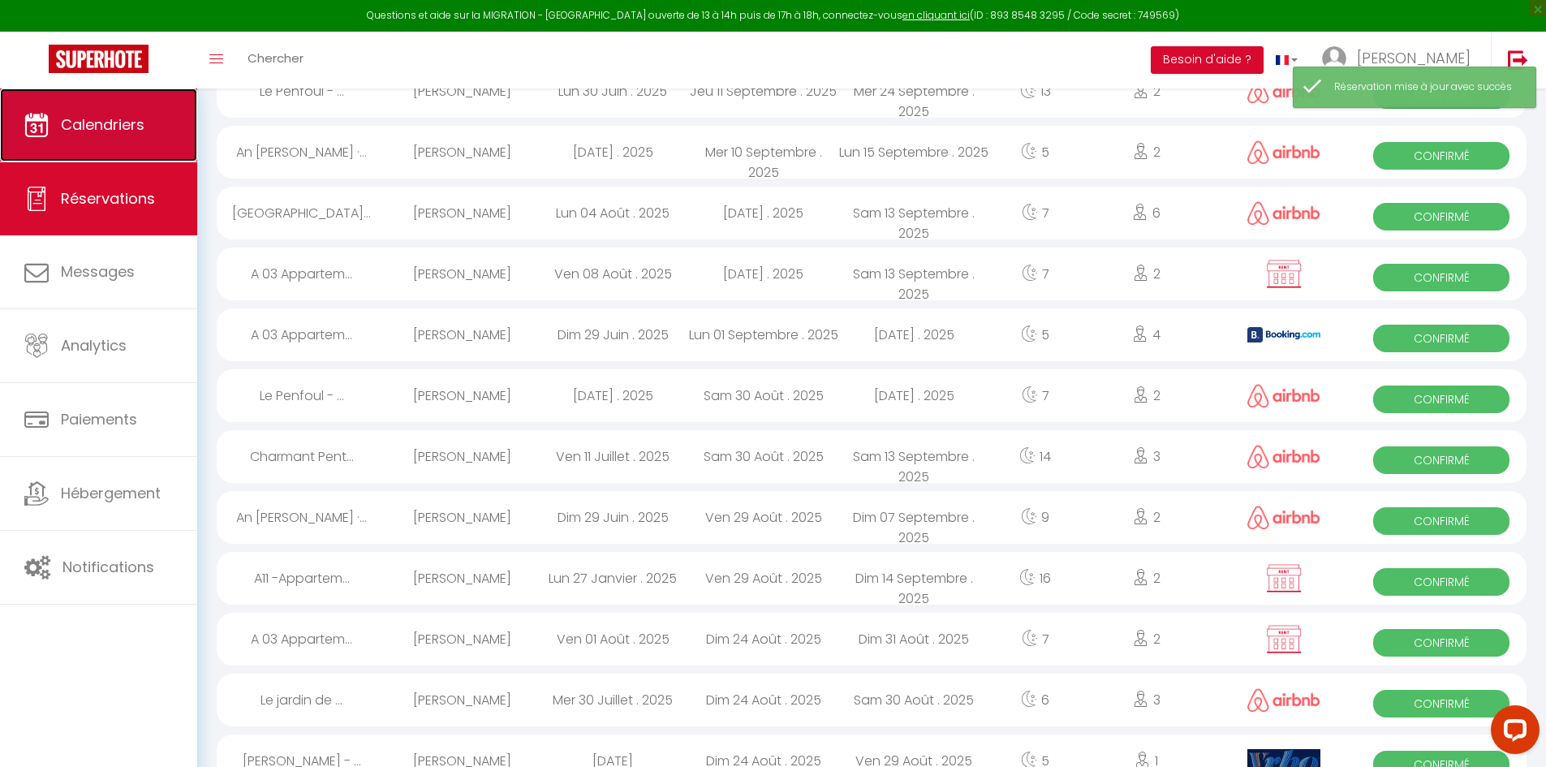
click at [131, 136] on link "Calendriers" at bounding box center [98, 124] width 197 height 73
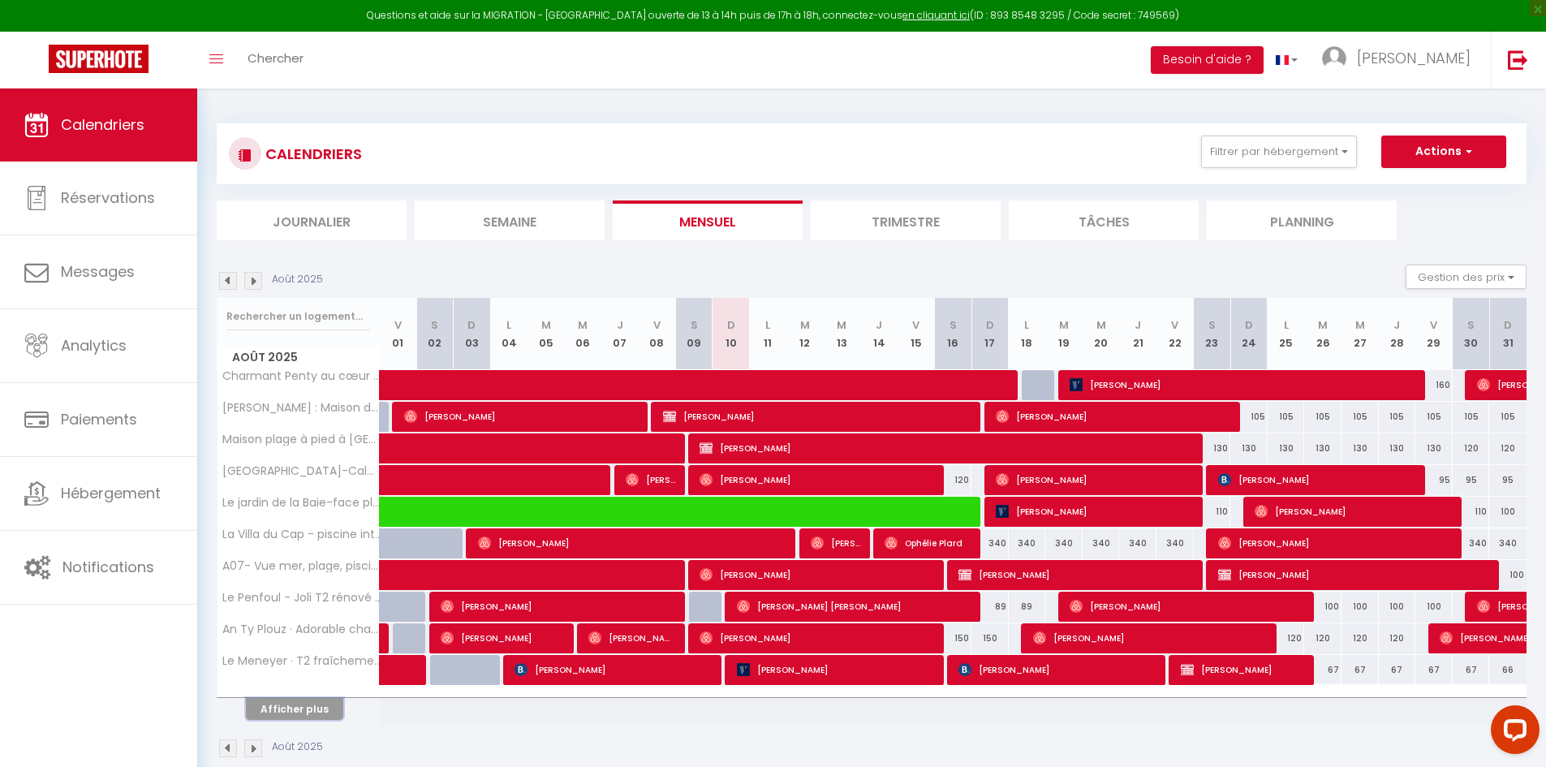
drag, startPoint x: 311, startPoint y: 704, endPoint x: 732, endPoint y: 499, distance: 468.5
click at [313, 704] on button "Afficher plus" at bounding box center [294, 709] width 97 height 22
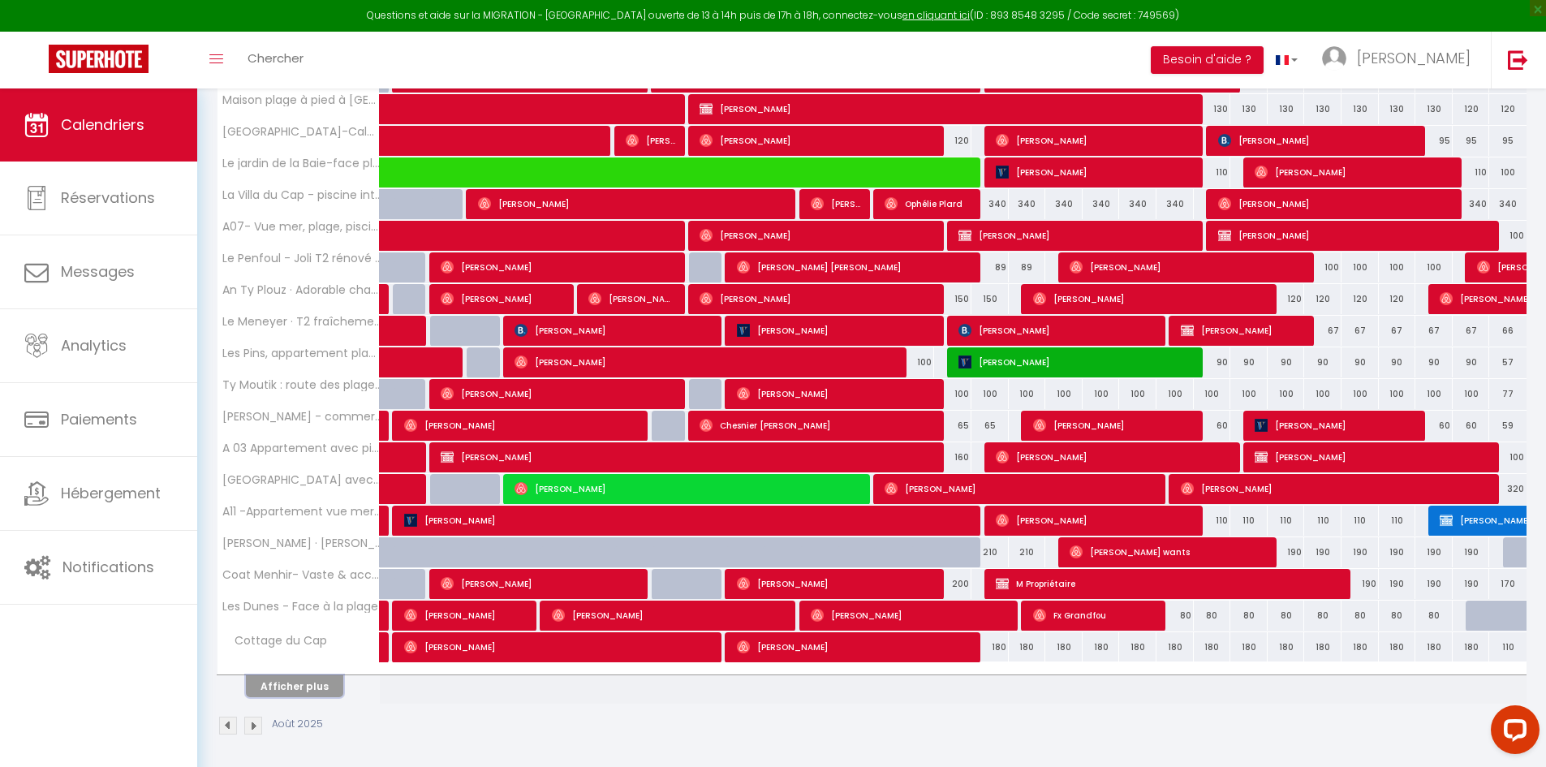
scroll to position [343, 0]
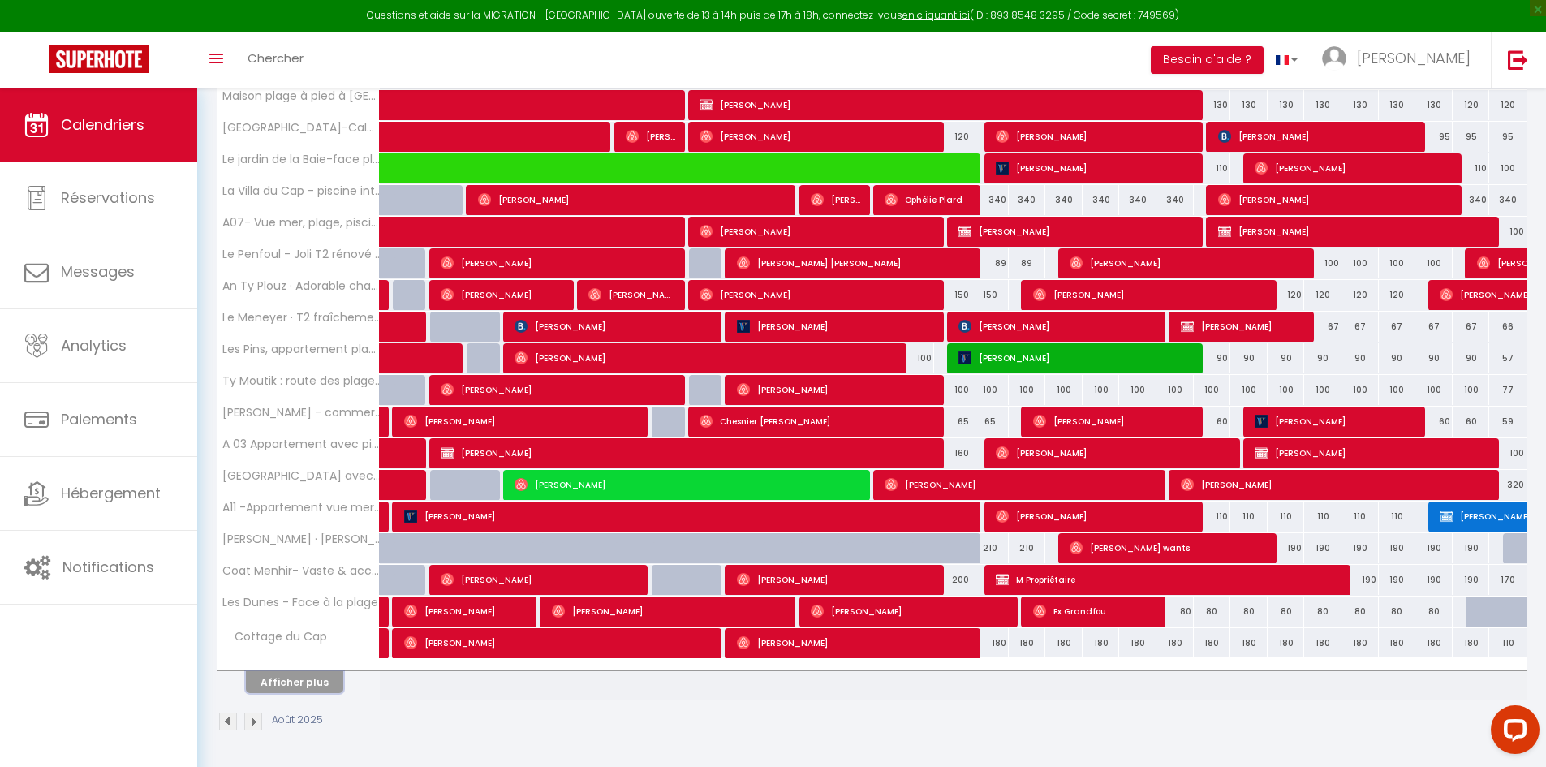
drag, startPoint x: 322, startPoint y: 682, endPoint x: 597, endPoint y: 566, distance: 298.2
click at [330, 682] on button "Afficher plus" at bounding box center [294, 682] width 97 height 22
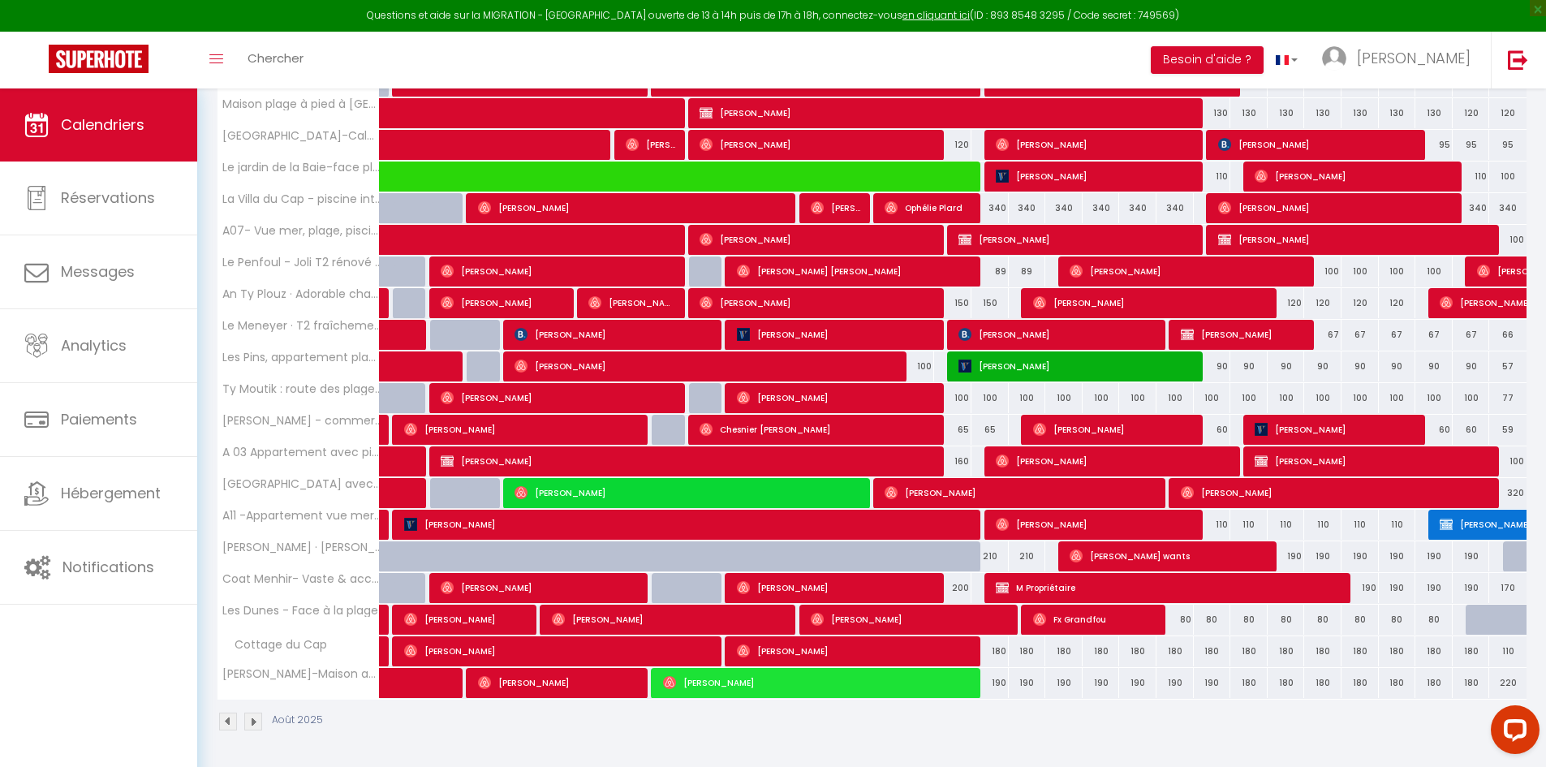
scroll to position [335, 0]
click at [906, 690] on span "[PERSON_NAME]" at bounding box center [818, 682] width 311 height 31
select select "OK"
select select "0"
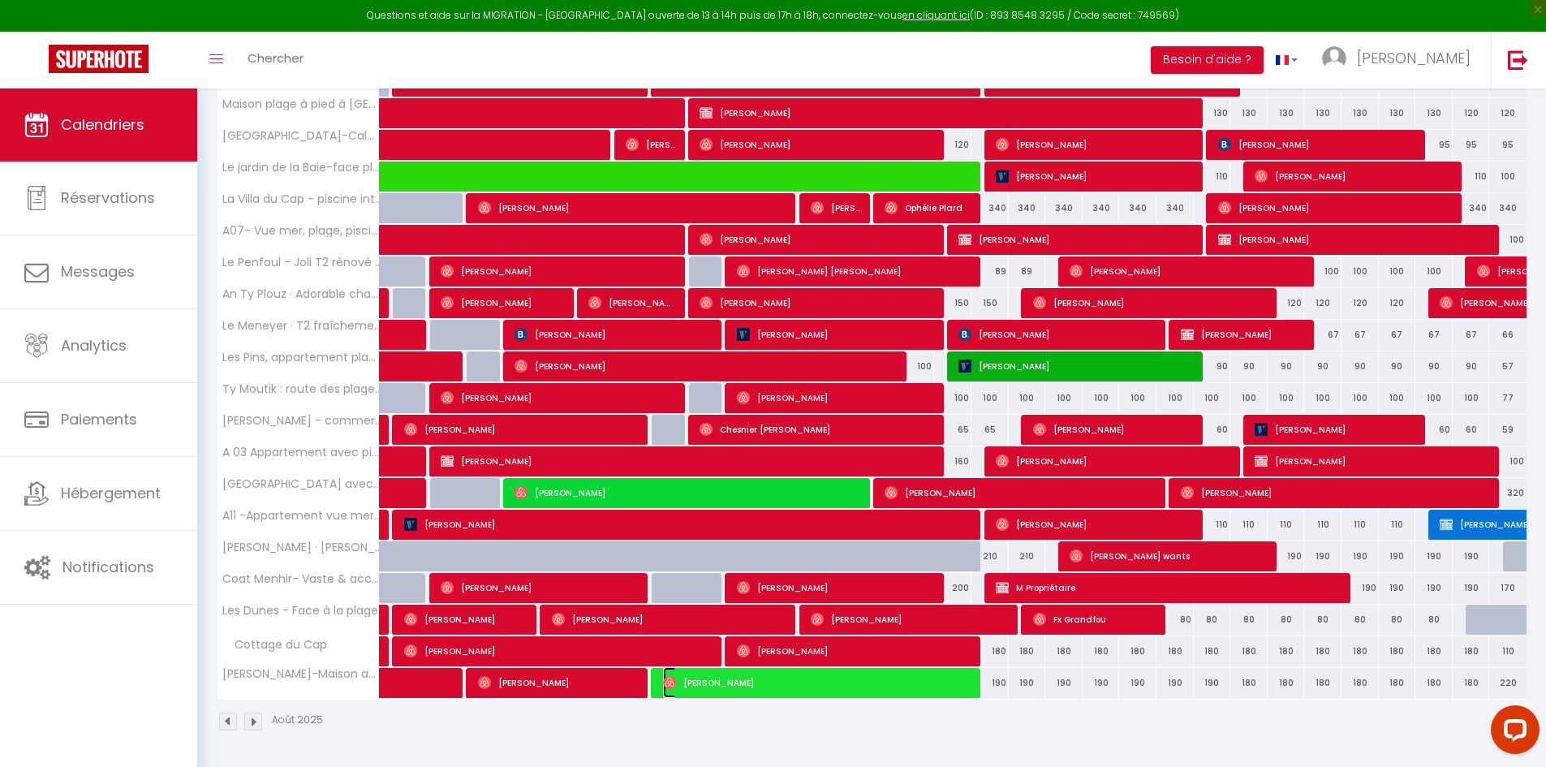
select select "0"
select select "1"
select select
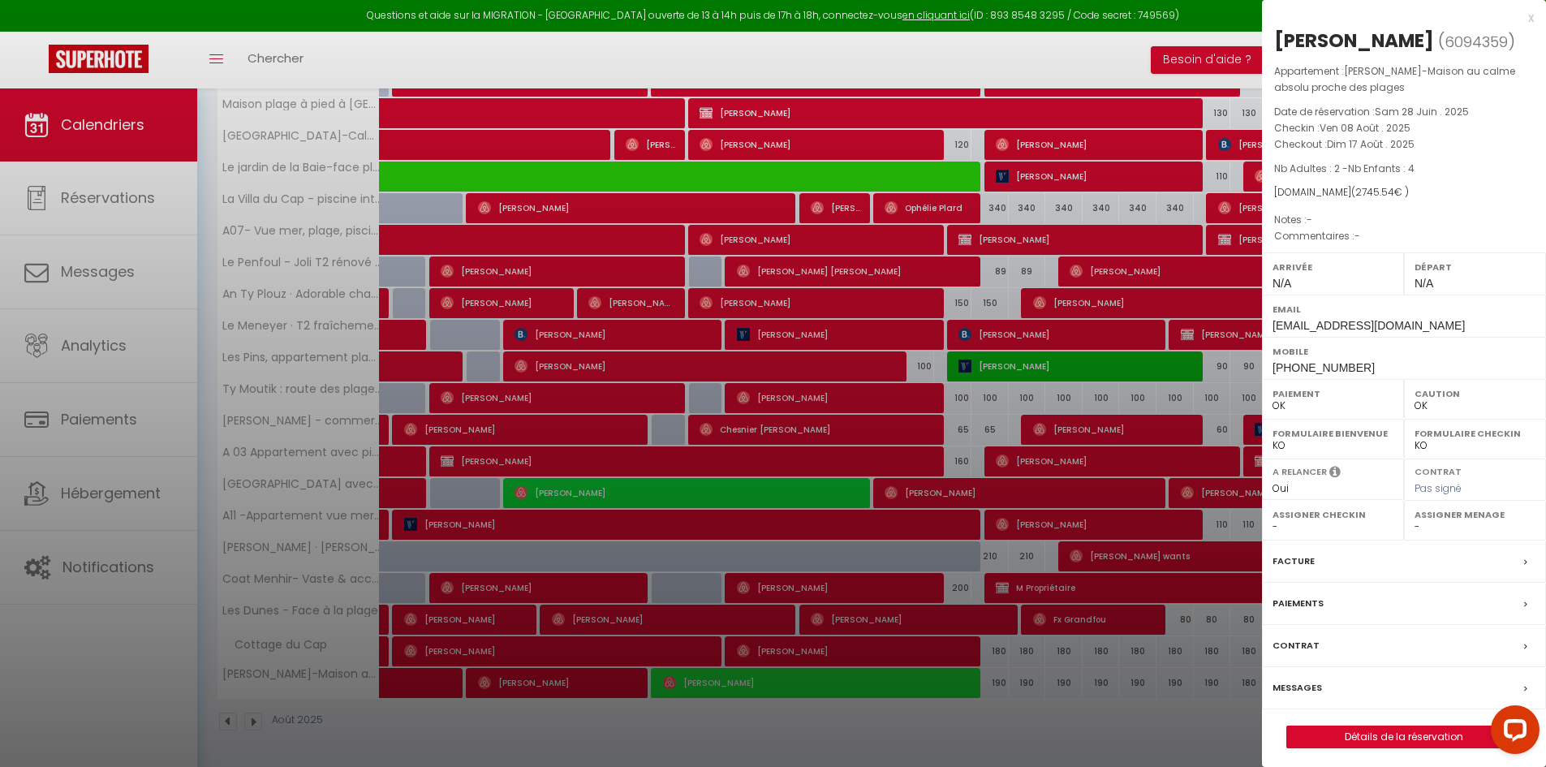
click at [1530, 18] on div "x" at bounding box center [1398, 17] width 272 height 19
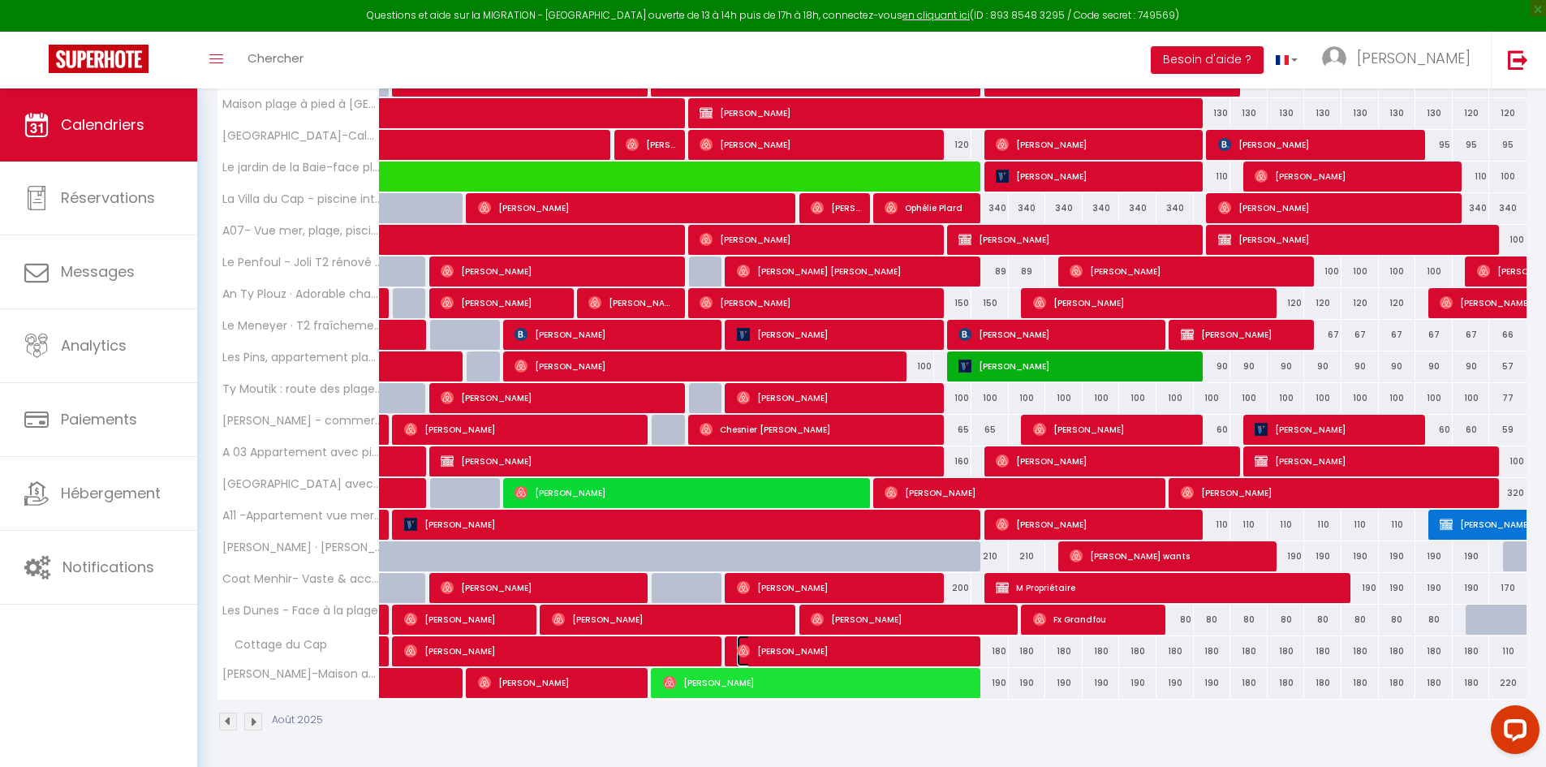
click at [914, 652] on span "[PERSON_NAME]" at bounding box center [855, 650] width 236 height 31
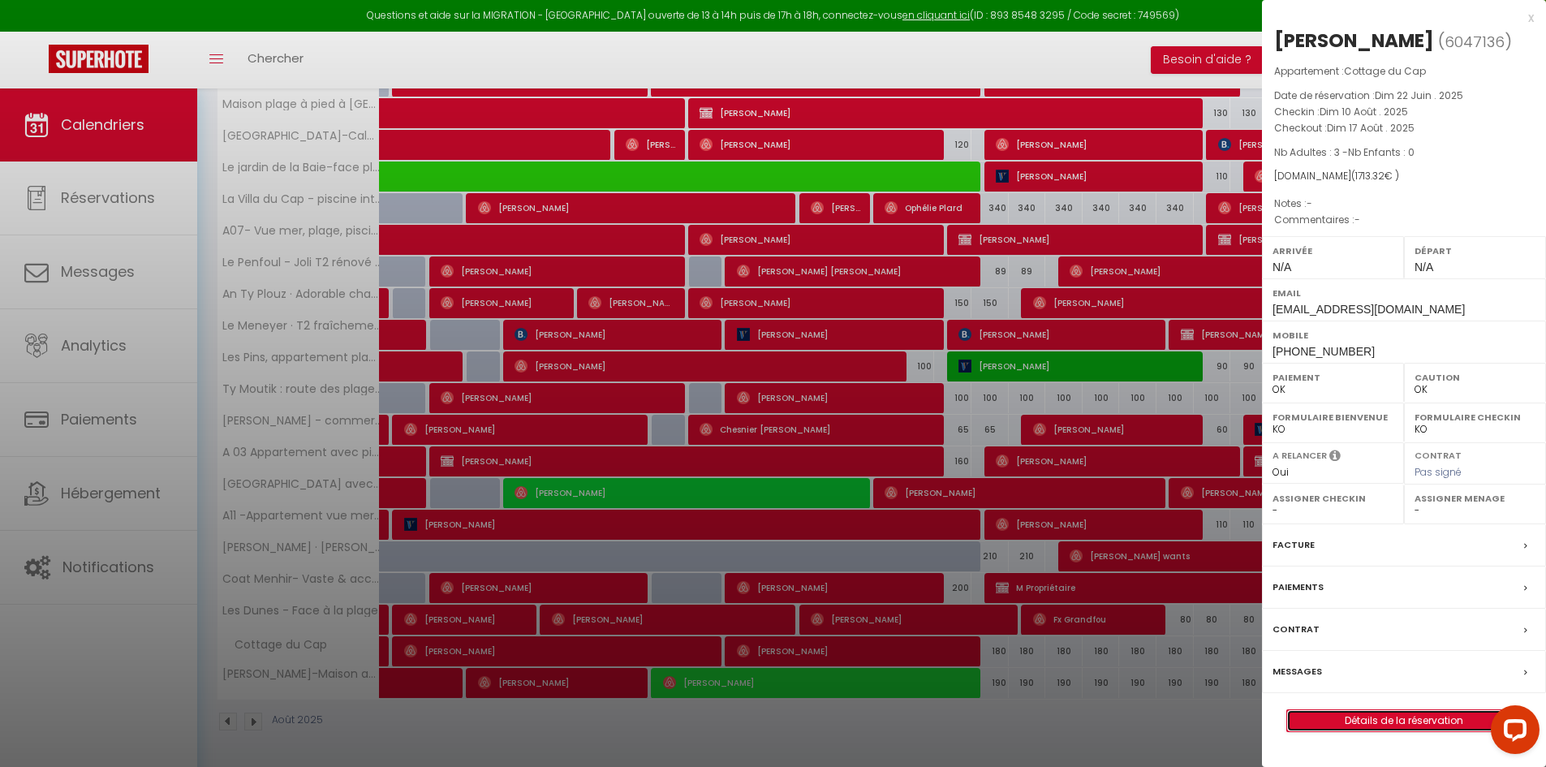
click at [1408, 723] on link "Détails de la réservation" at bounding box center [1404, 720] width 234 height 21
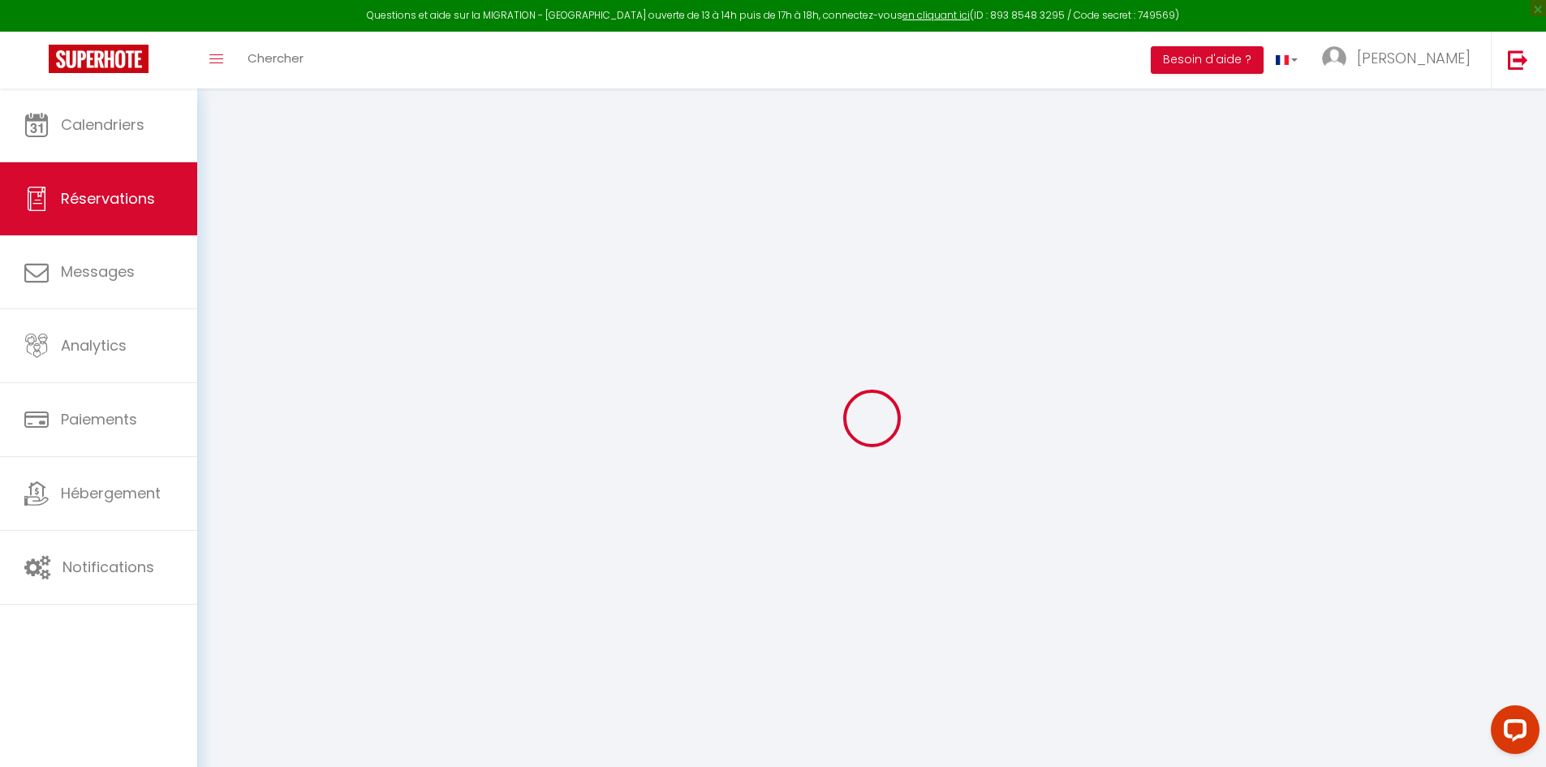
type input "[PERSON_NAME]"
type input "Le Goff"
type input "[EMAIL_ADDRESS][DOMAIN_NAME]"
type input "[PHONE_NUMBER]"
select select "FR"
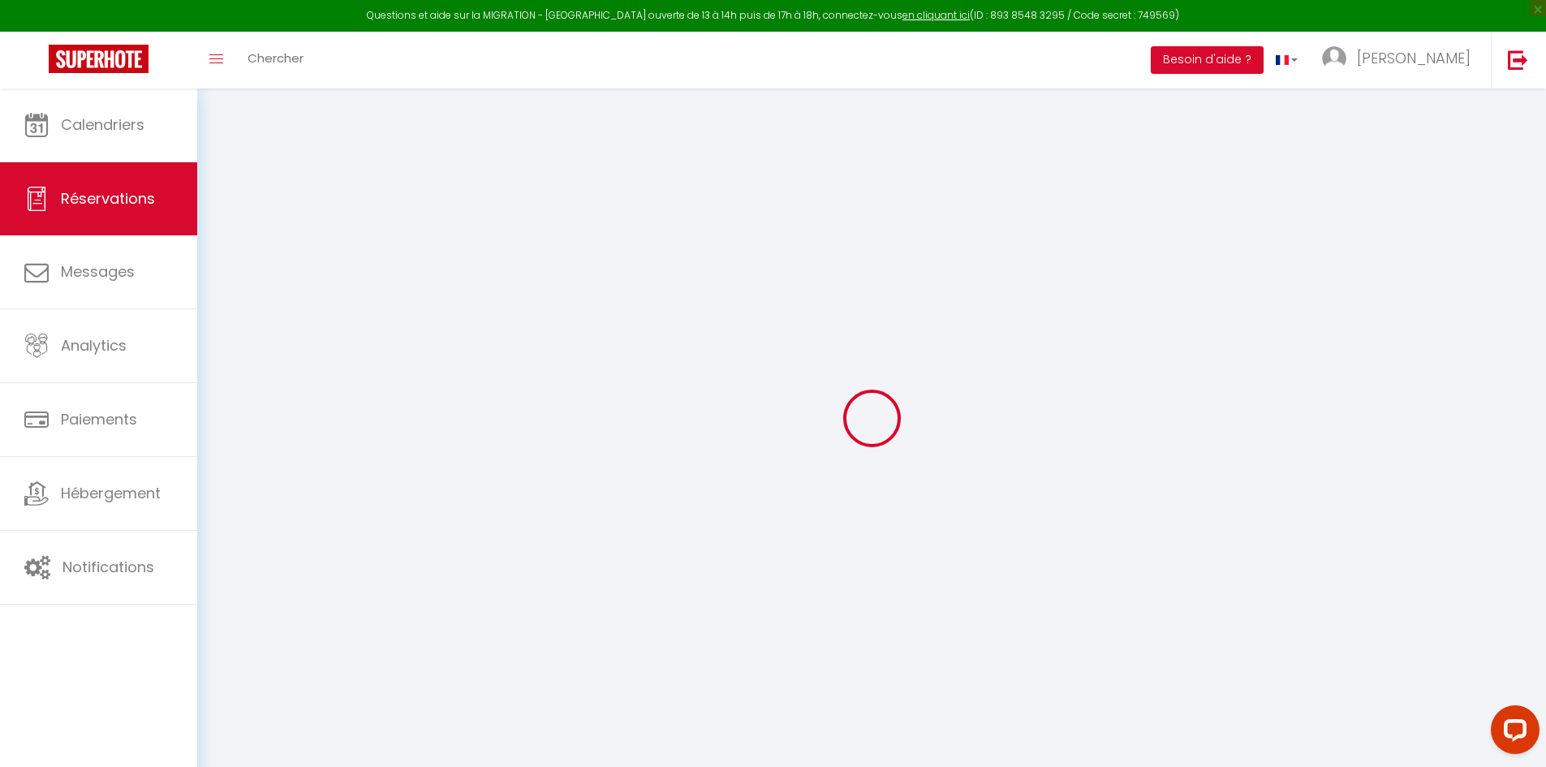
type input "292.32"
select select "66998"
select select "1"
select select
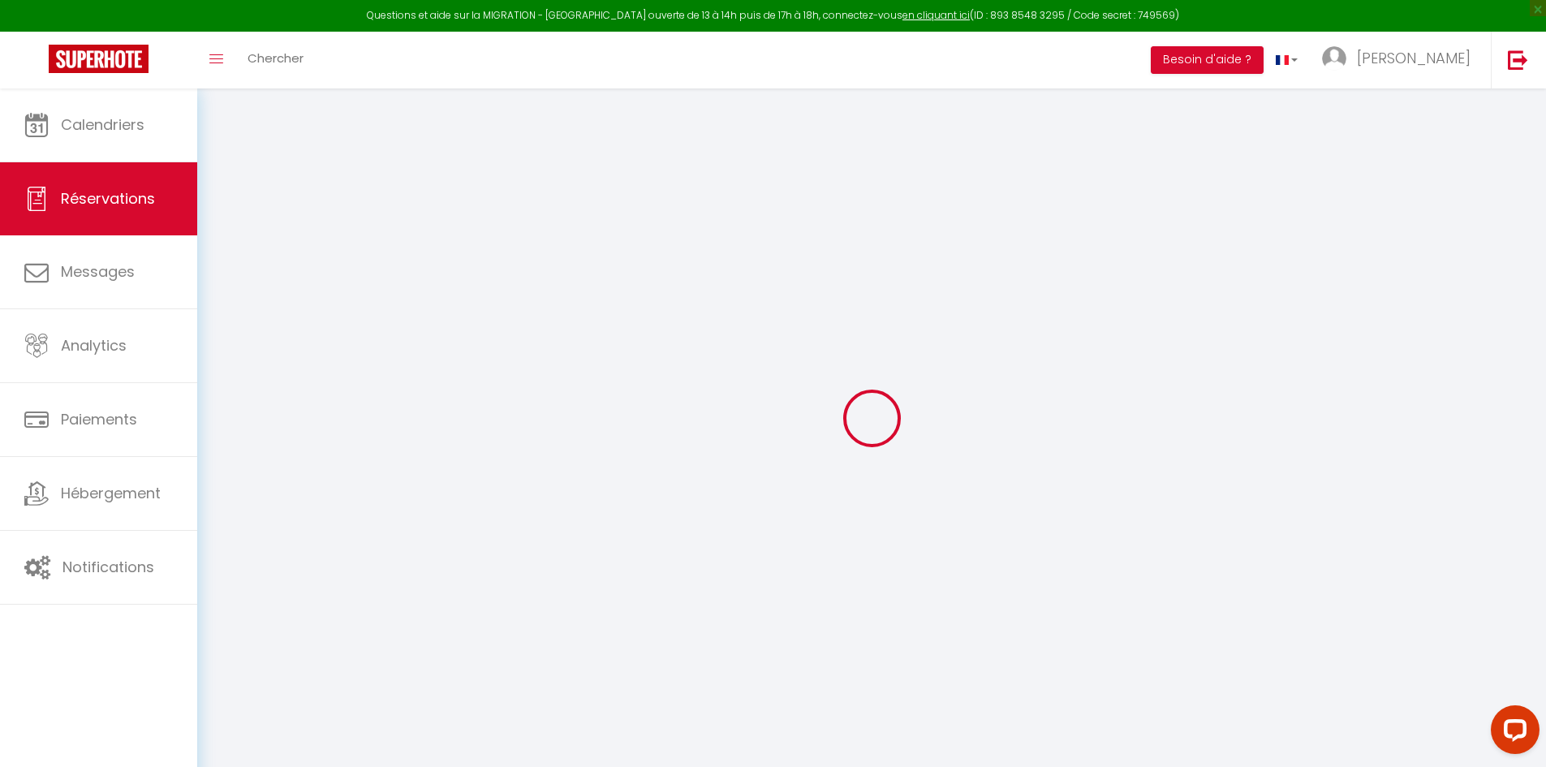
type input "3"
select select "12"
select select
type input "1624"
checkbox input "false"
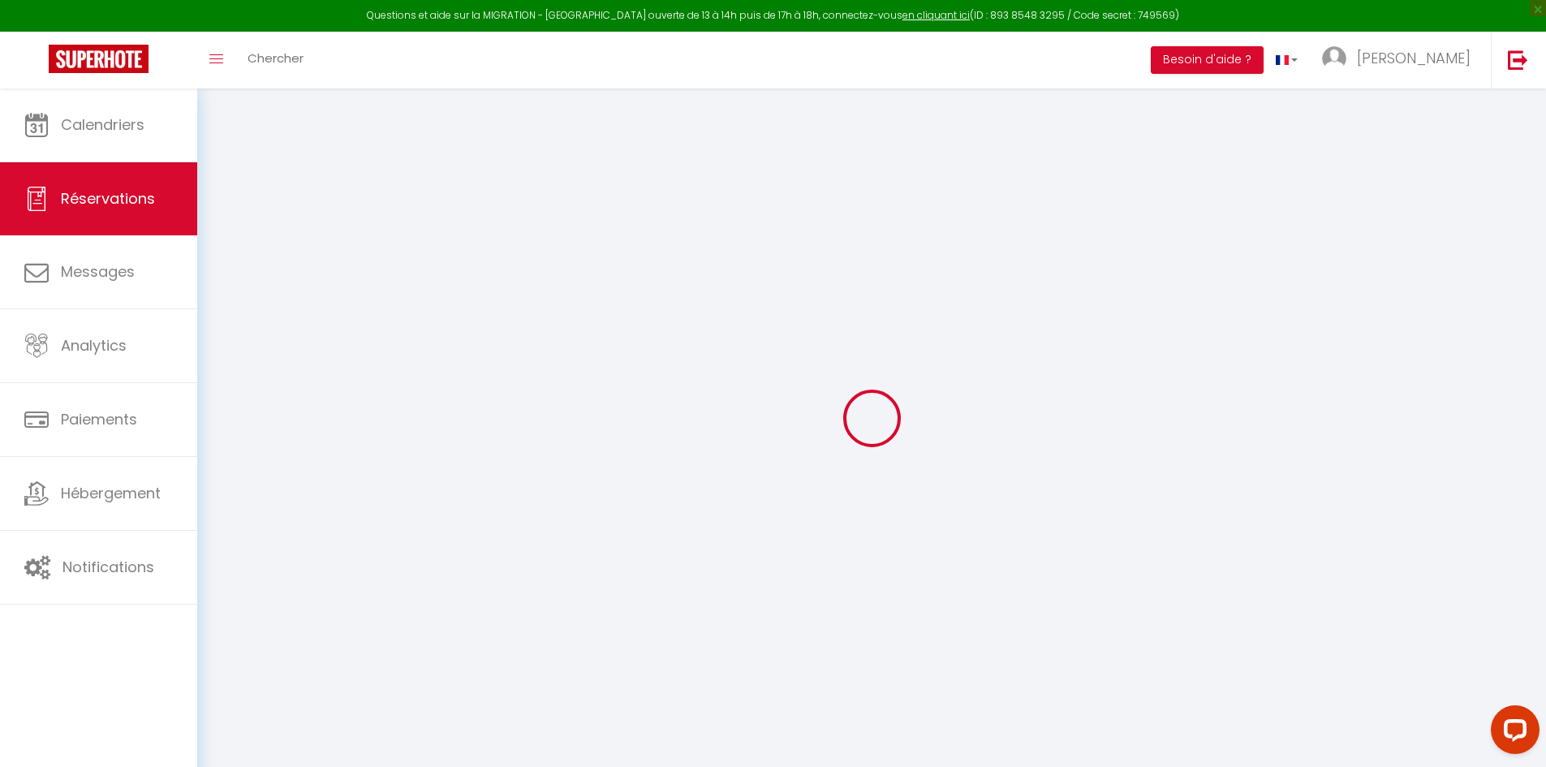
type input "0"
select select "1"
type input "0"
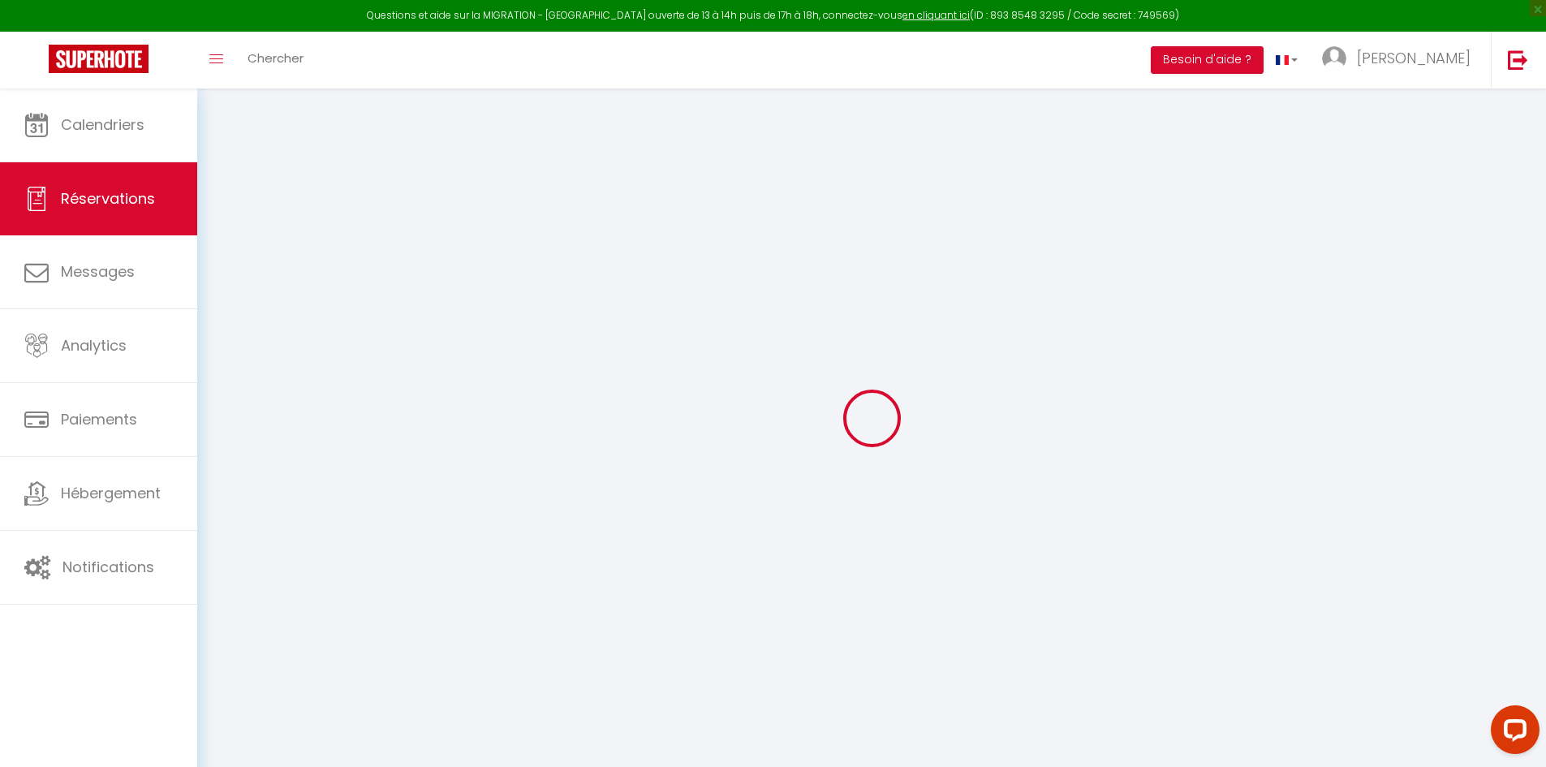
select select
select select "15"
checkbox input "false"
select select
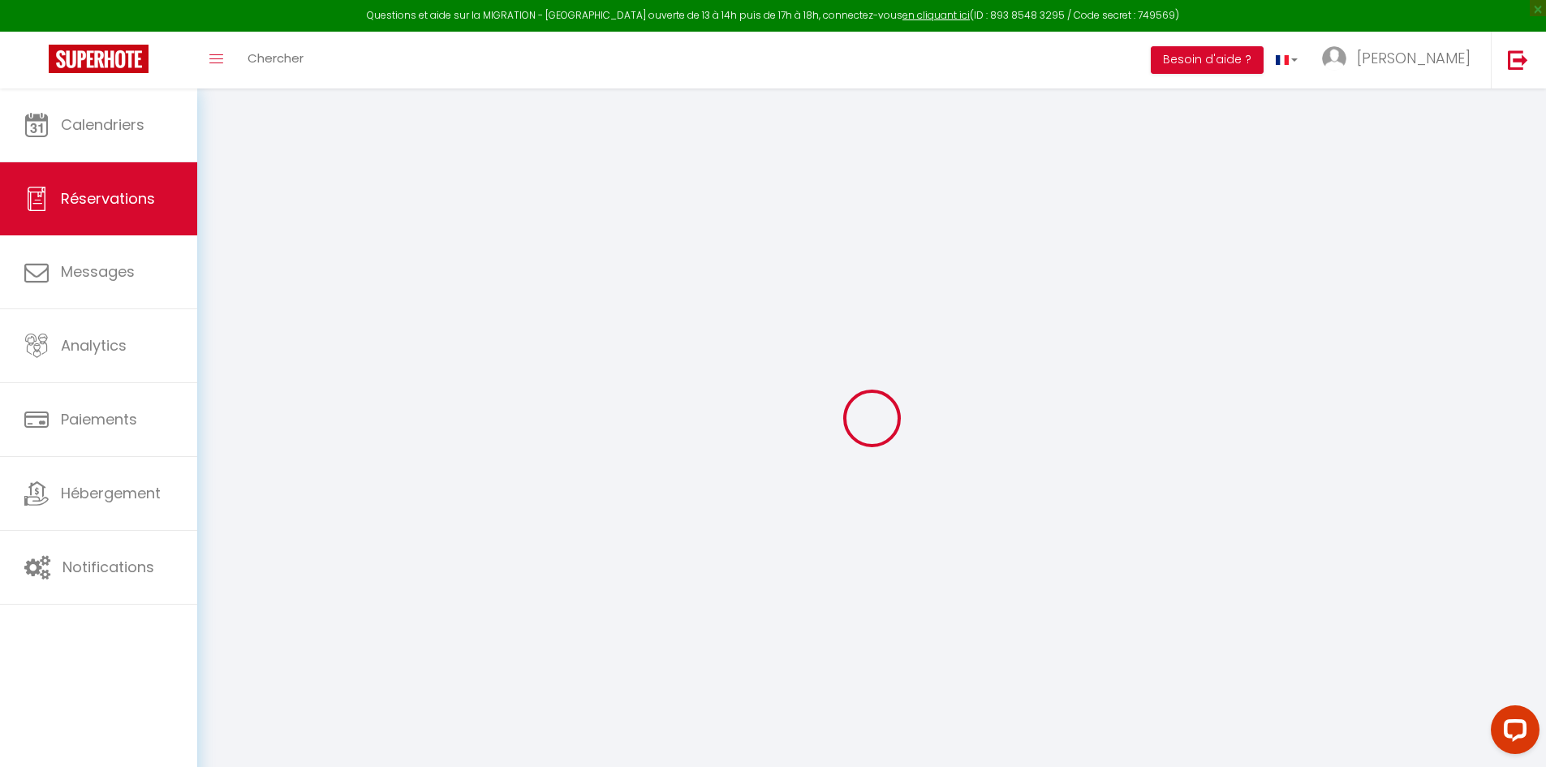
select select
checkbox input "false"
select select
checkbox input "false"
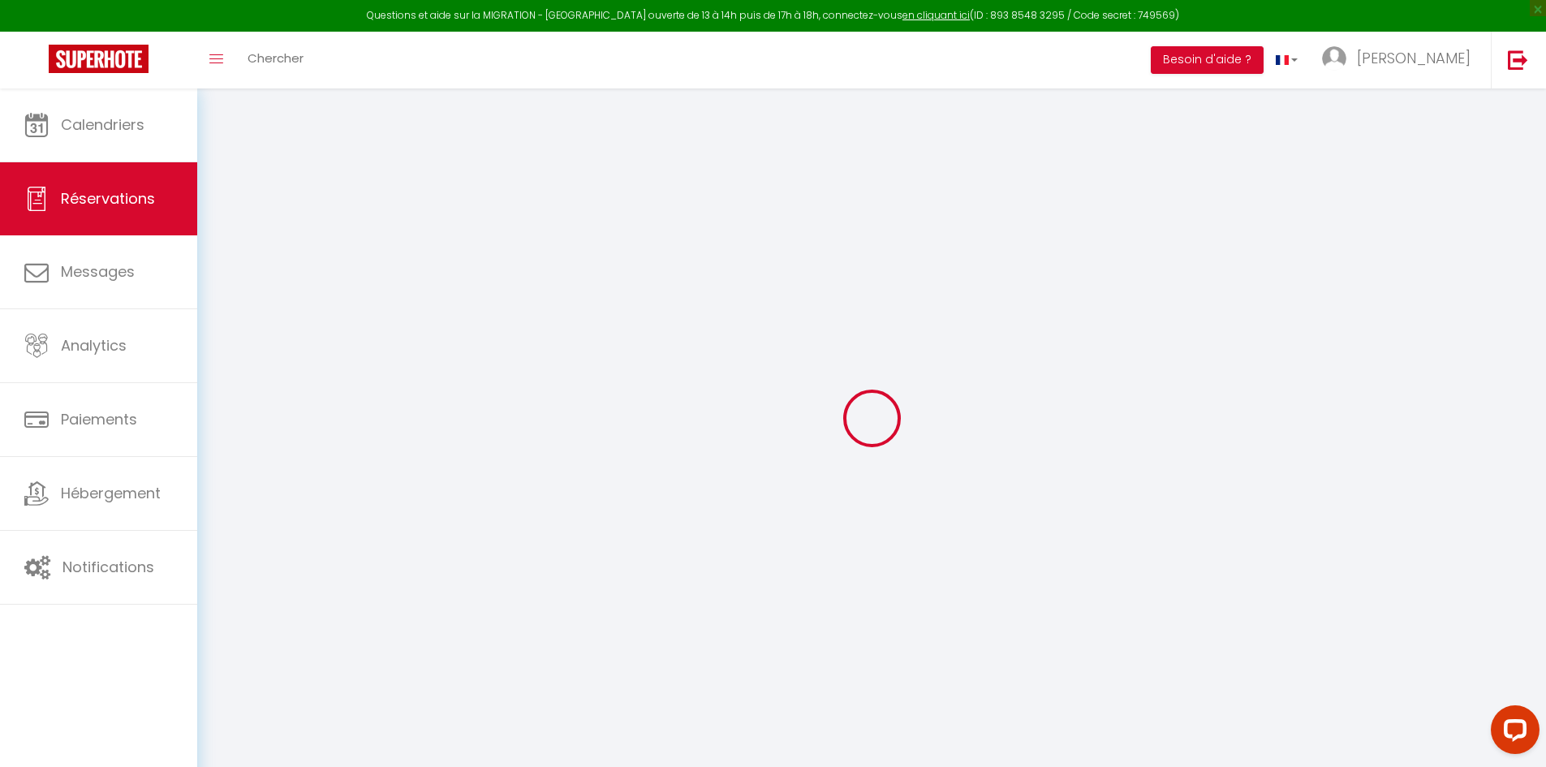
select select
checkbox input "false"
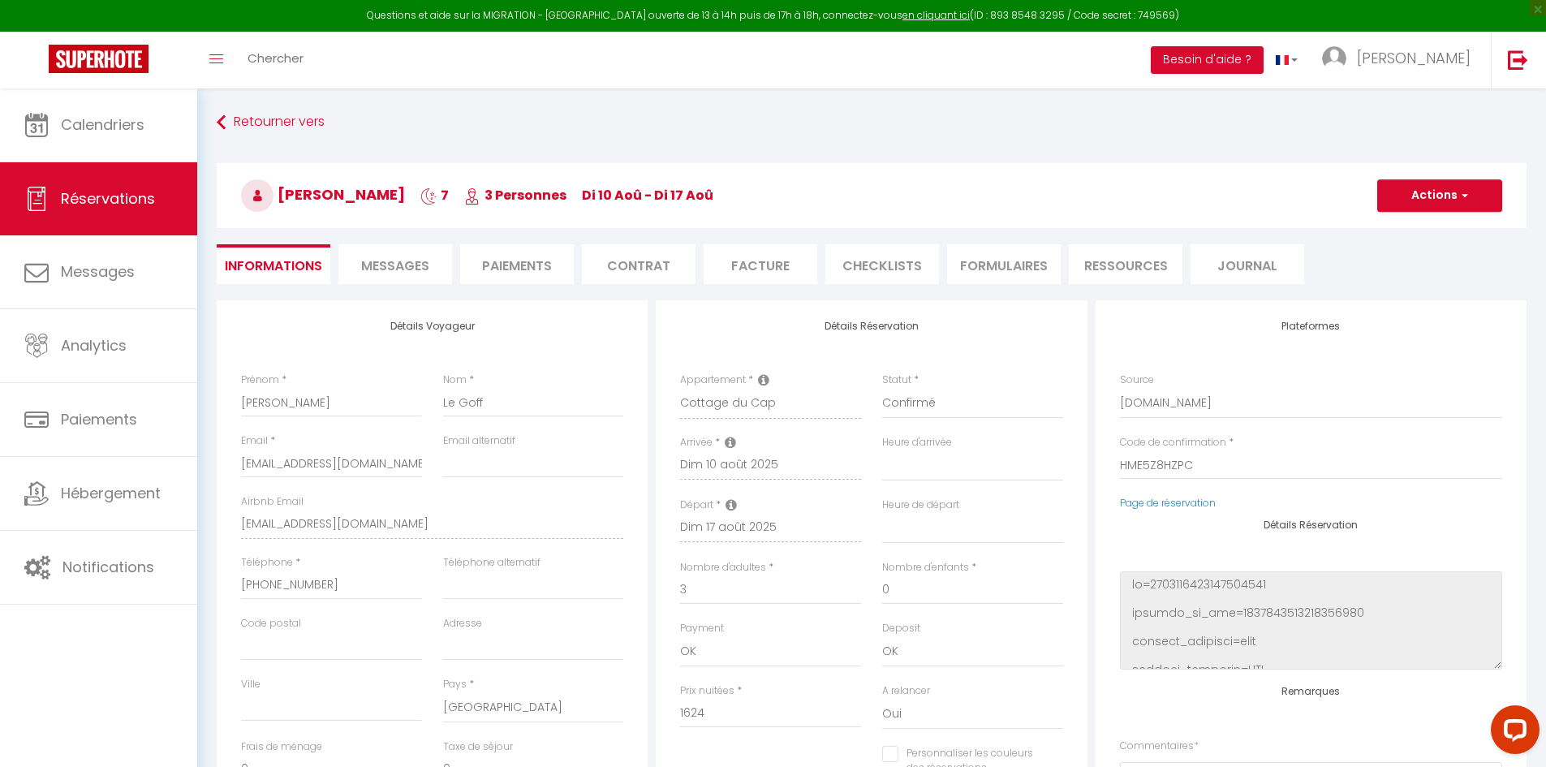
type input "89.32"
select select
checkbox input "false"
select select
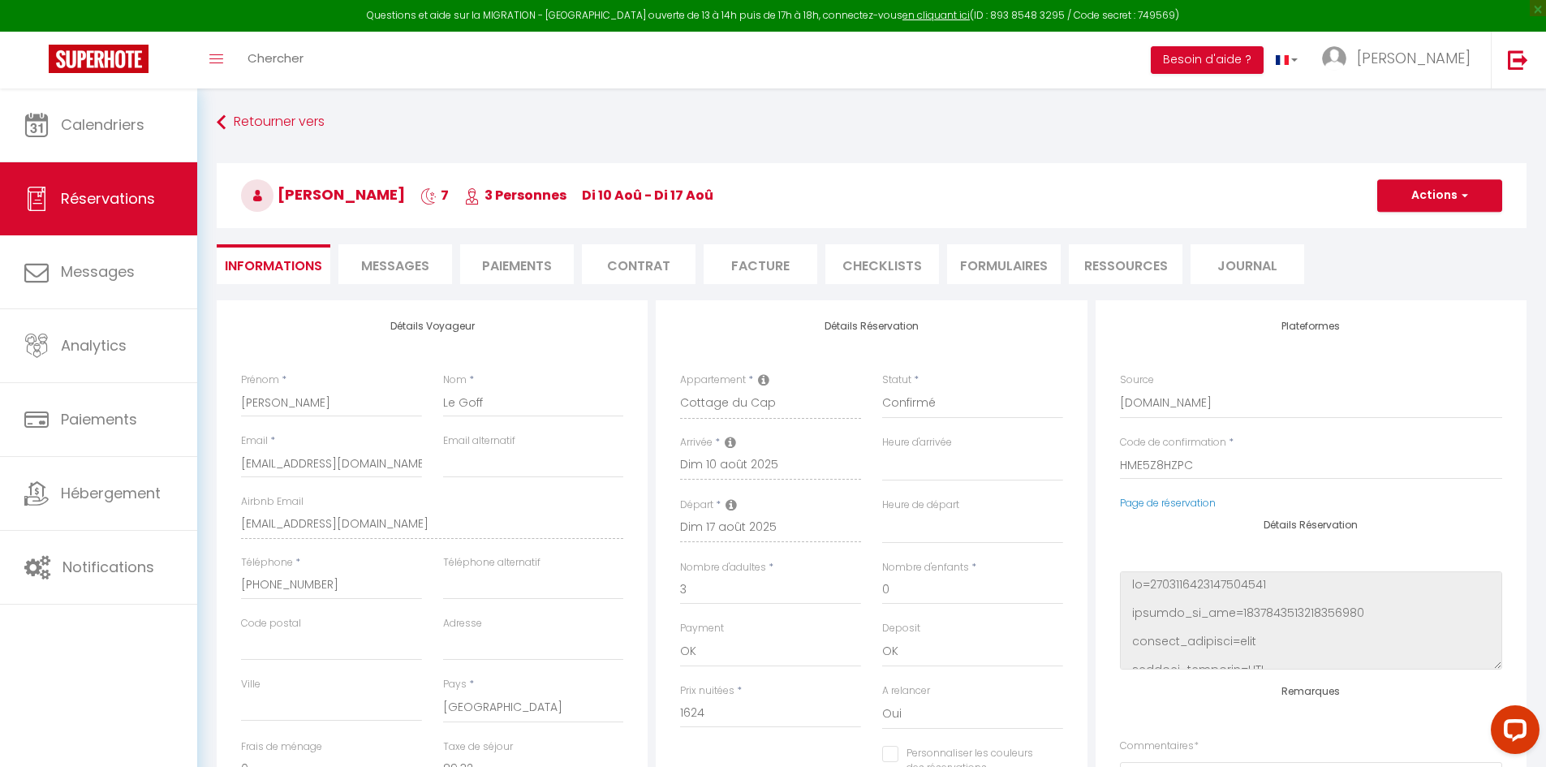
select select
click at [396, 269] on span "Messages" at bounding box center [395, 265] width 68 height 19
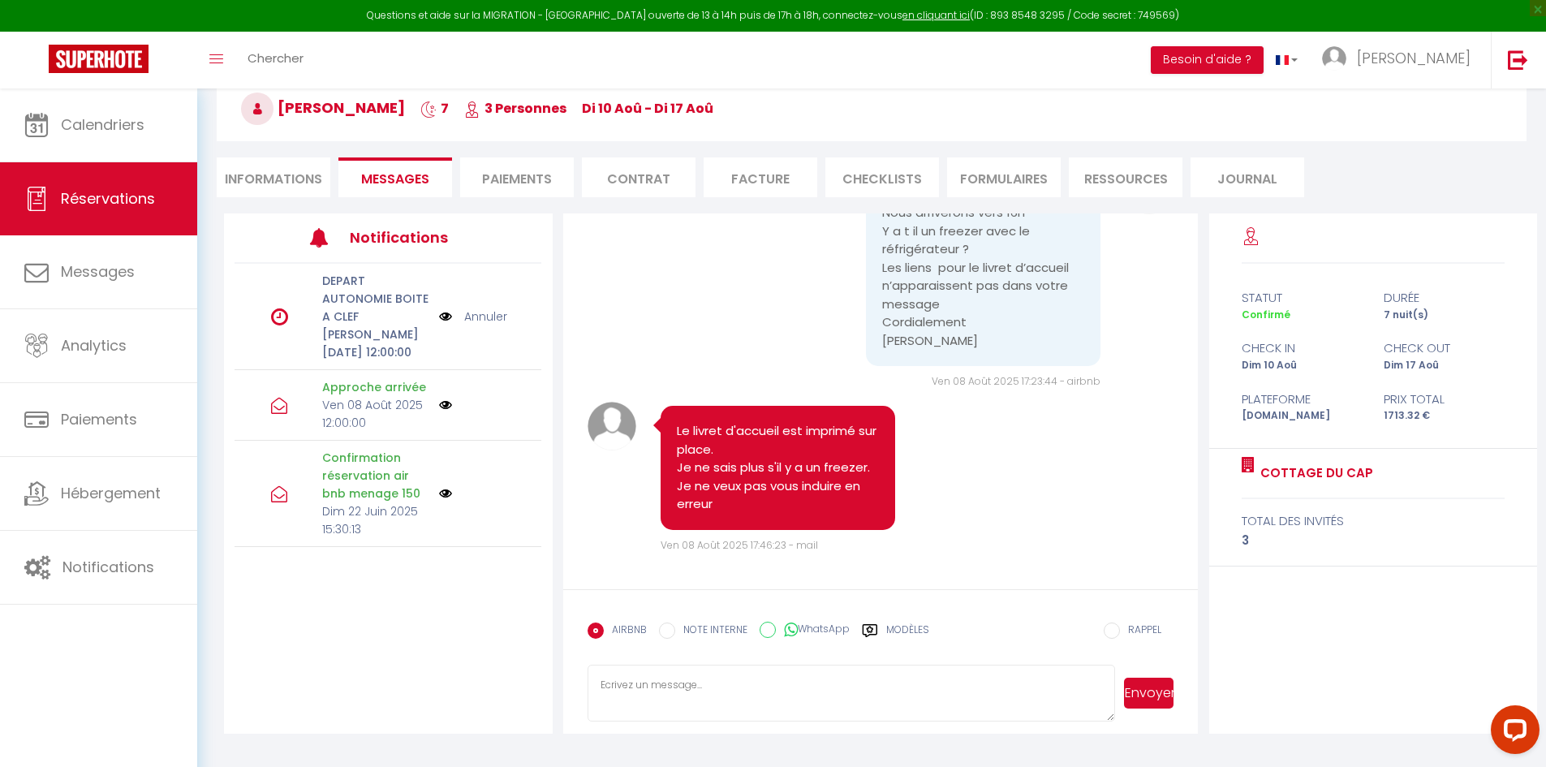
scroll to position [88, 0]
click at [919, 695] on textarea at bounding box center [851, 691] width 528 height 57
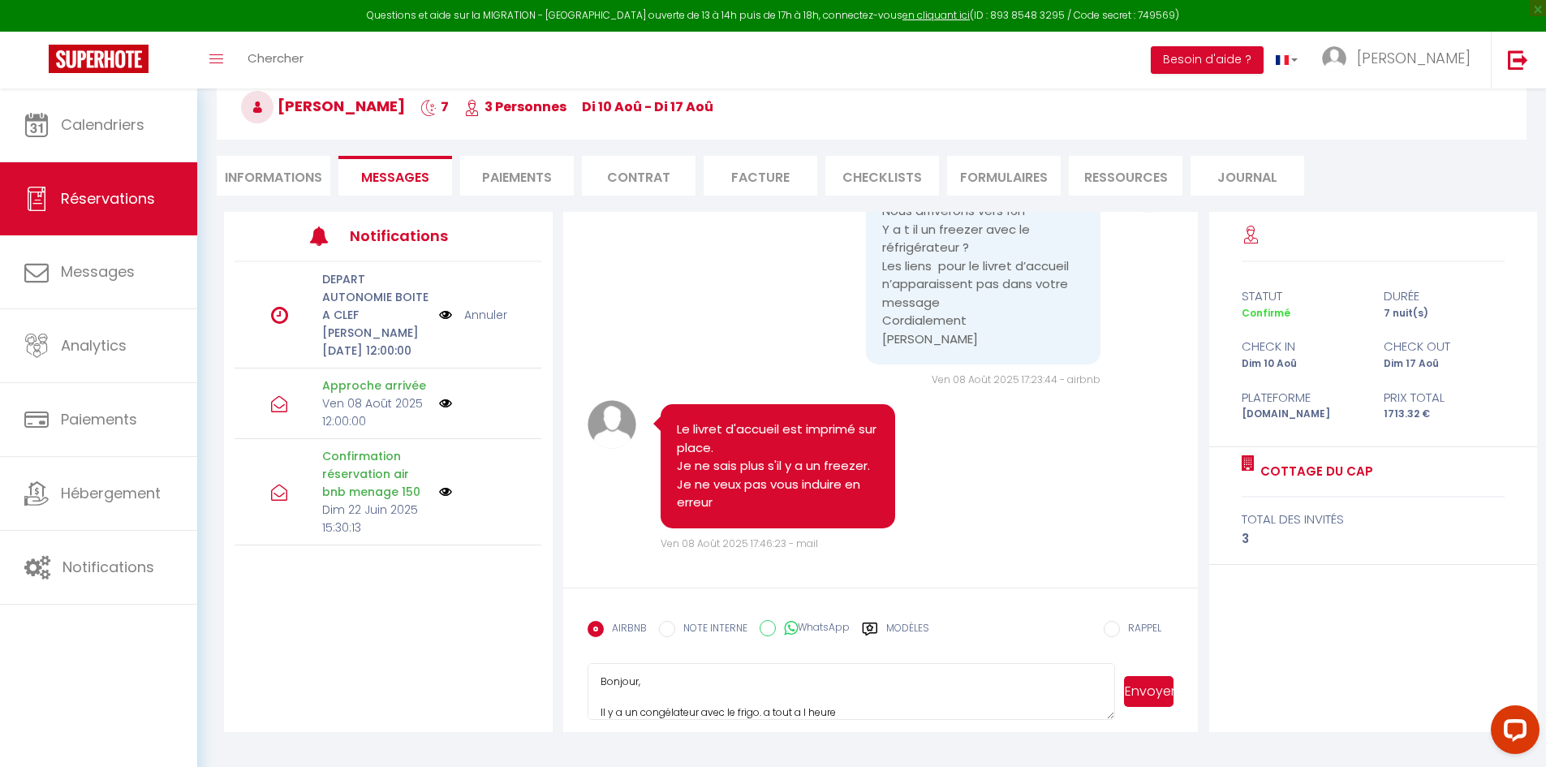
type textarea "Bonjour, Il y a un congélateur avec le frigo. a tout a l heure"
click at [1147, 696] on button "Envoyer" at bounding box center [1148, 691] width 49 height 31
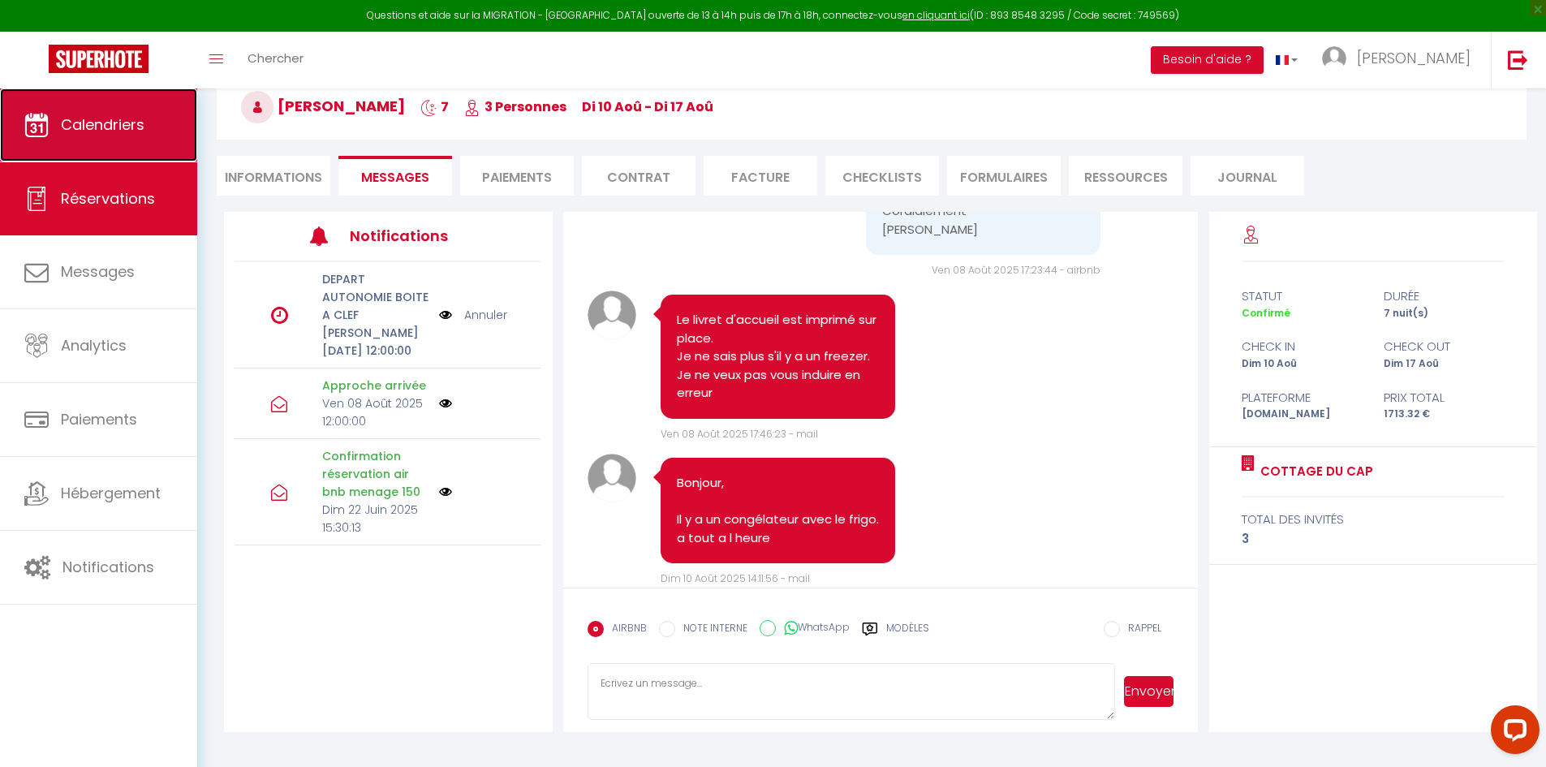
click at [85, 125] on span "Calendriers" at bounding box center [103, 124] width 84 height 20
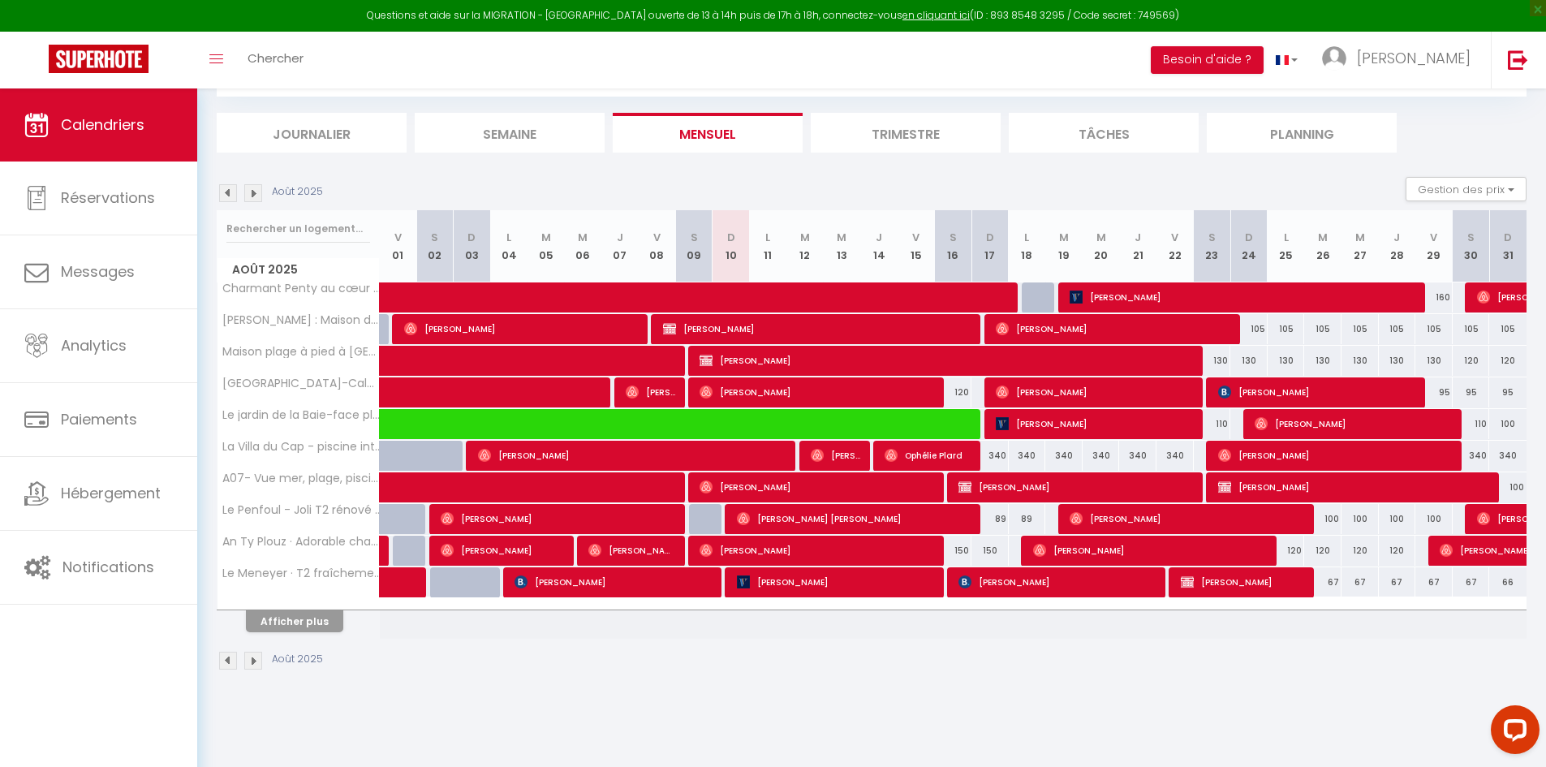
scroll to position [88, 0]
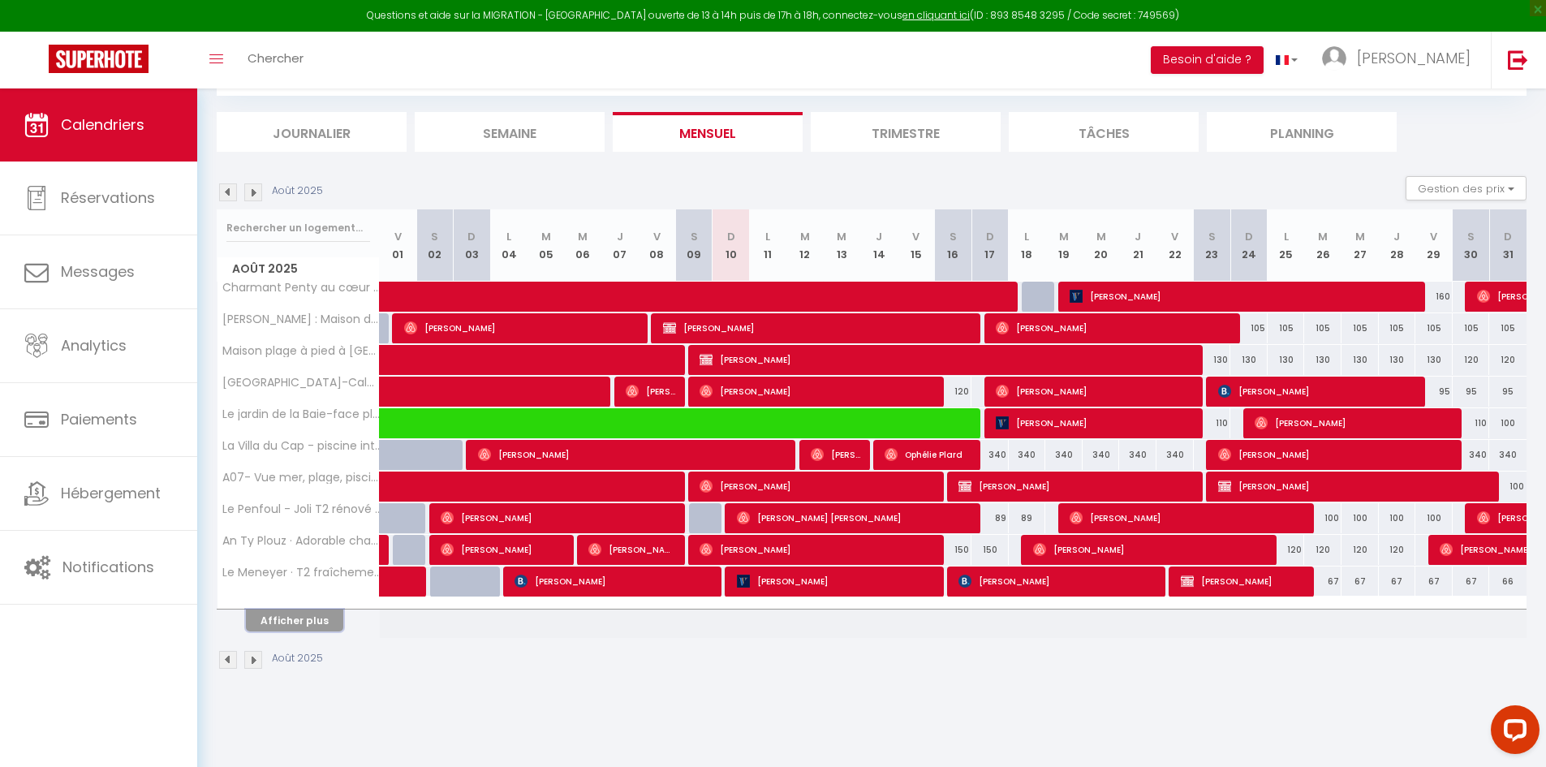
click at [324, 622] on button "Afficher plus" at bounding box center [294, 620] width 97 height 22
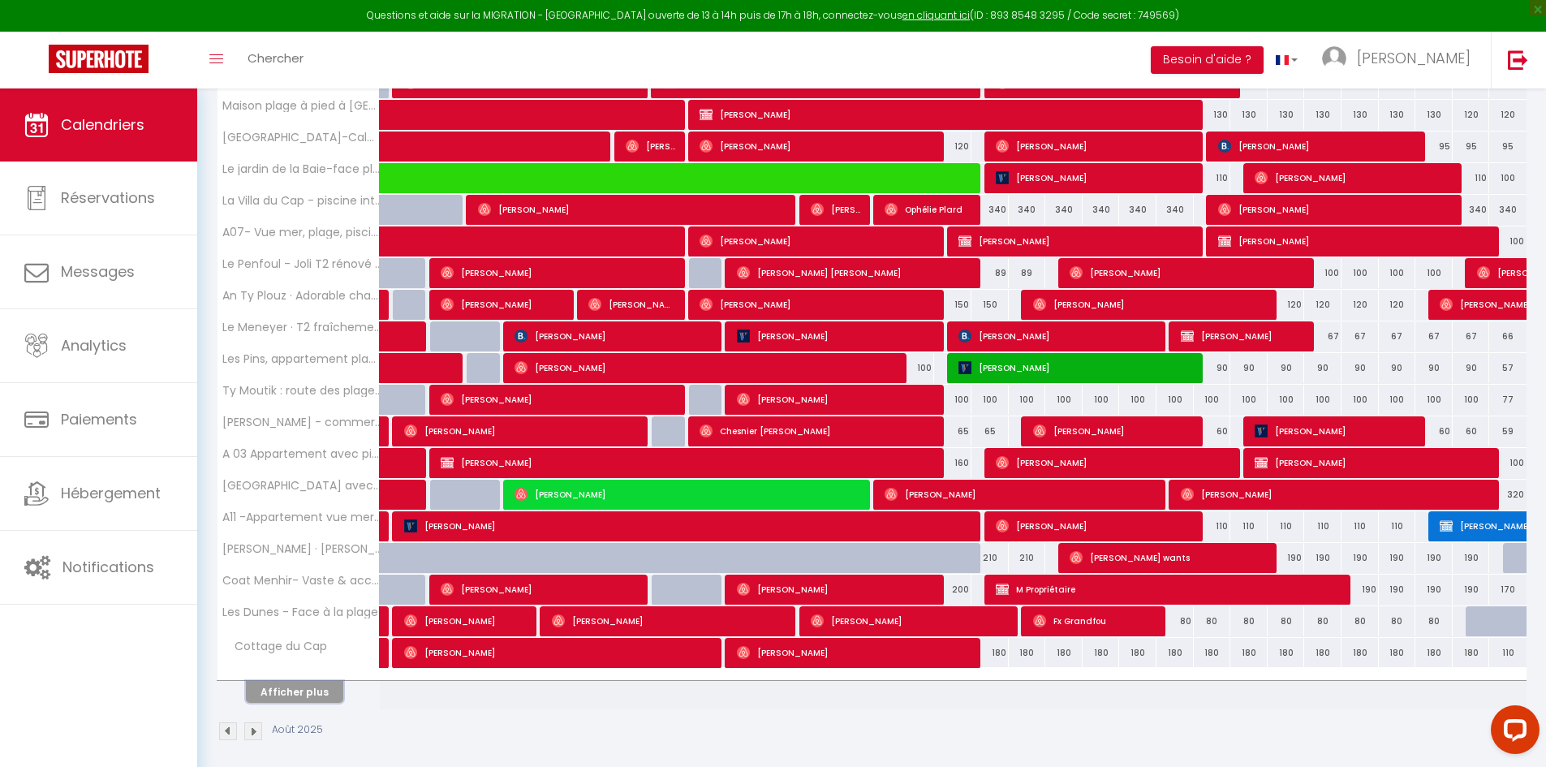
scroll to position [343, 0]
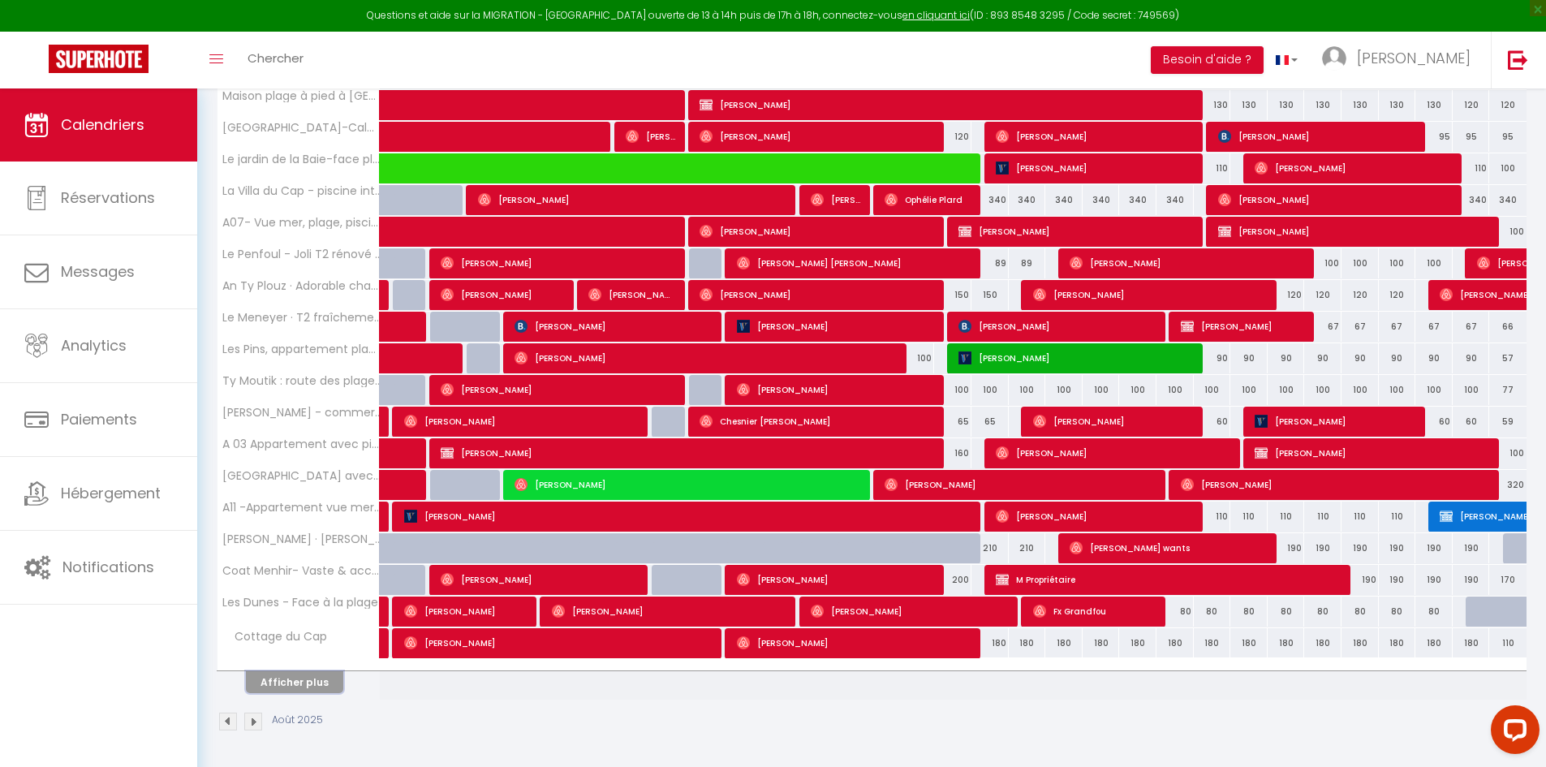
click at [310, 686] on button "Afficher plus" at bounding box center [294, 682] width 97 height 22
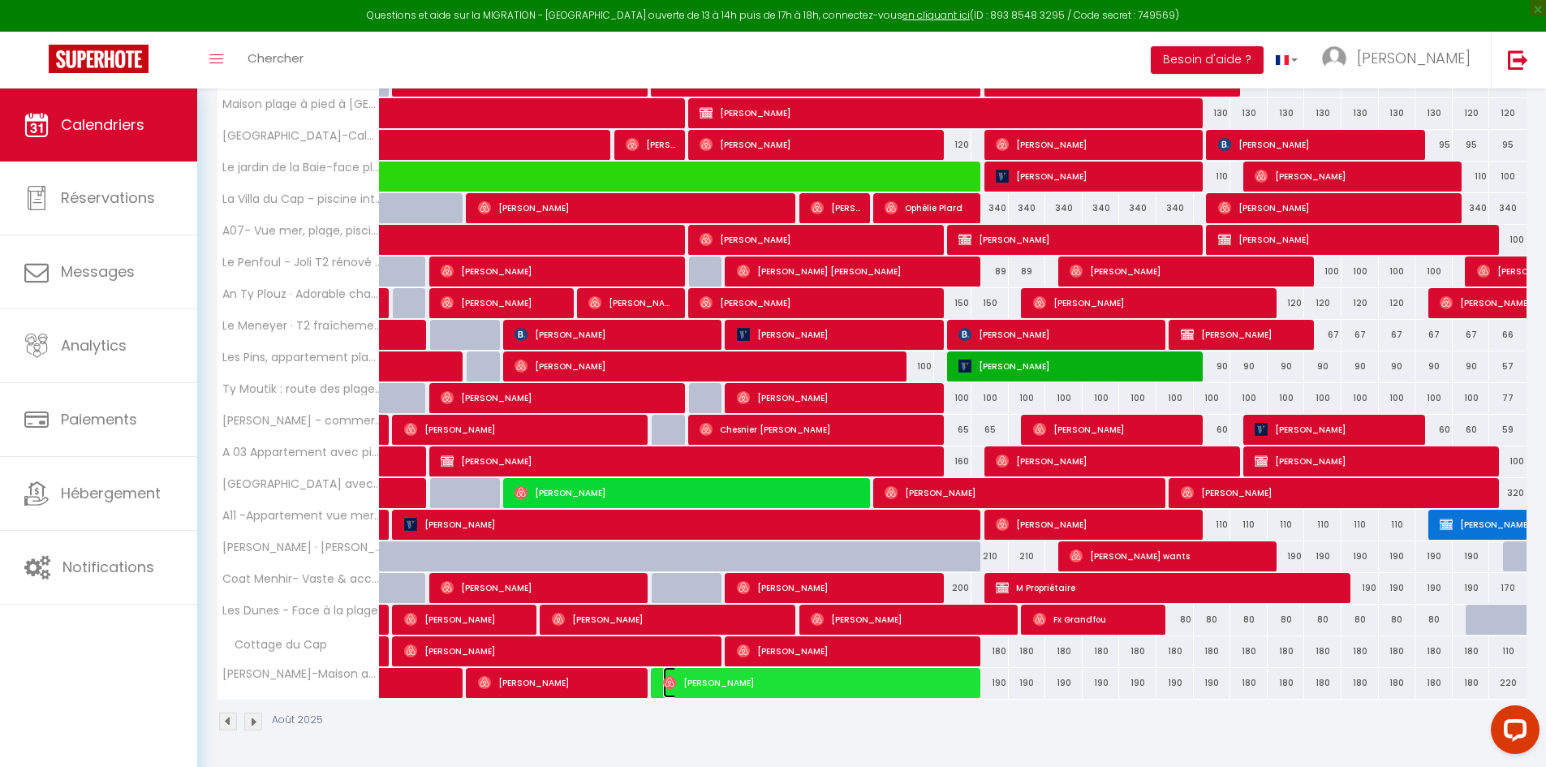
click at [941, 684] on span "[PERSON_NAME]" at bounding box center [818, 682] width 311 height 31
select select "OK"
select select "0"
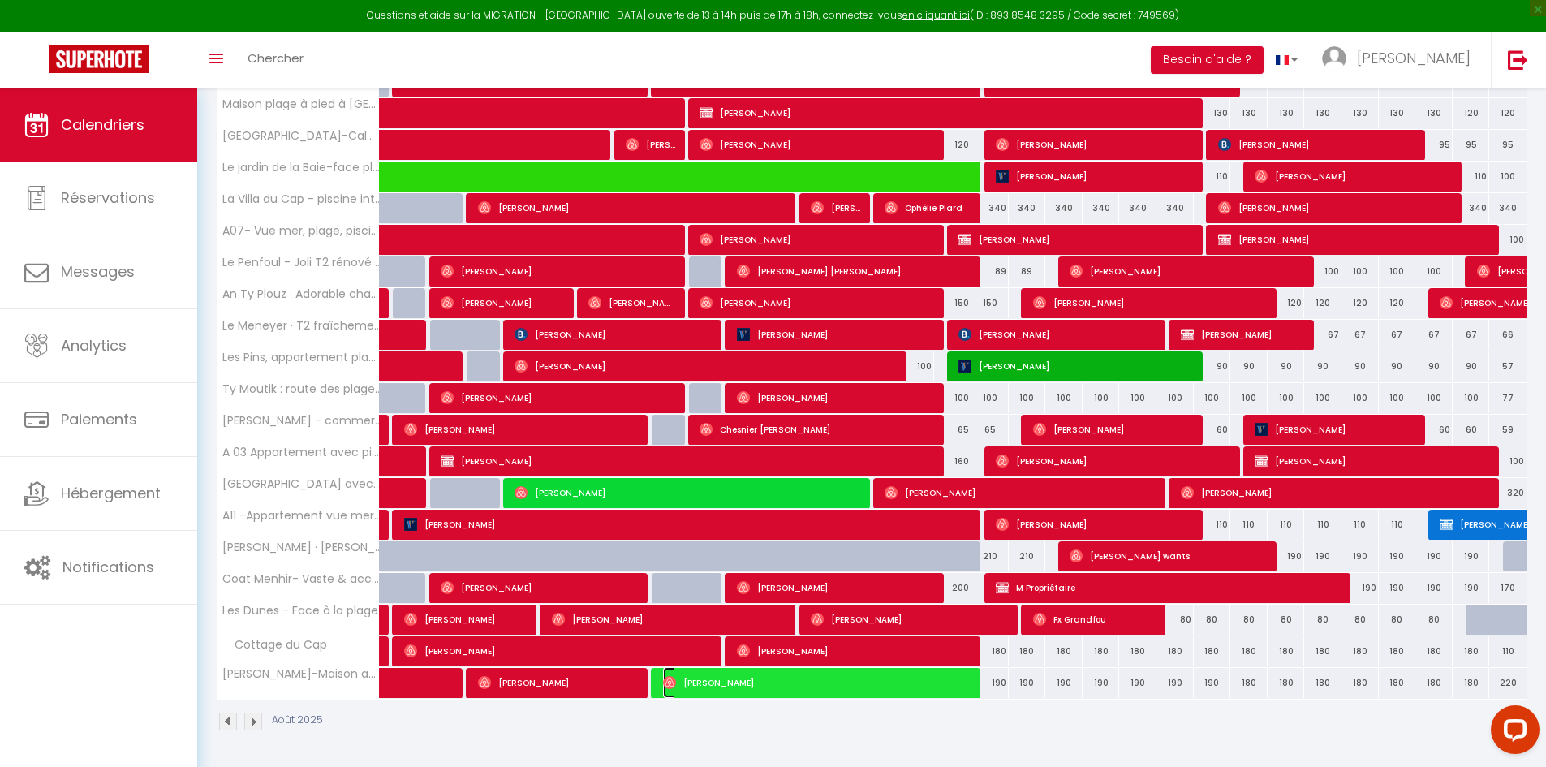
select select "1"
select select
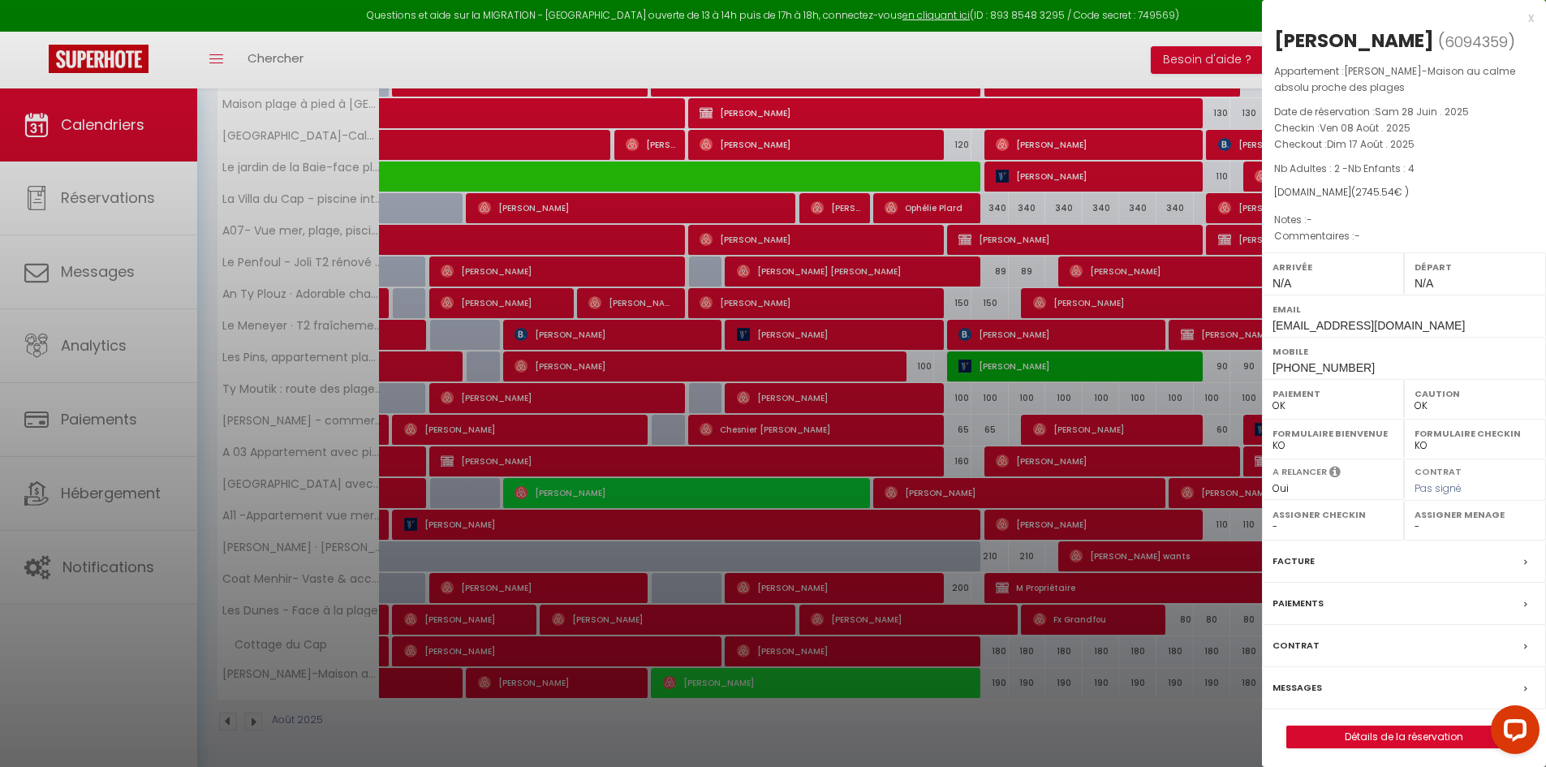
click at [1529, 15] on div "x" at bounding box center [1398, 17] width 272 height 19
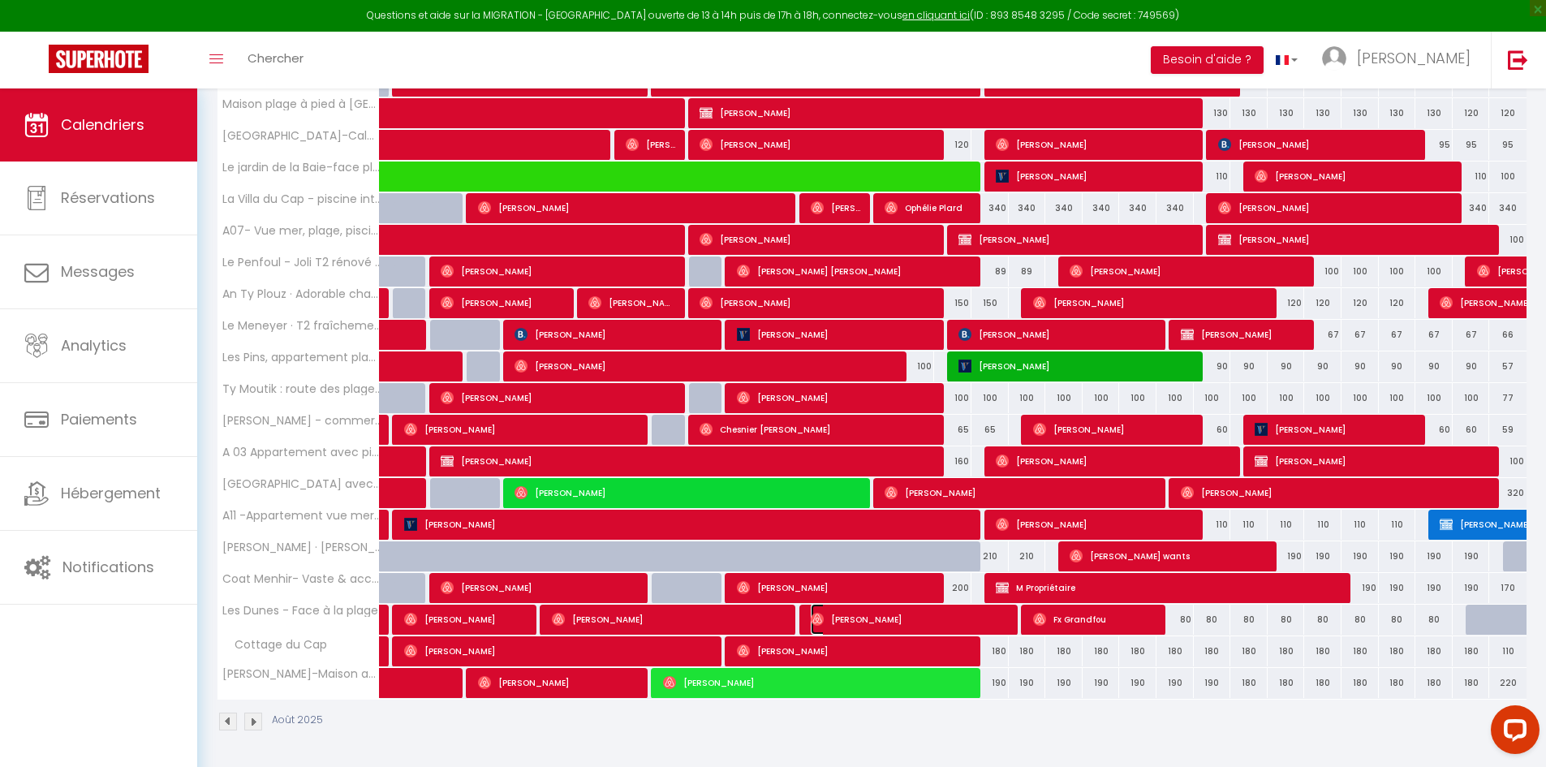
click at [917, 622] on span "[PERSON_NAME]" at bounding box center [910, 619] width 199 height 31
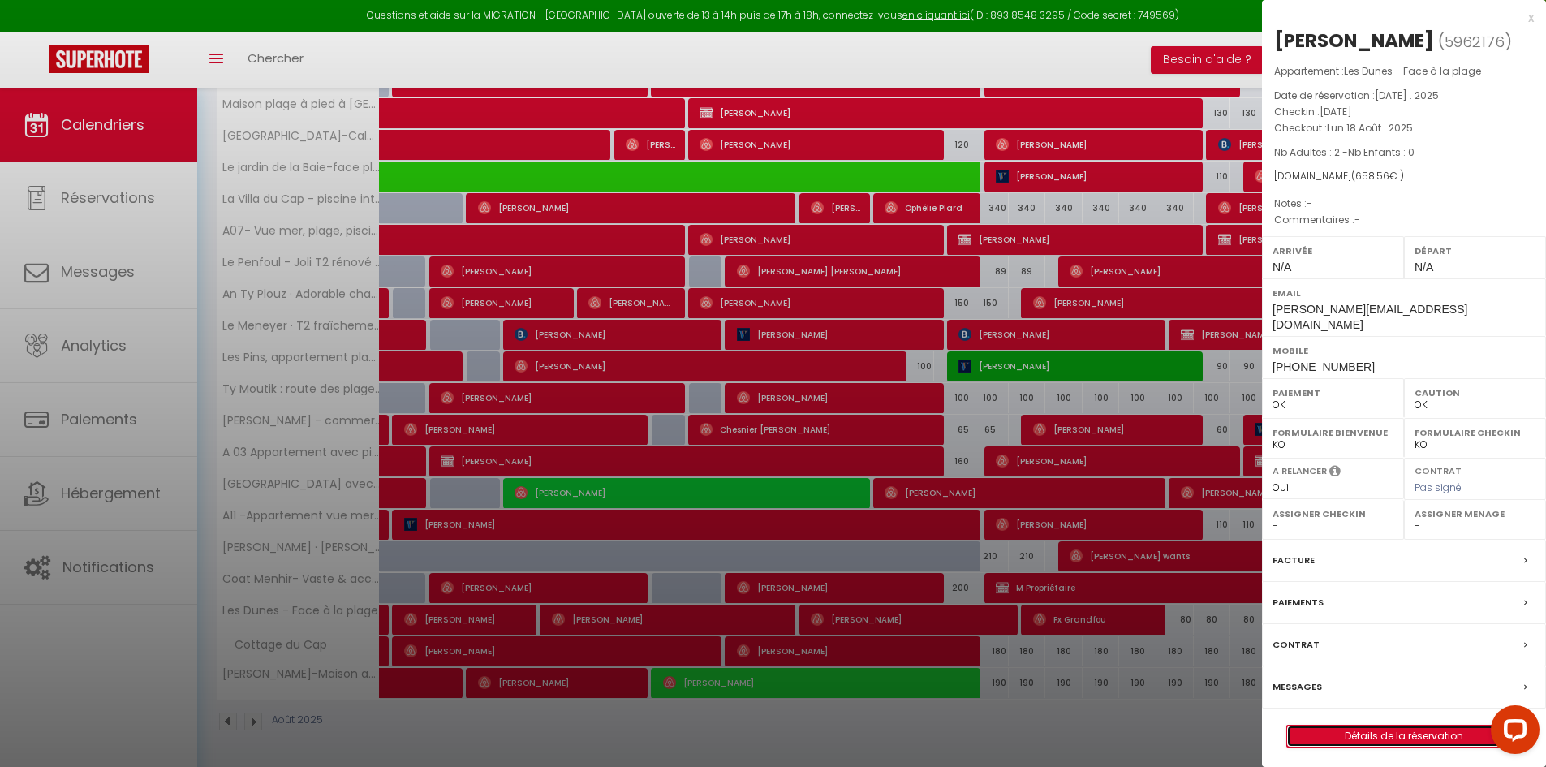
click at [1406, 725] on link "Détails de la réservation" at bounding box center [1404, 735] width 234 height 21
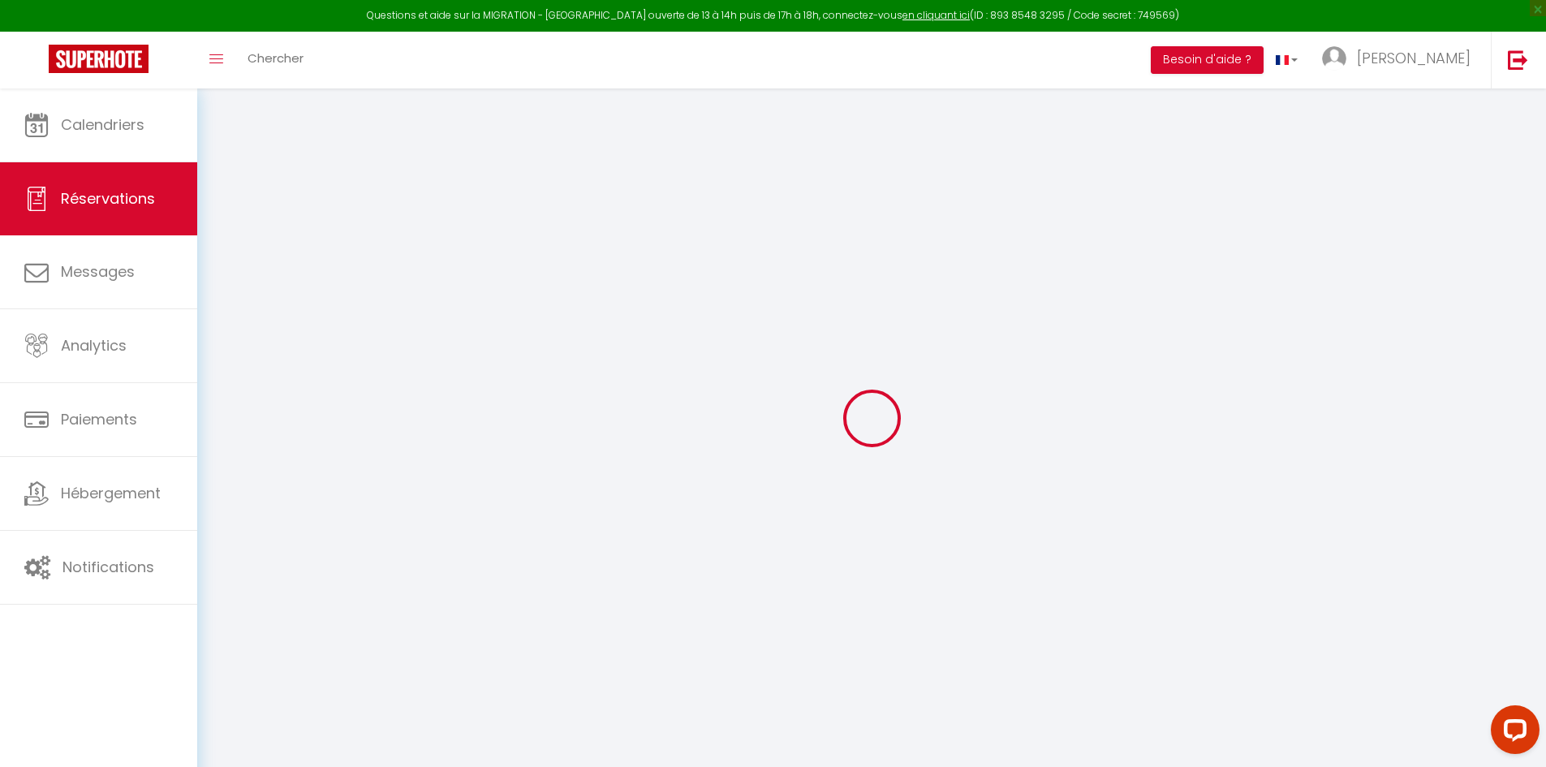
type input "[PERSON_NAME]"
type input "Giroux"
type input "[PERSON_NAME][EMAIL_ADDRESS][DOMAIN_NAME]"
type input "[PHONE_NUMBER]"
select select "CA"
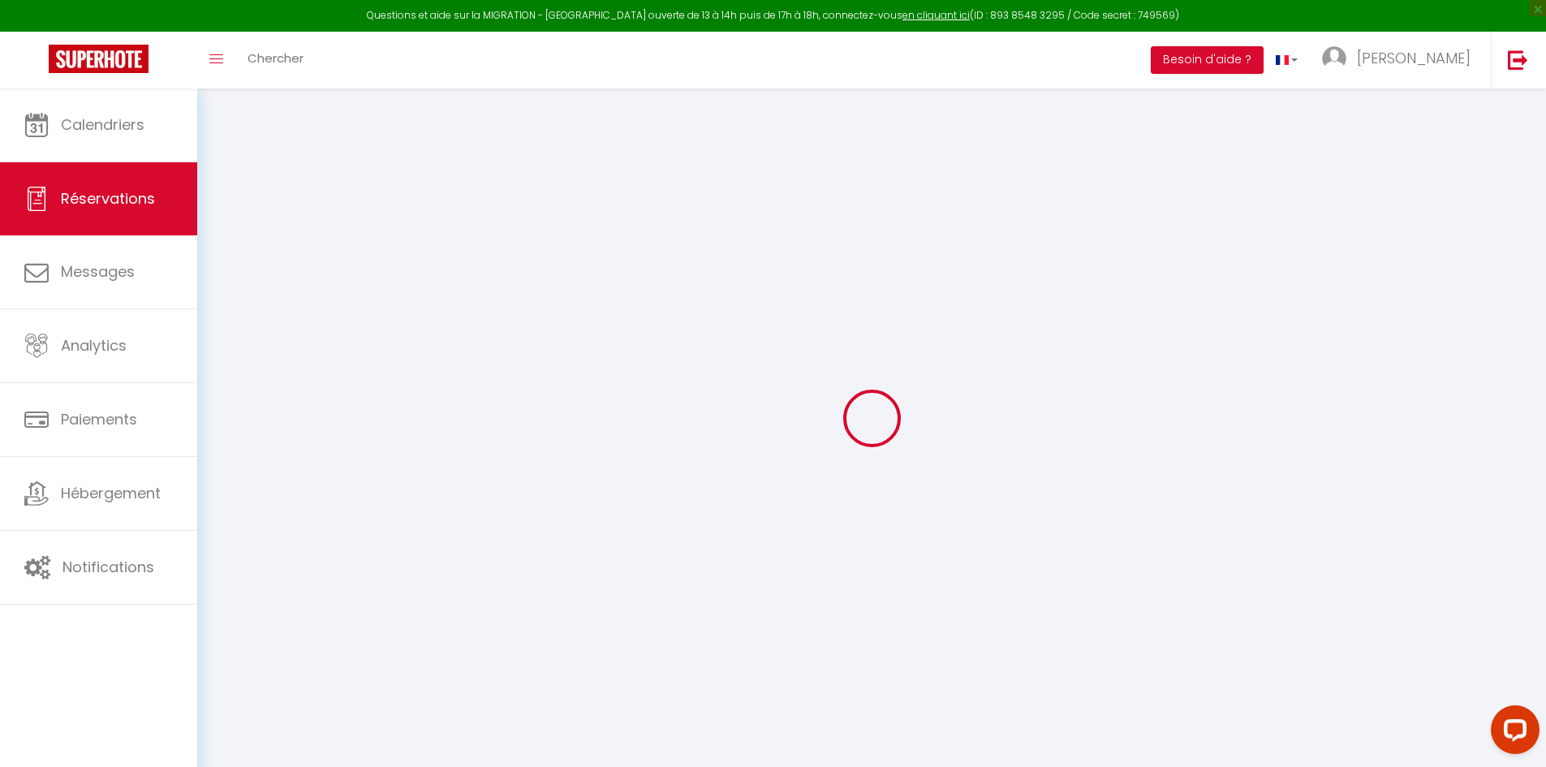
type input "116.64"
select select "66436"
select select "1"
select select
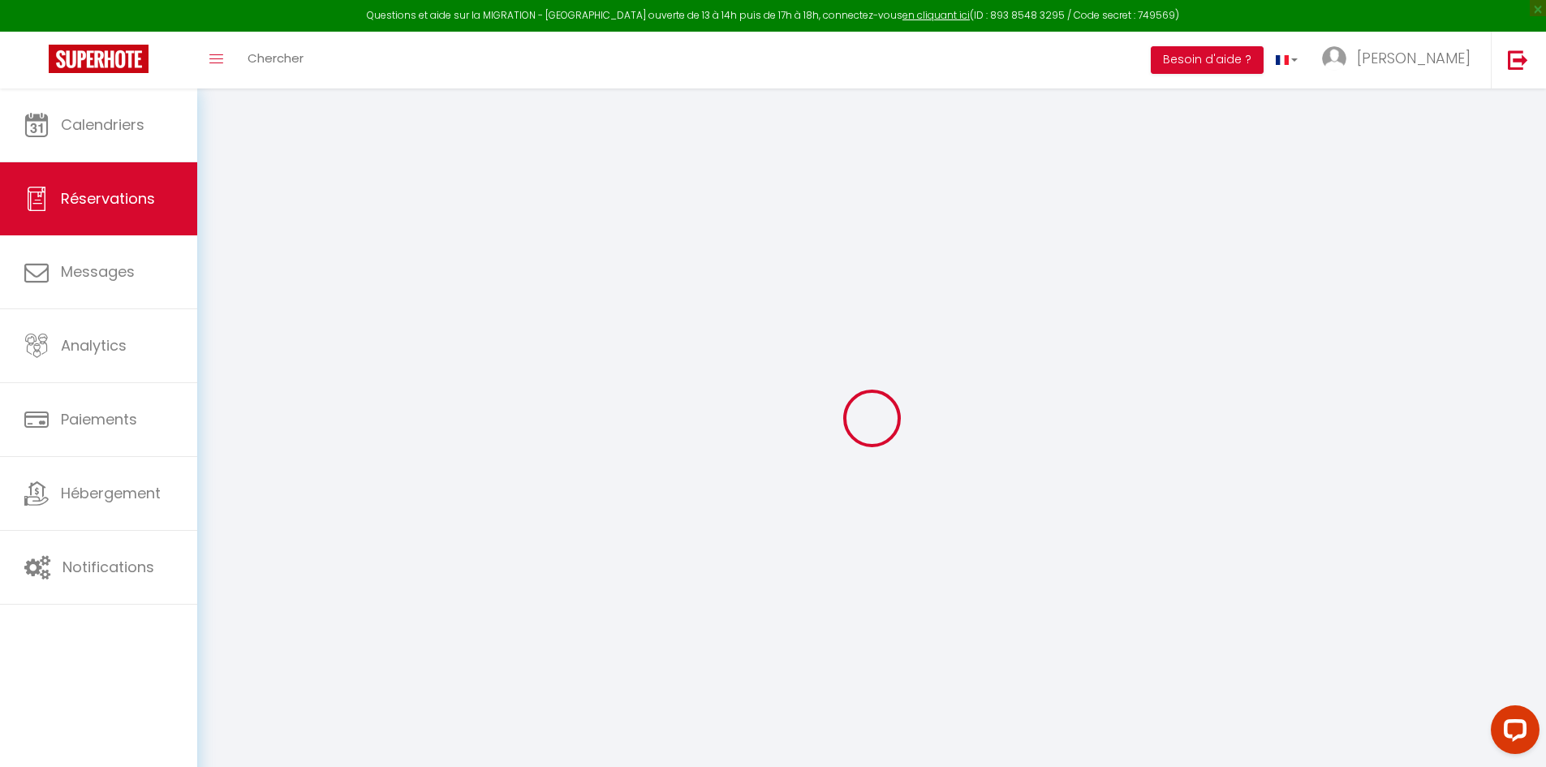
type input "2"
select select "12"
select select
type input "648"
checkbox input "false"
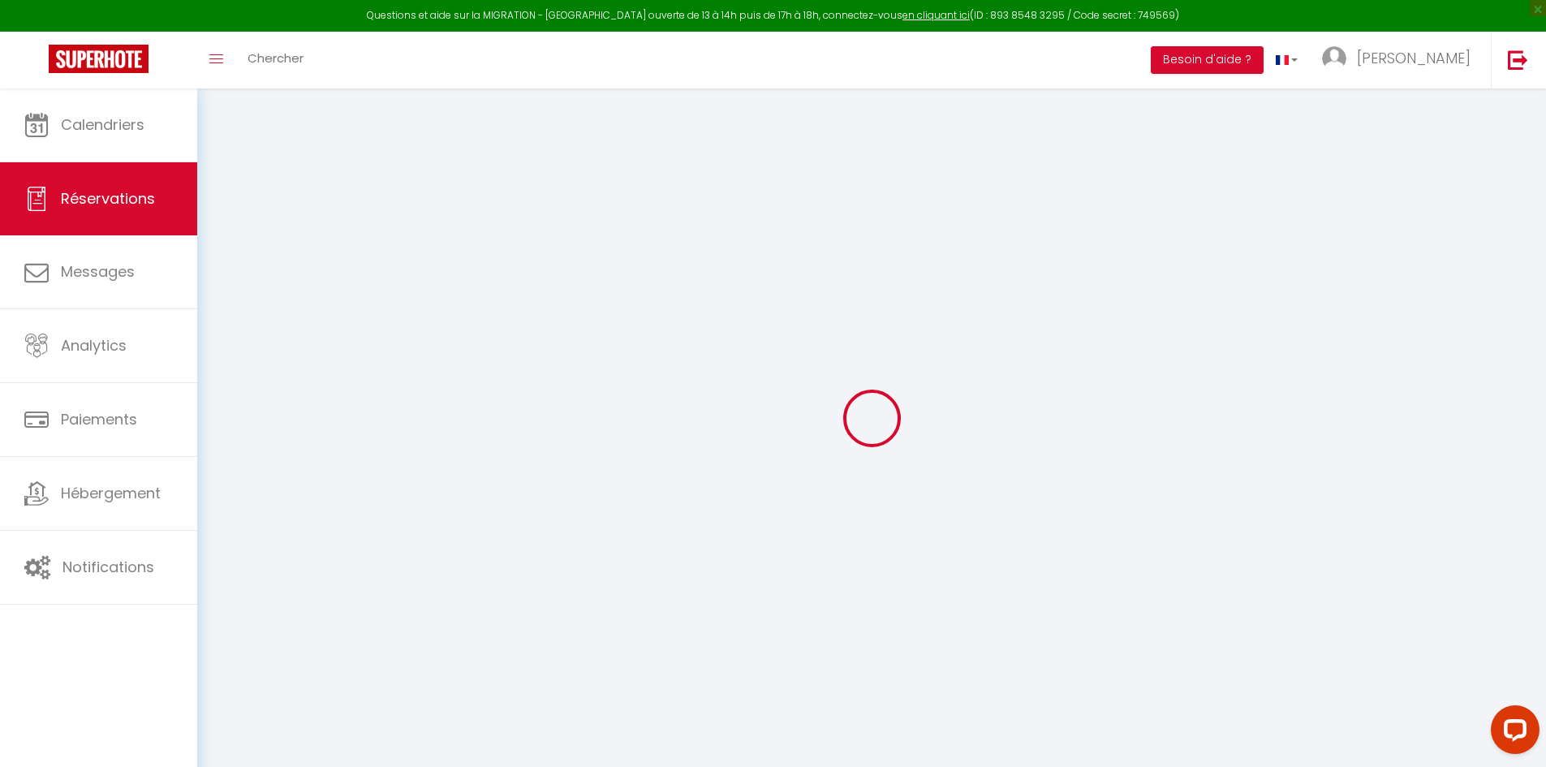
type input "0"
select select "1"
type input "0"
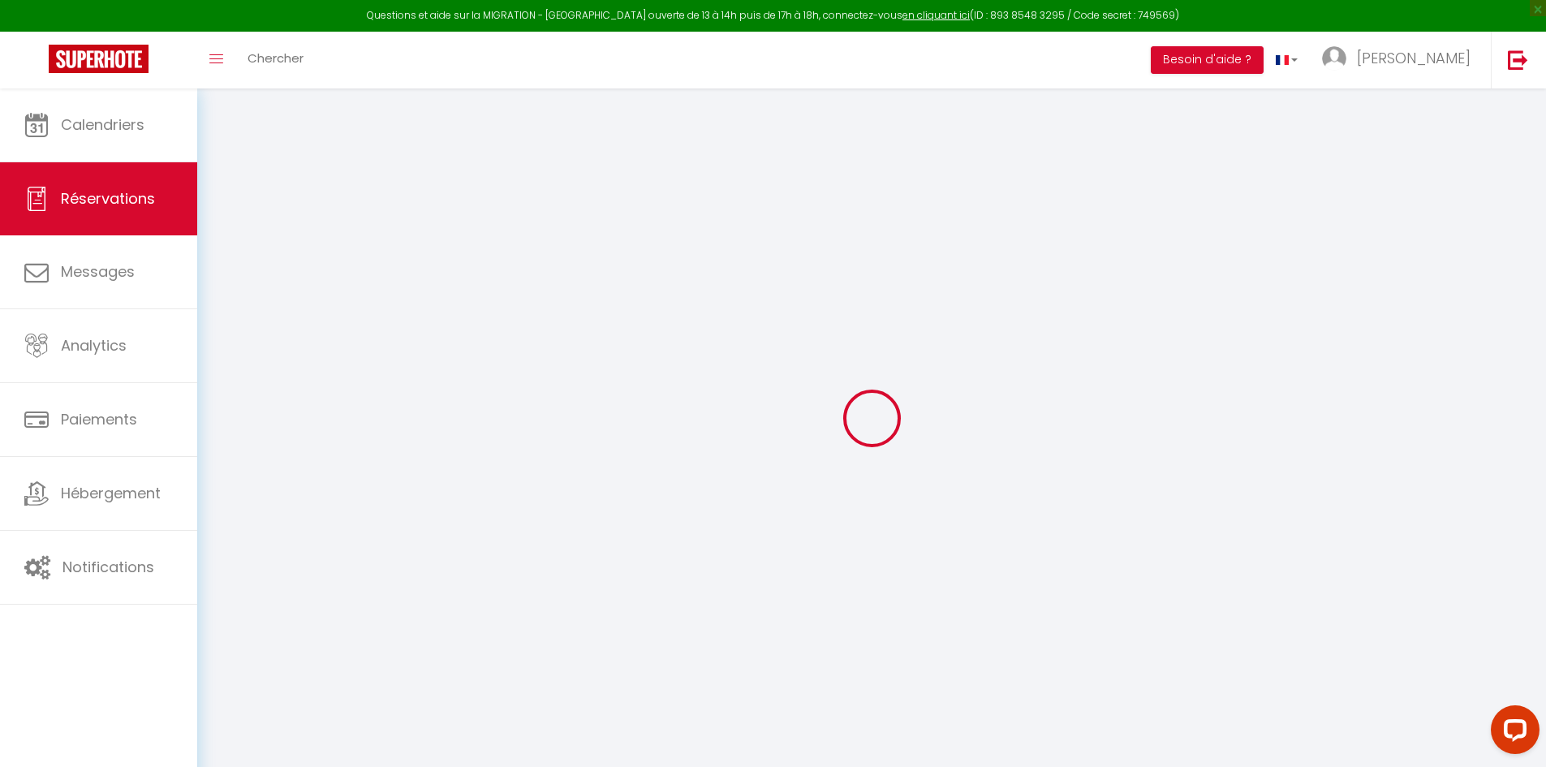
select select
select select "15"
checkbox input "false"
select select
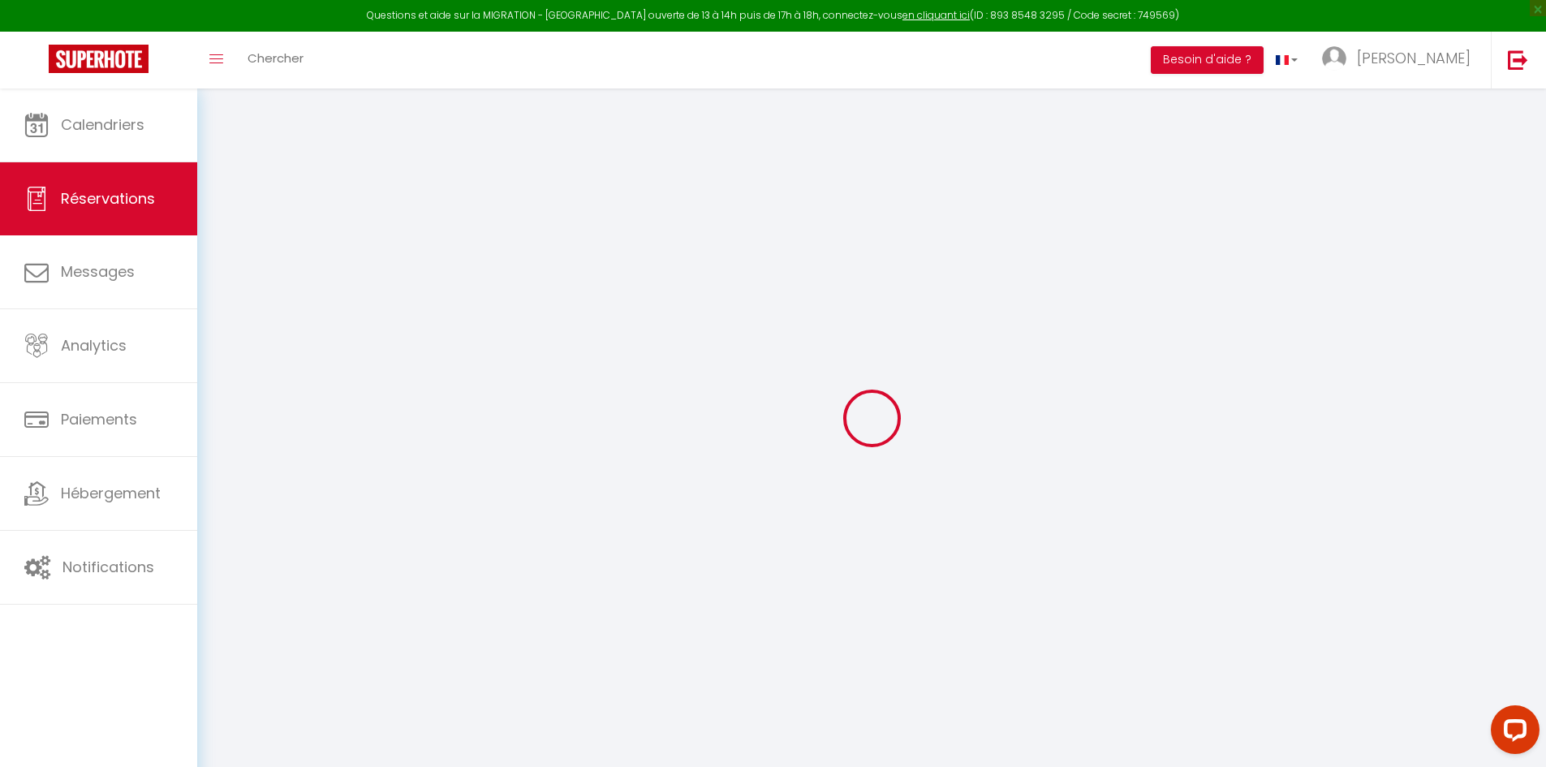
select select
checkbox input "false"
select select
checkbox input "false"
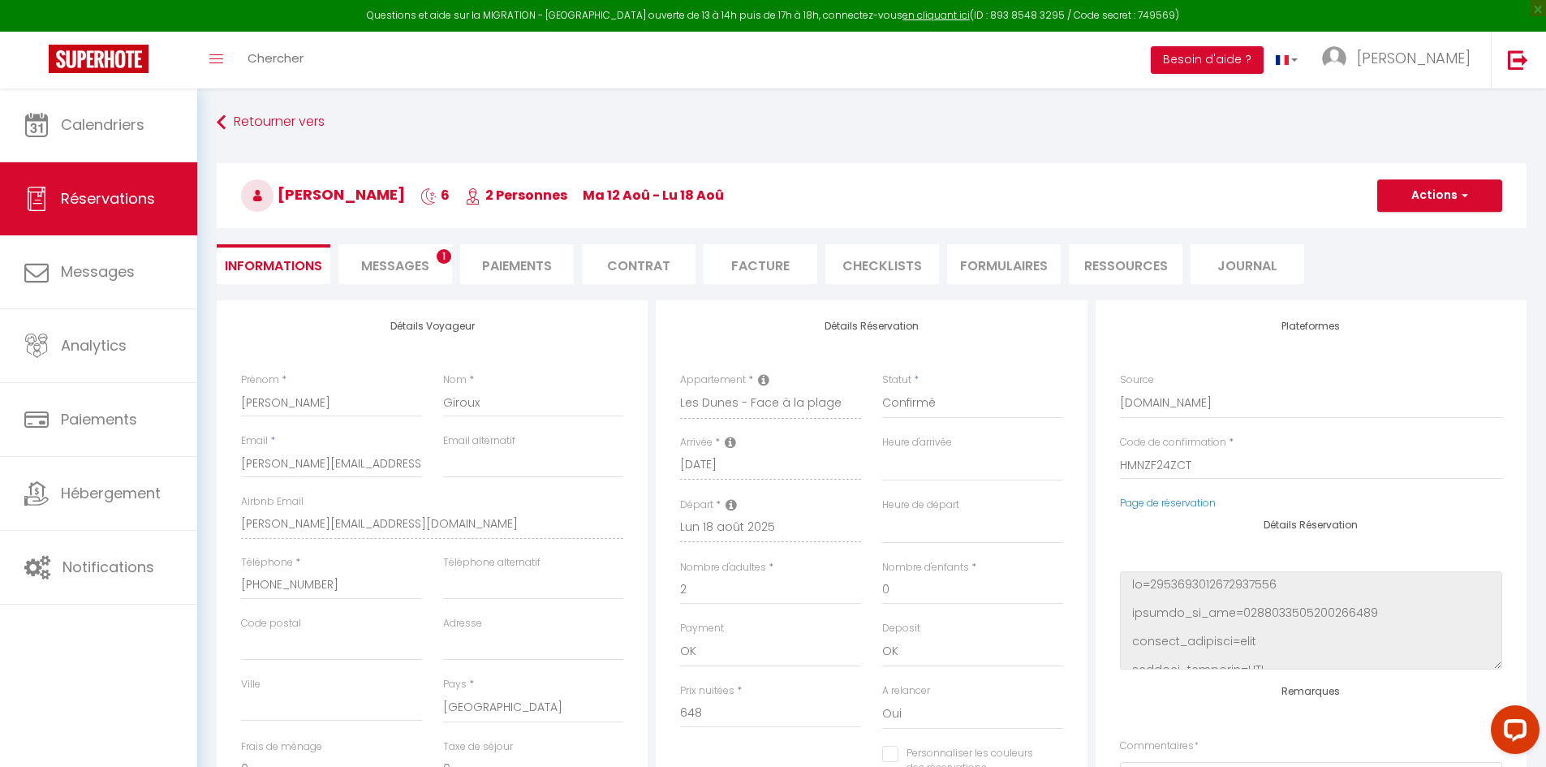
select select
checkbox input "false"
type input "10.56"
select select
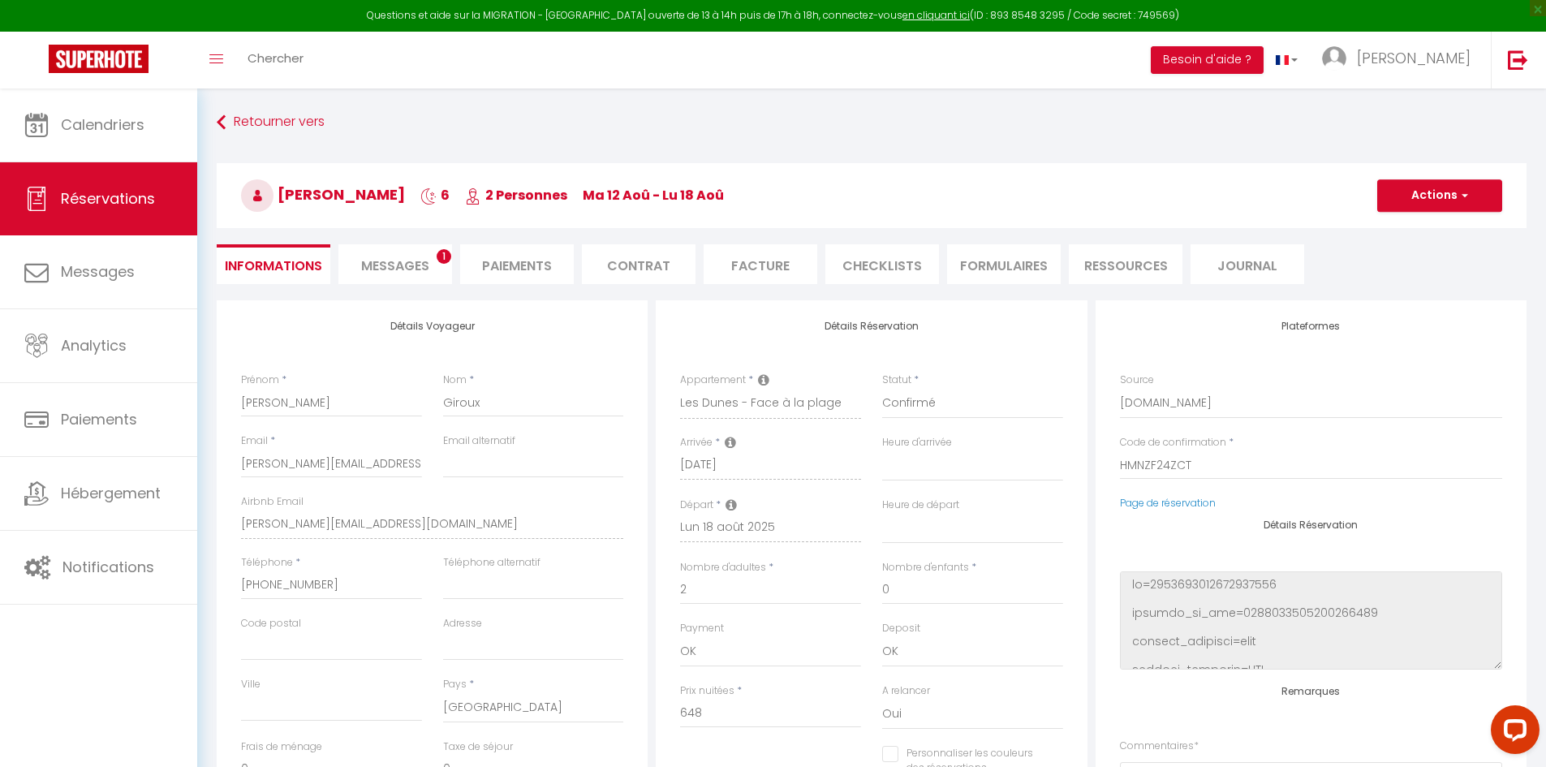
select select
checkbox input "false"
select select
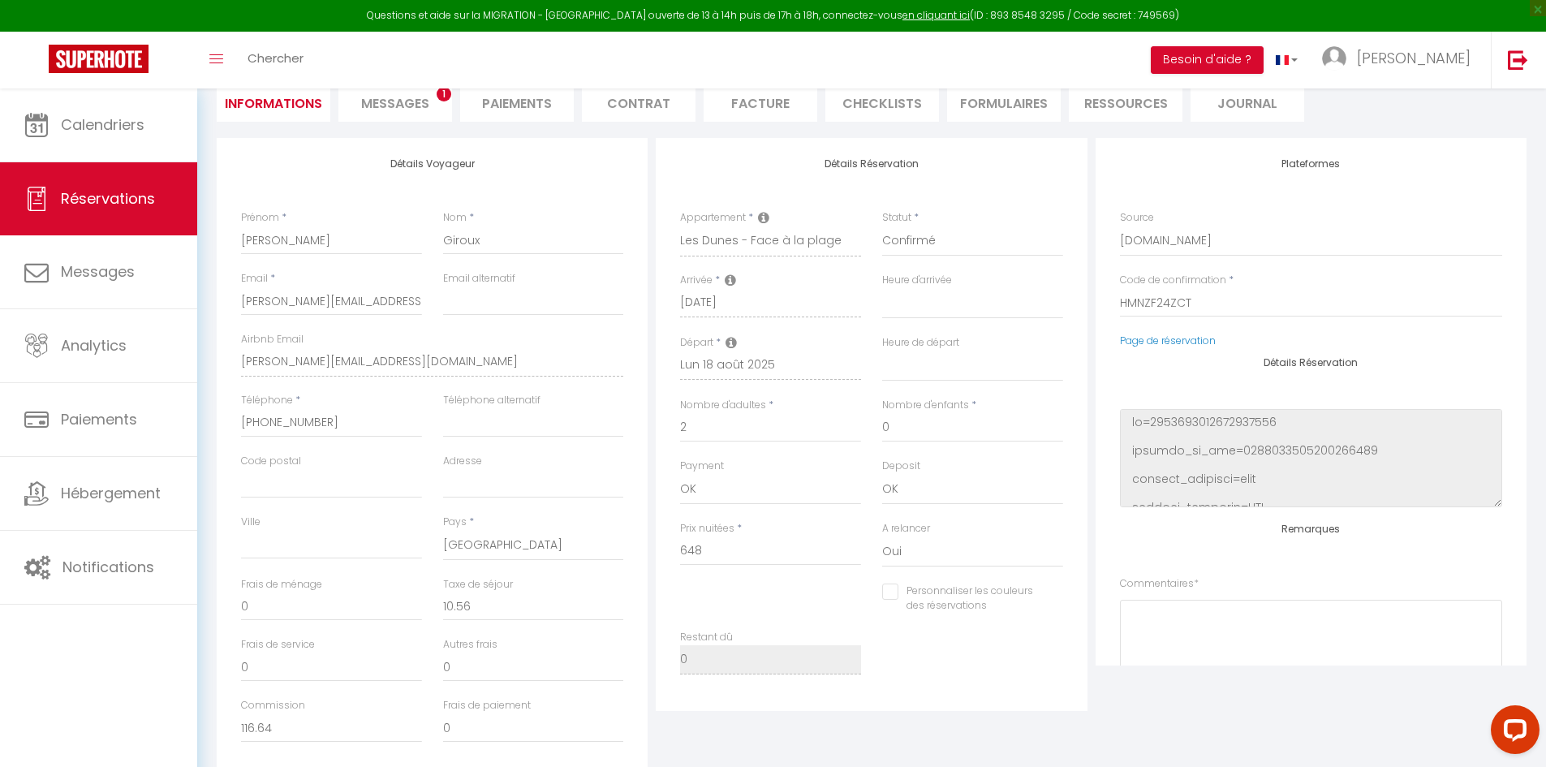
click at [385, 102] on span "Messages" at bounding box center [395, 103] width 68 height 19
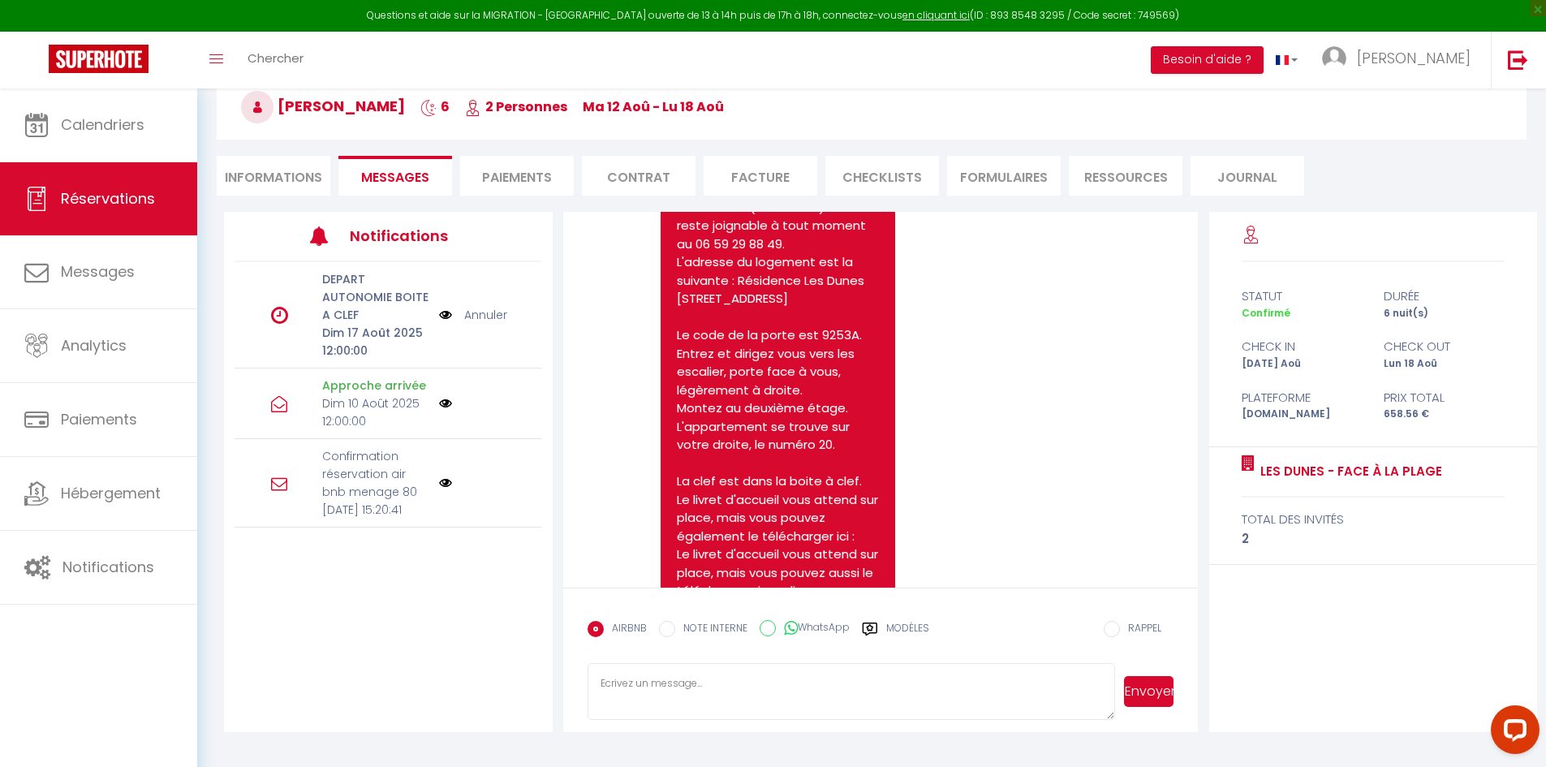
scroll to position [1616, 0]
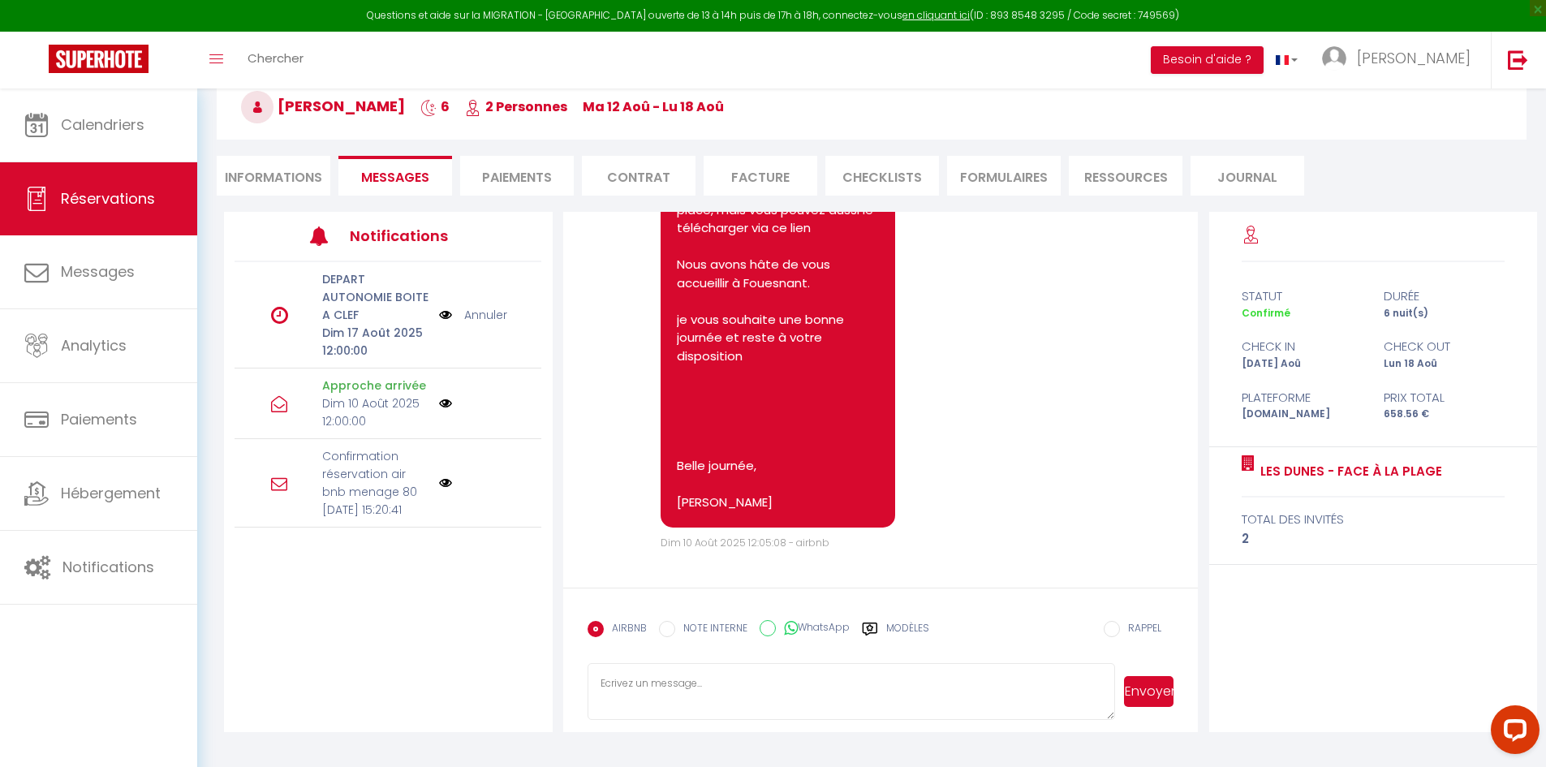
click at [818, 684] on textarea at bounding box center [851, 691] width 528 height 57
click at [712, 713] on textarea "Bonjour Aurez vous besoin de m'option ménage de sortie ou le ferez vous vous me…" at bounding box center [851, 691] width 528 height 57
click at [830, 711] on textarea "Bonjour Aurez vous besoin de l'option ménage de sortie ou le ferez vous vous me…" at bounding box center [851, 691] width 528 height 57
click at [840, 715] on textarea "Bonjour Aurez vous besoin de l'option ménage de sortie (8€) ou le ferez vous vo…" at bounding box center [851, 691] width 528 height 57
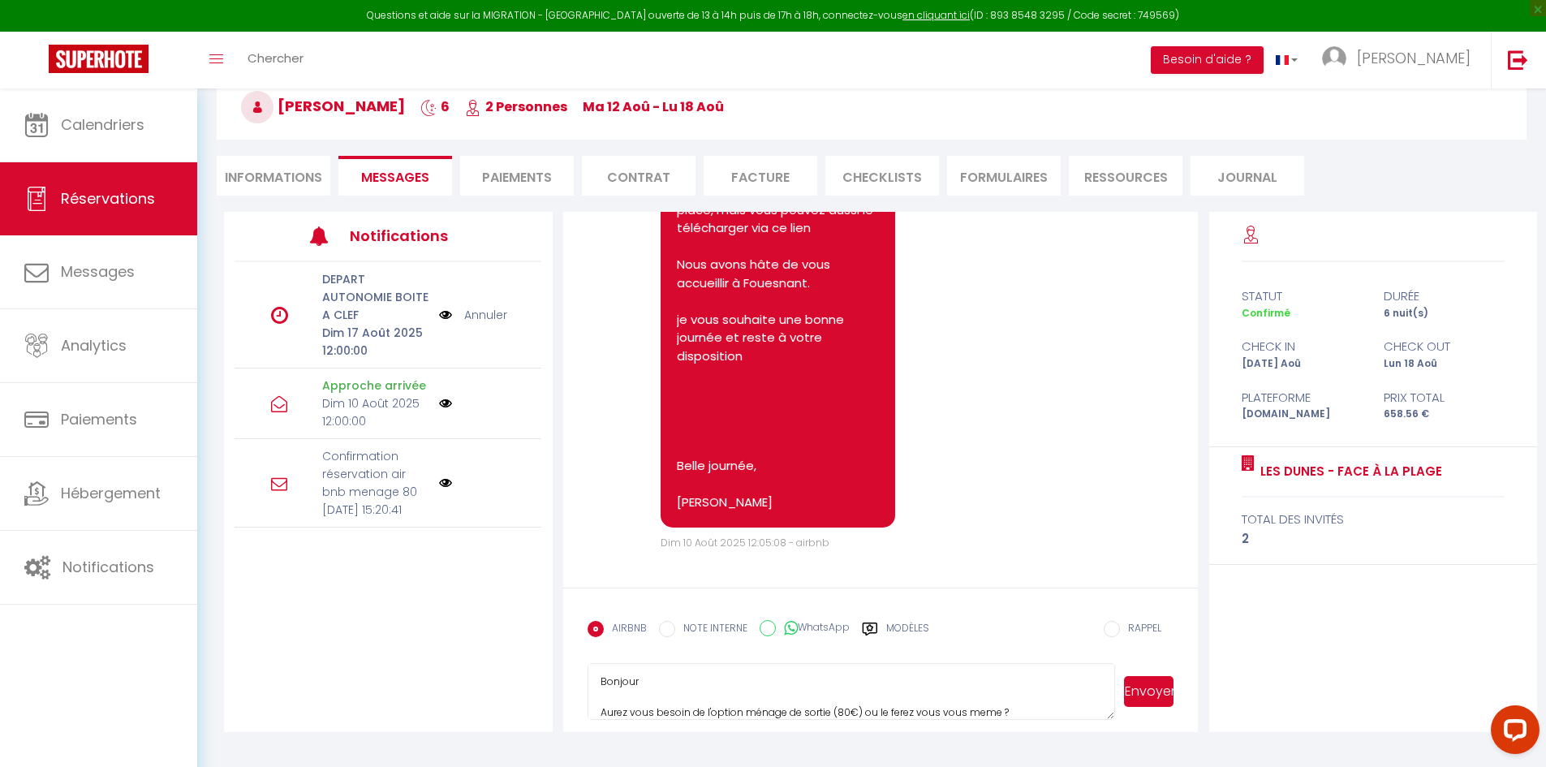
type textarea "Bonjour Aurez vous besoin de l'option ménage de sortie (80€) ou le ferez vous v…"
click at [1147, 692] on button "Envoyer" at bounding box center [1148, 691] width 49 height 31
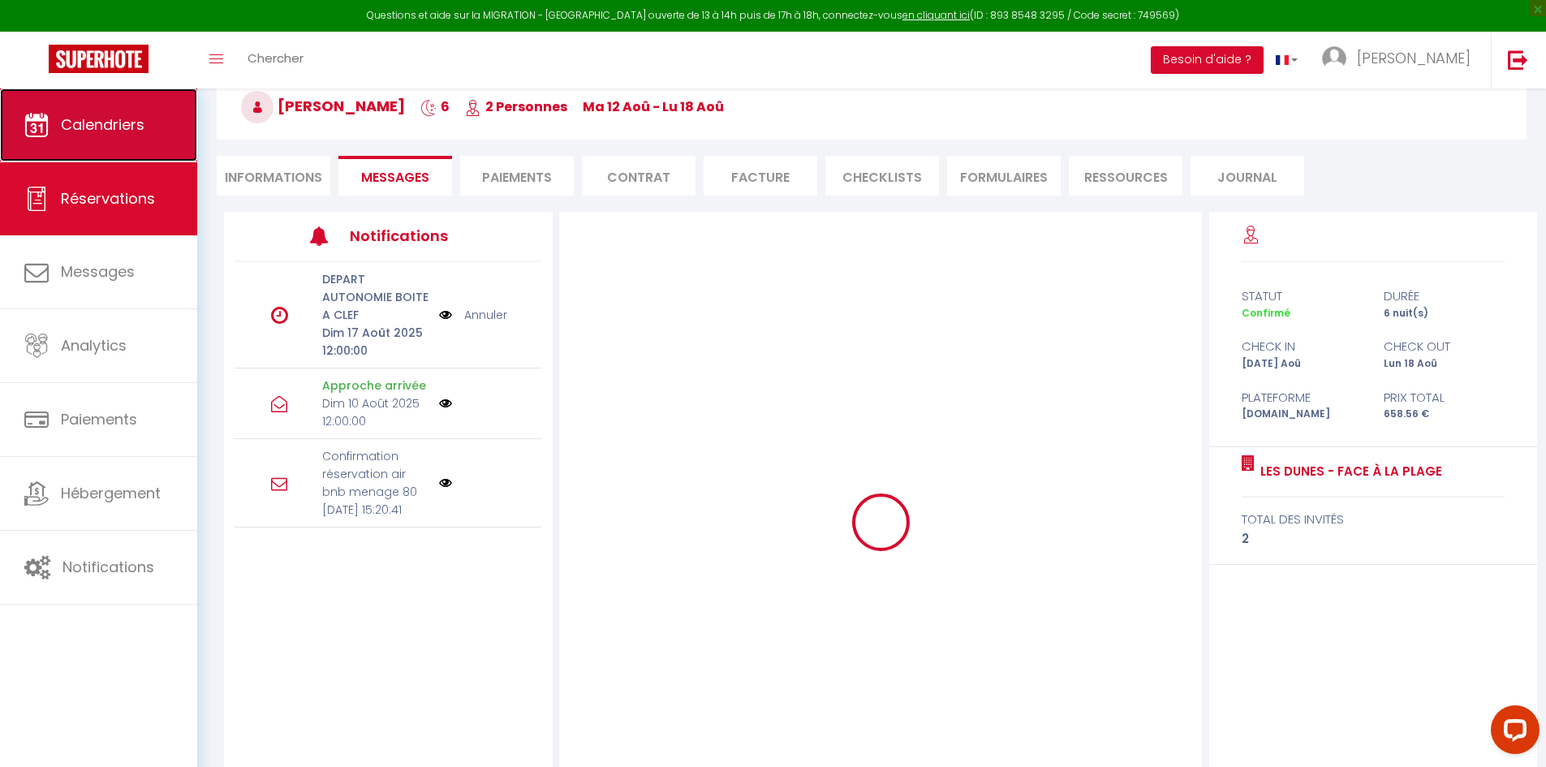
click at [81, 114] on span "Calendriers" at bounding box center [103, 124] width 84 height 20
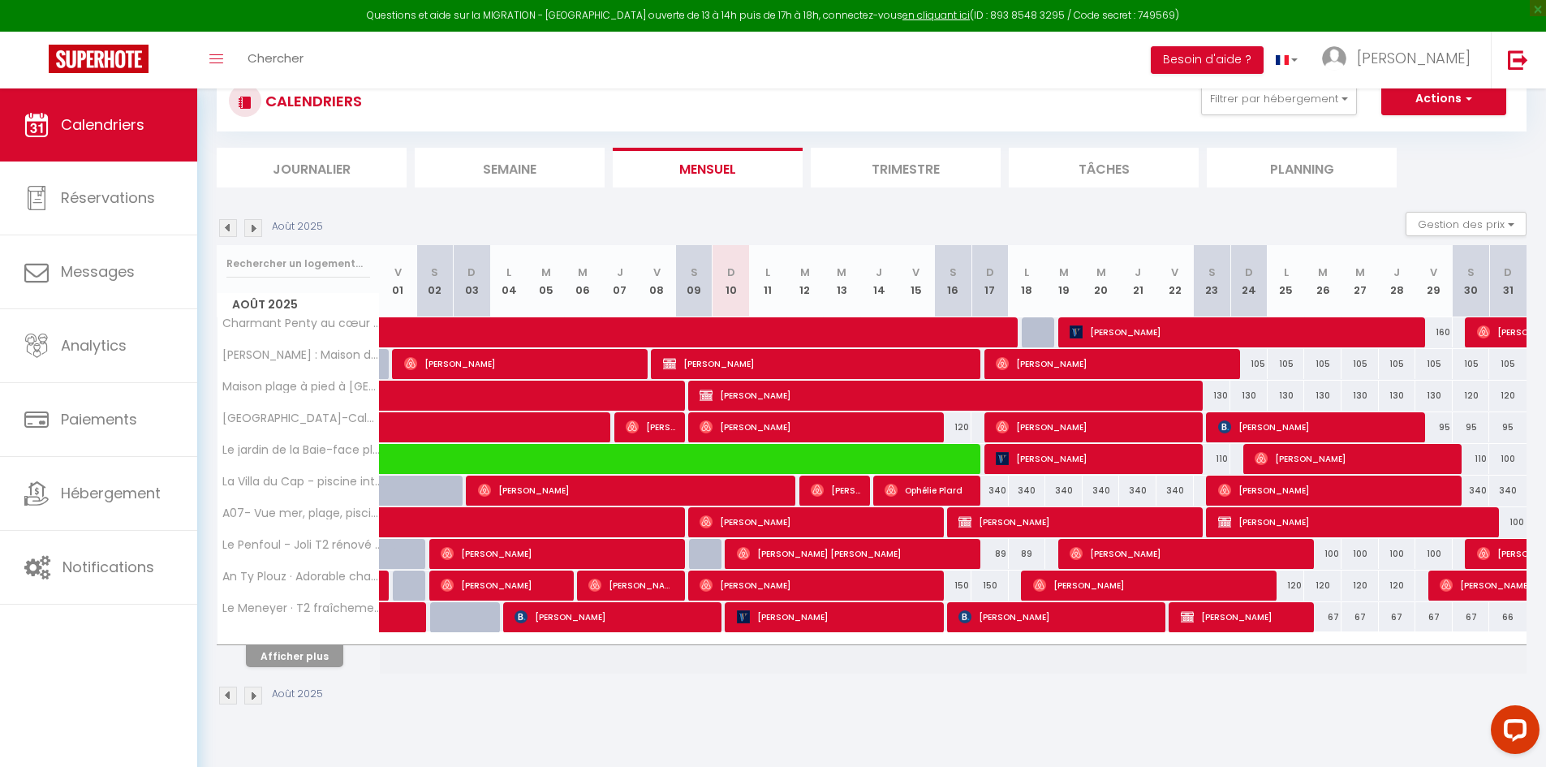
scroll to position [88, 0]
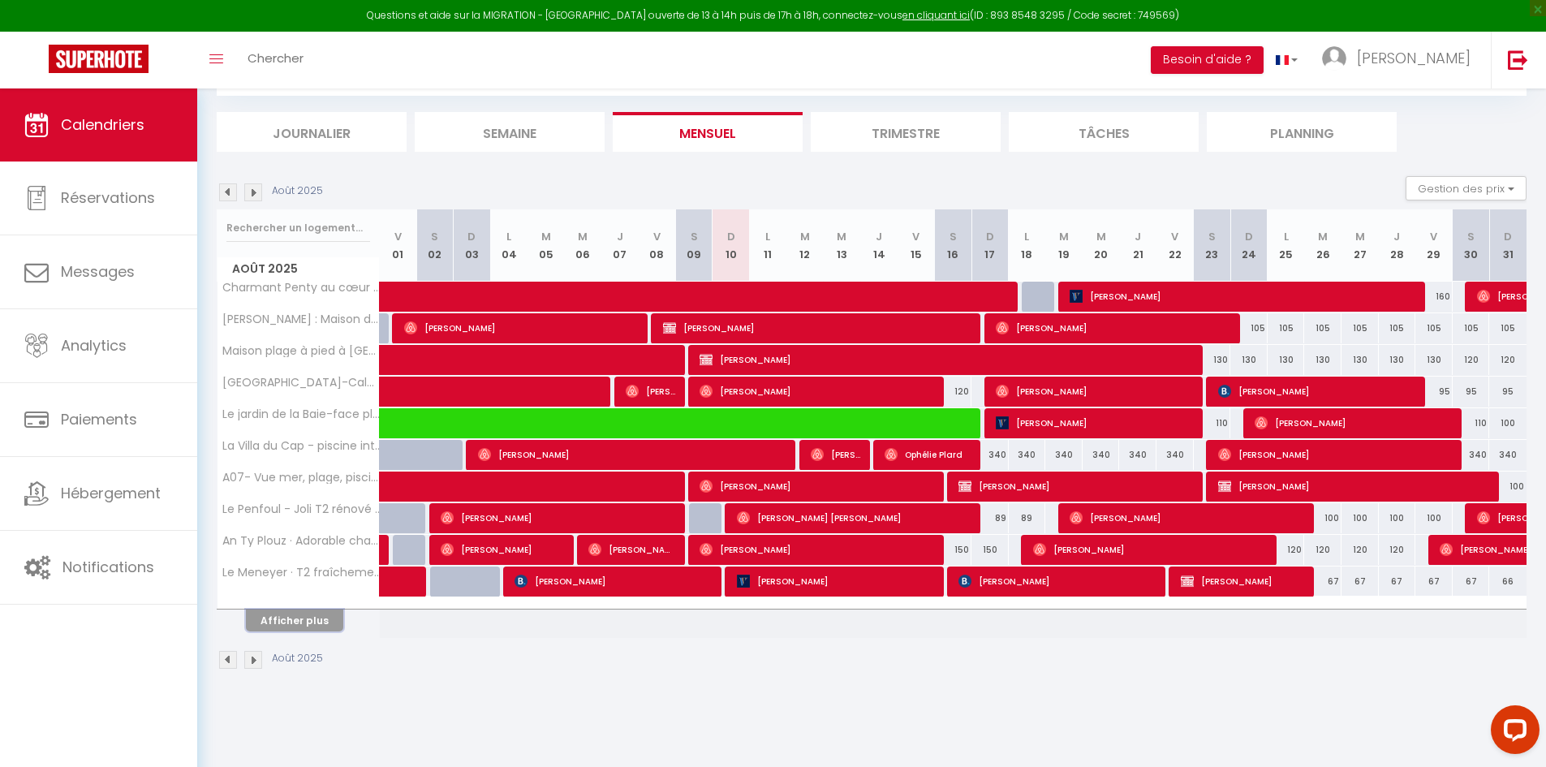
click at [286, 622] on button "Afficher plus" at bounding box center [294, 620] width 97 height 22
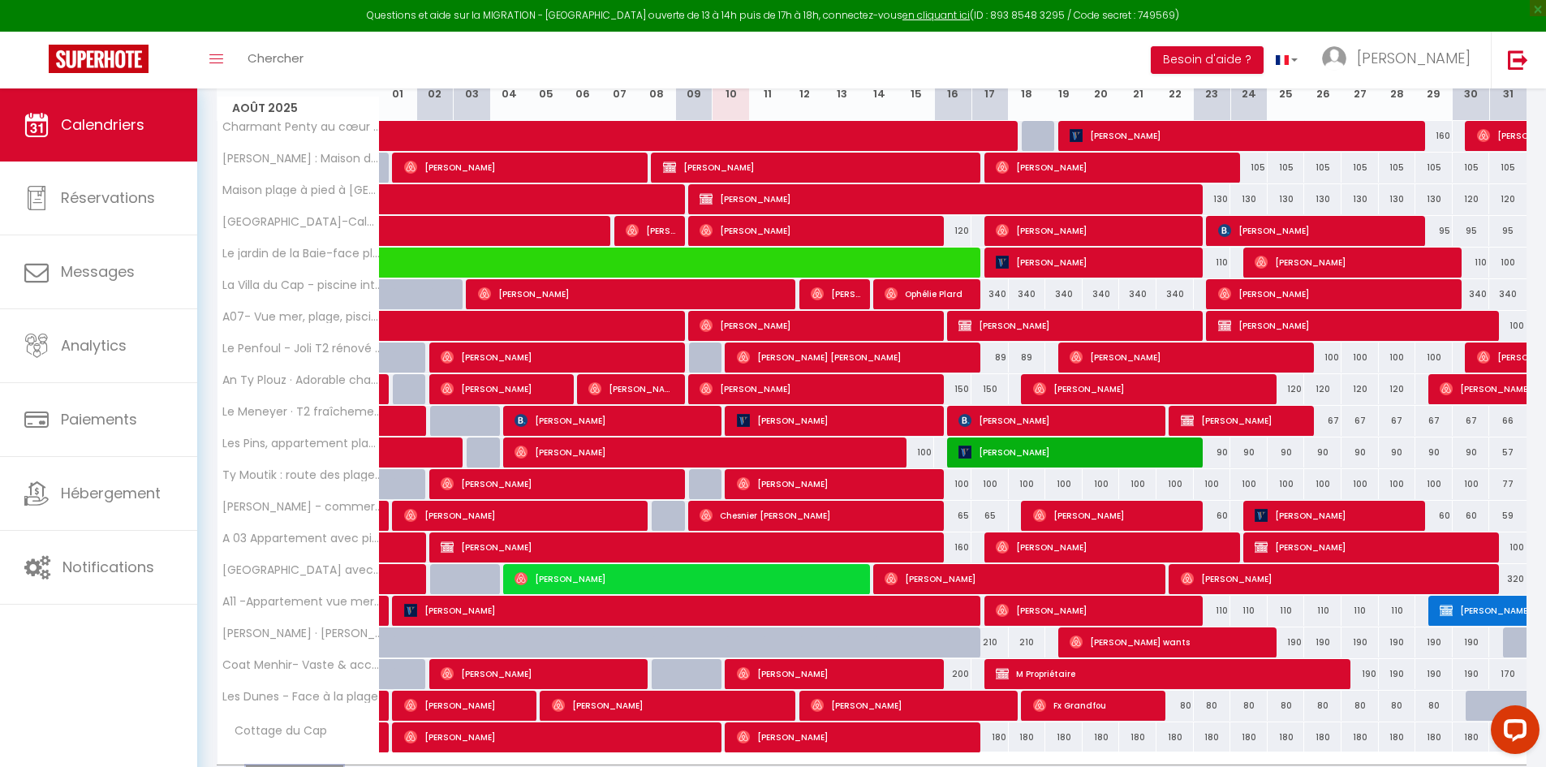
scroll to position [251, 0]
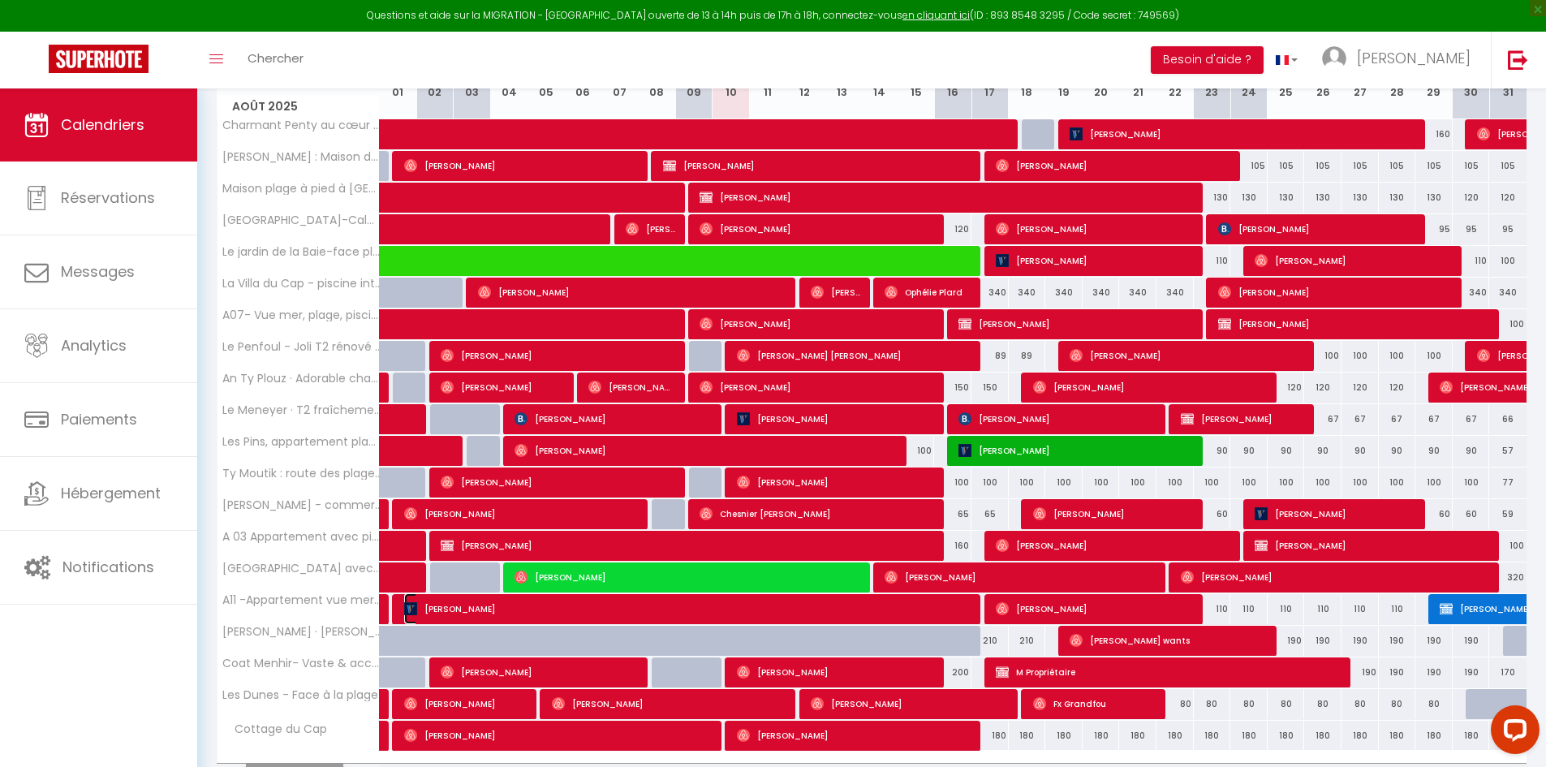
click at [771, 607] on span "[PERSON_NAME]" at bounding box center [690, 608] width 572 height 31
select select "OK"
select select "KO"
select select "0"
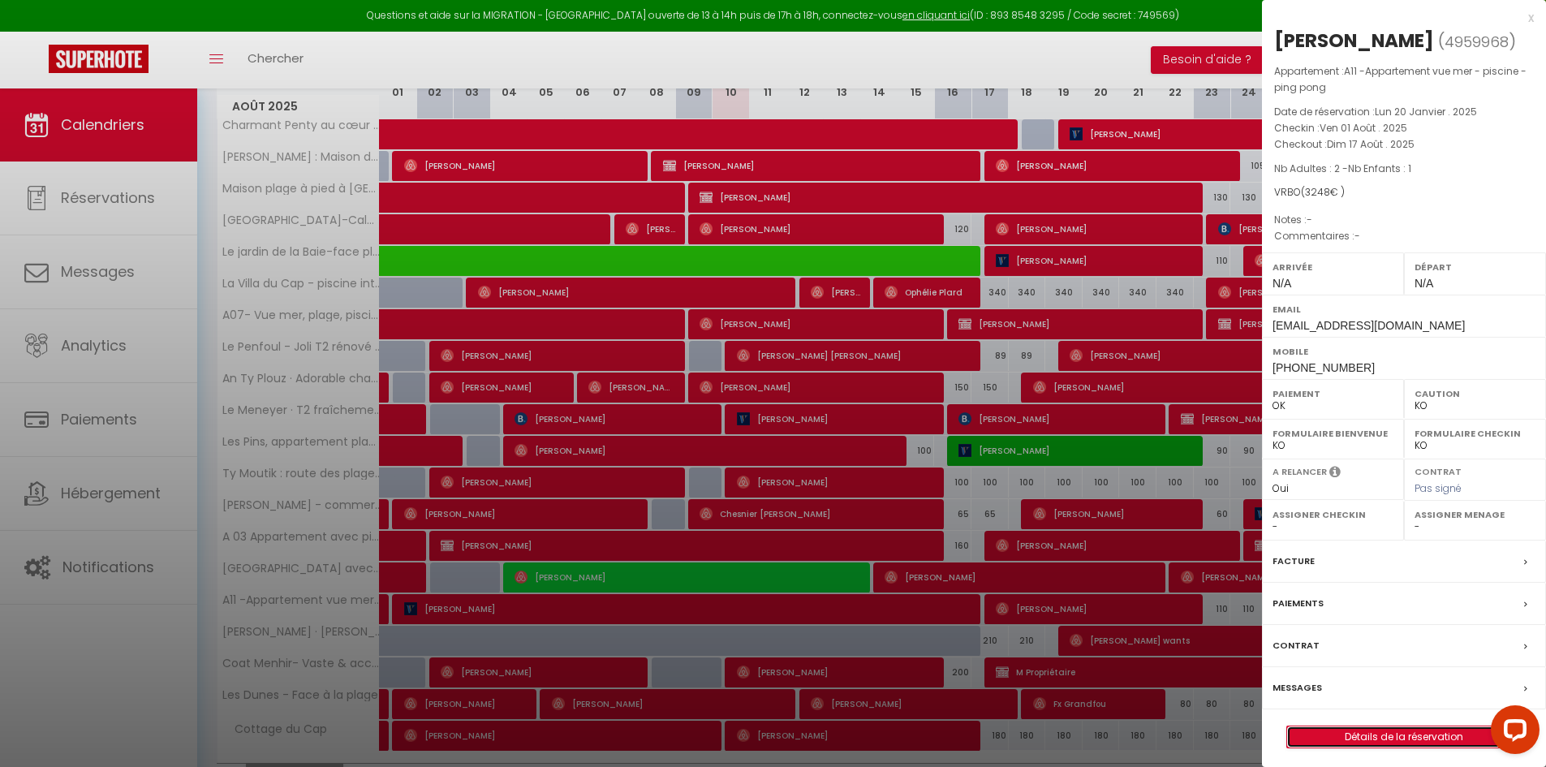
click at [1418, 731] on link "Détails de la réservation" at bounding box center [1404, 736] width 234 height 21
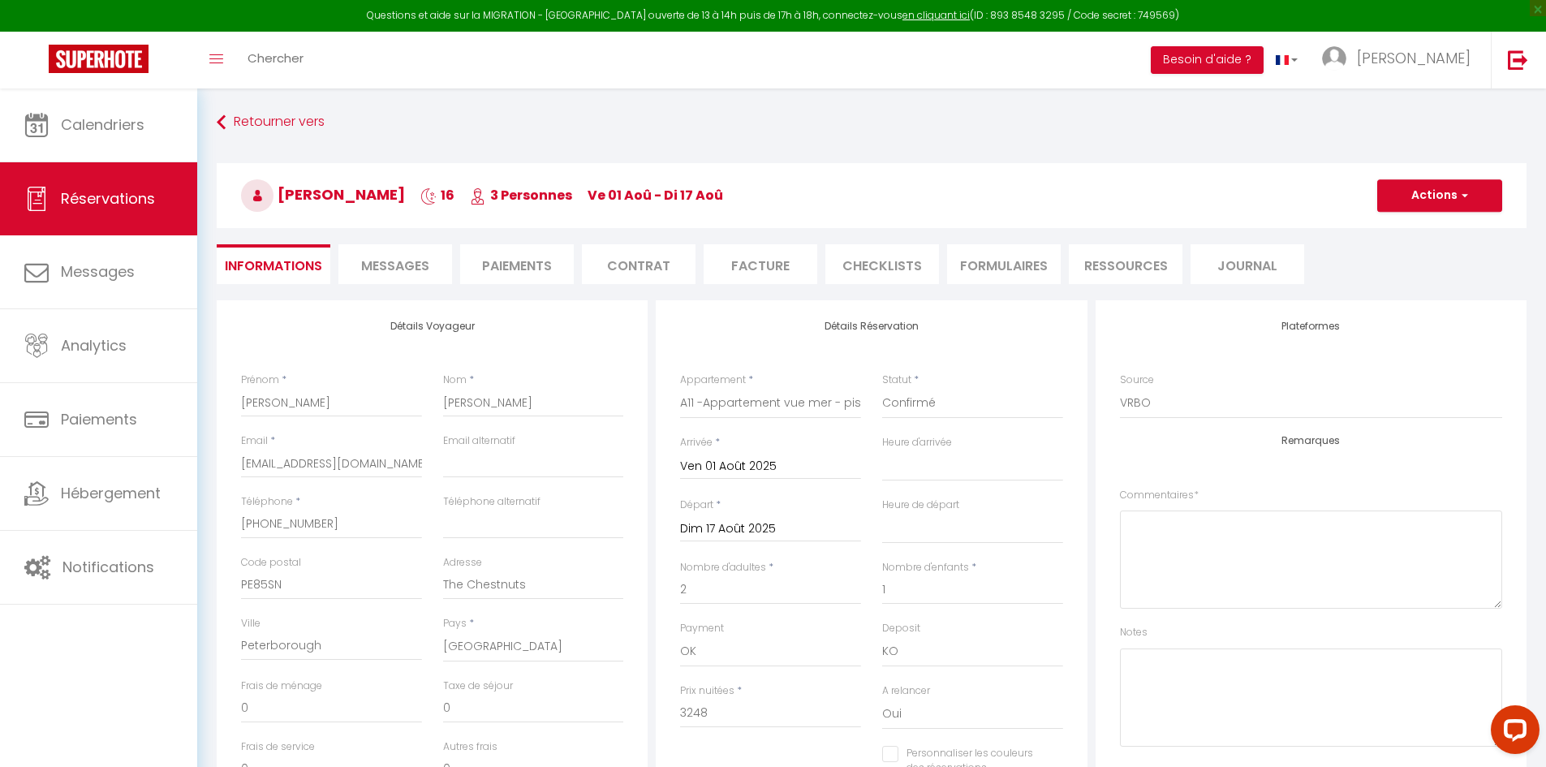
click at [398, 256] on li "Messages" at bounding box center [395, 264] width 114 height 40
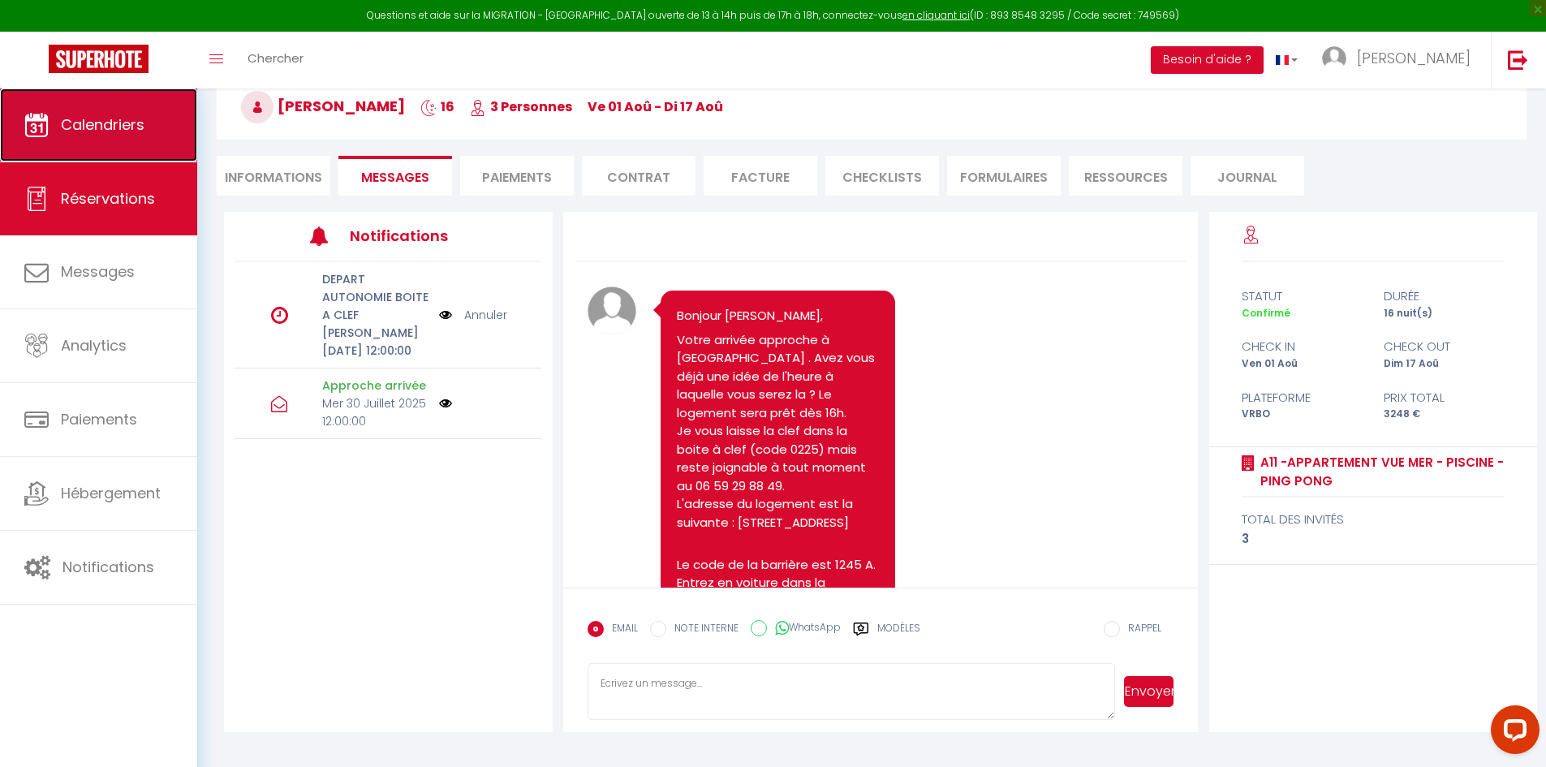
click at [123, 127] on span "Calendriers" at bounding box center [103, 124] width 84 height 20
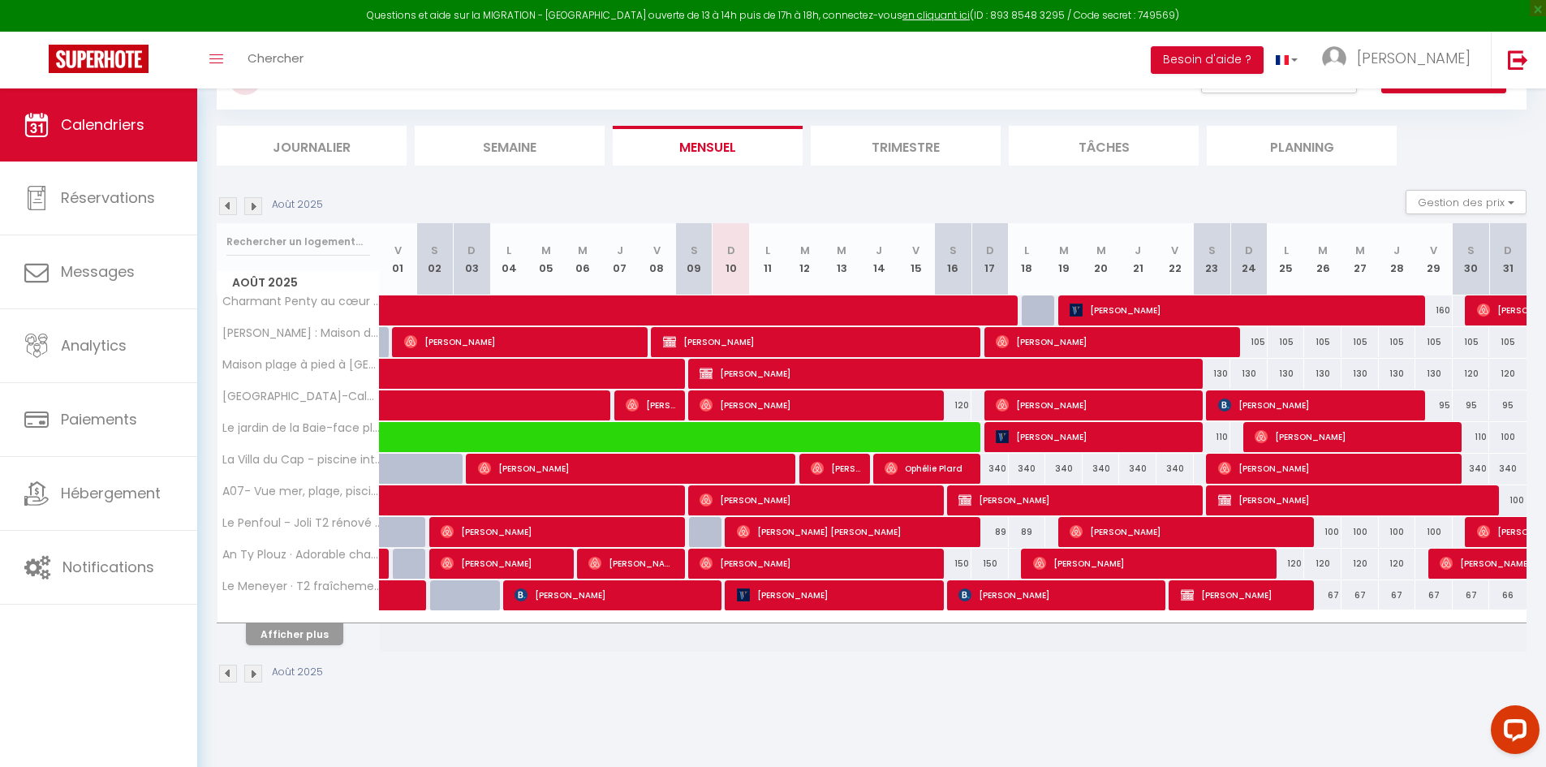
scroll to position [88, 0]
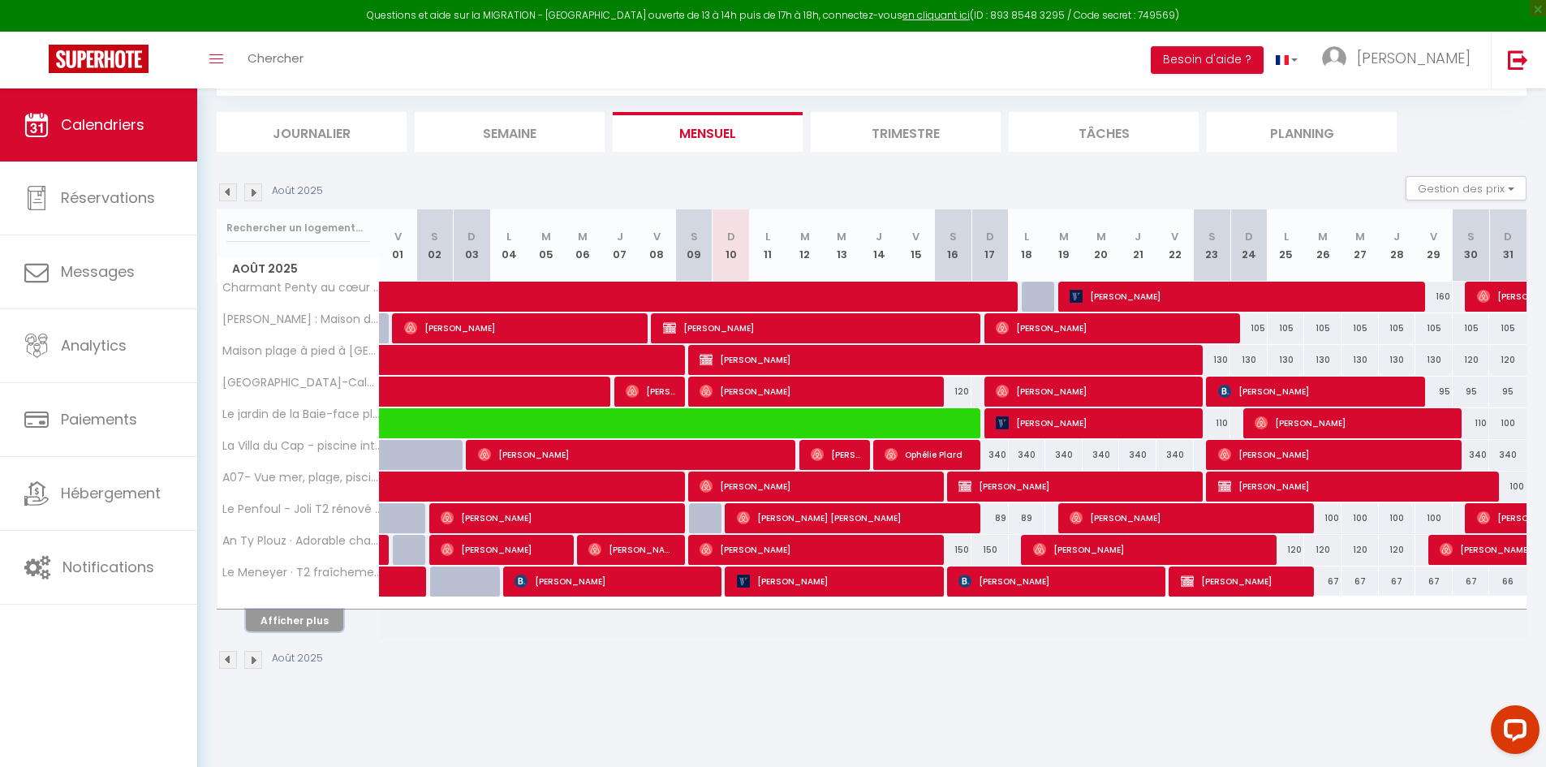
click at [287, 619] on button "Afficher plus" at bounding box center [294, 620] width 97 height 22
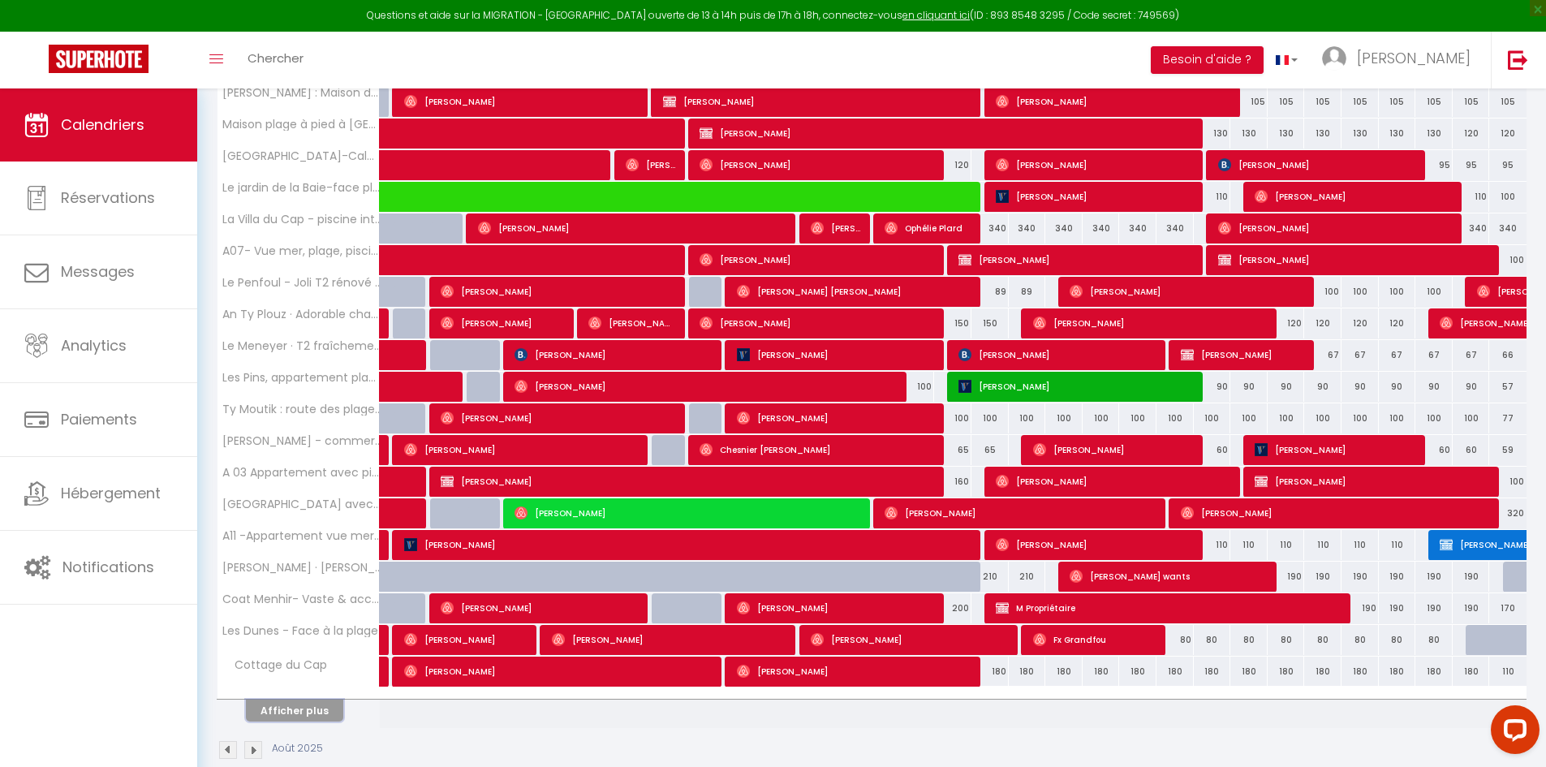
scroll to position [332, 0]
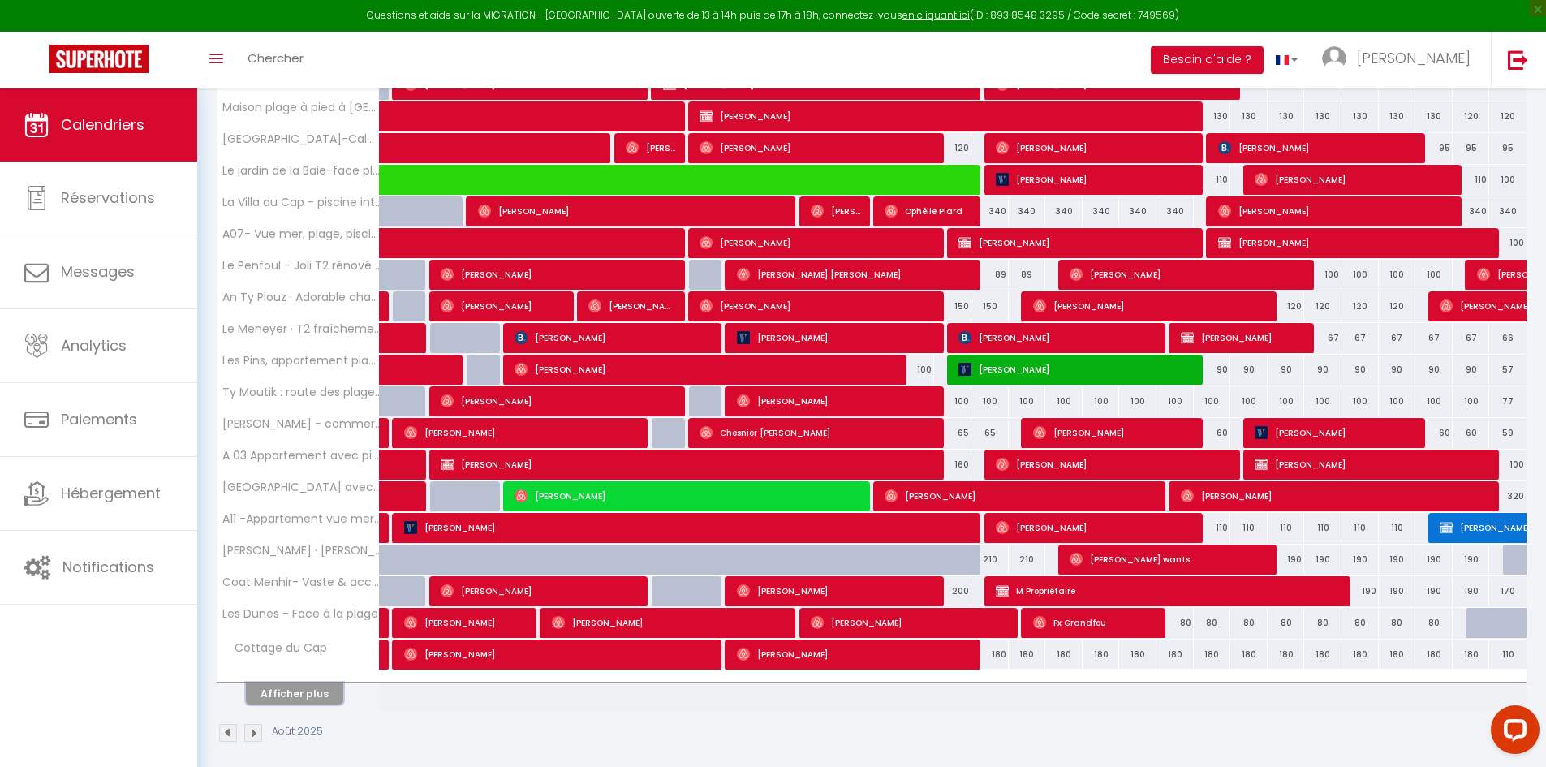
click at [313, 695] on button "Afficher plus" at bounding box center [294, 693] width 97 height 22
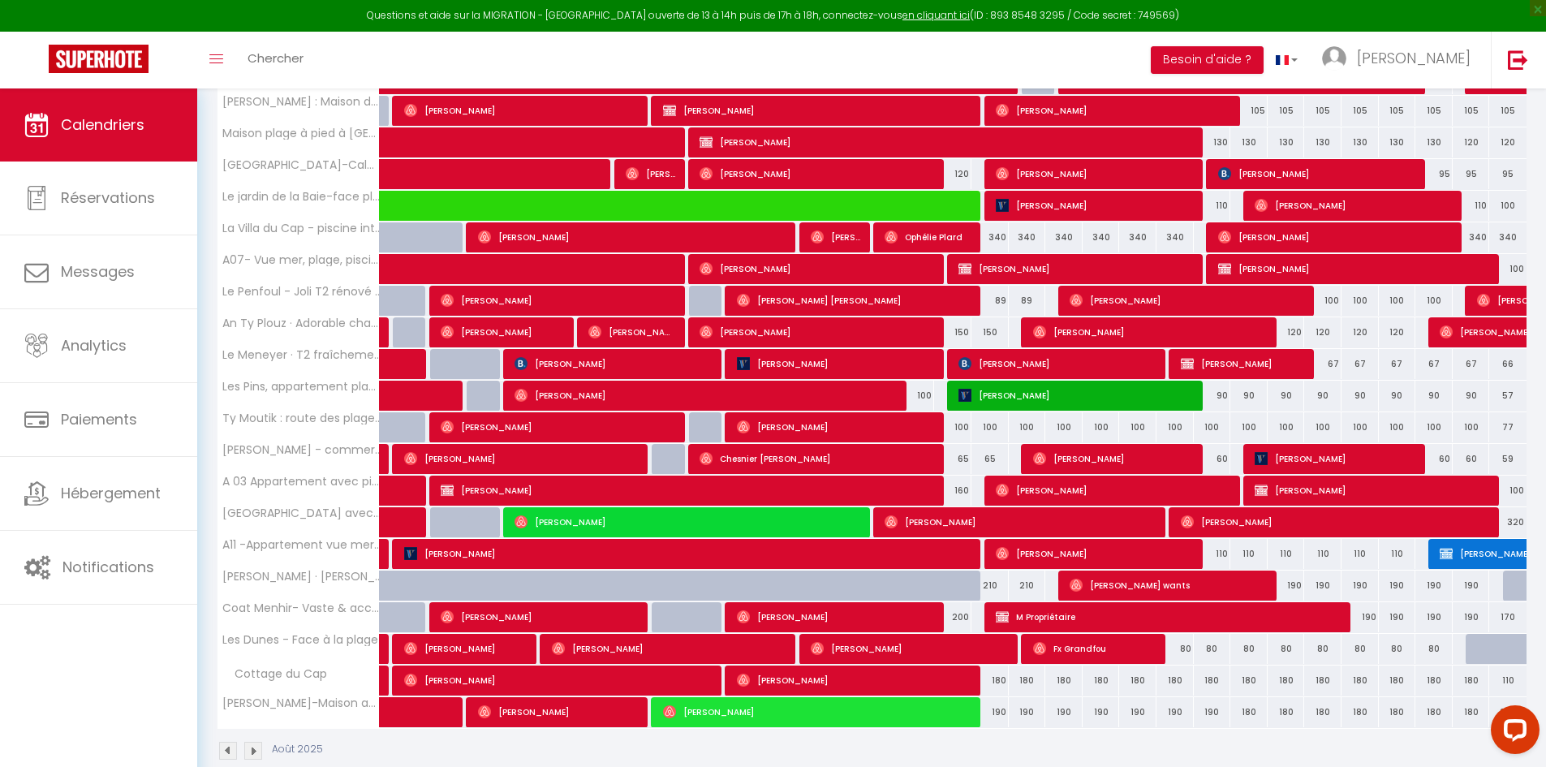
scroll to position [335, 0]
